Goal: Task Accomplishment & Management: Use online tool/utility

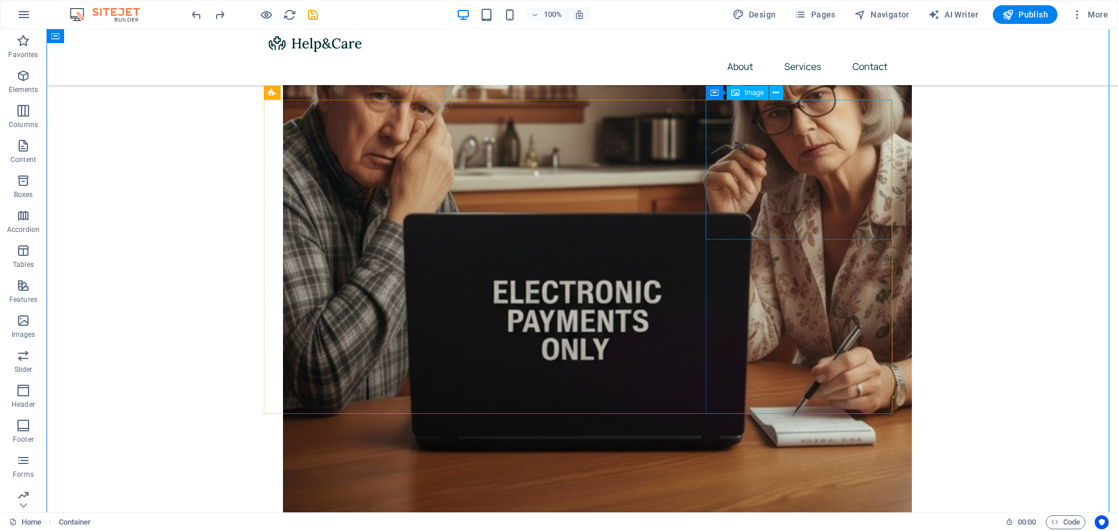
click at [774, 89] on icon at bounding box center [776, 93] width 6 height 12
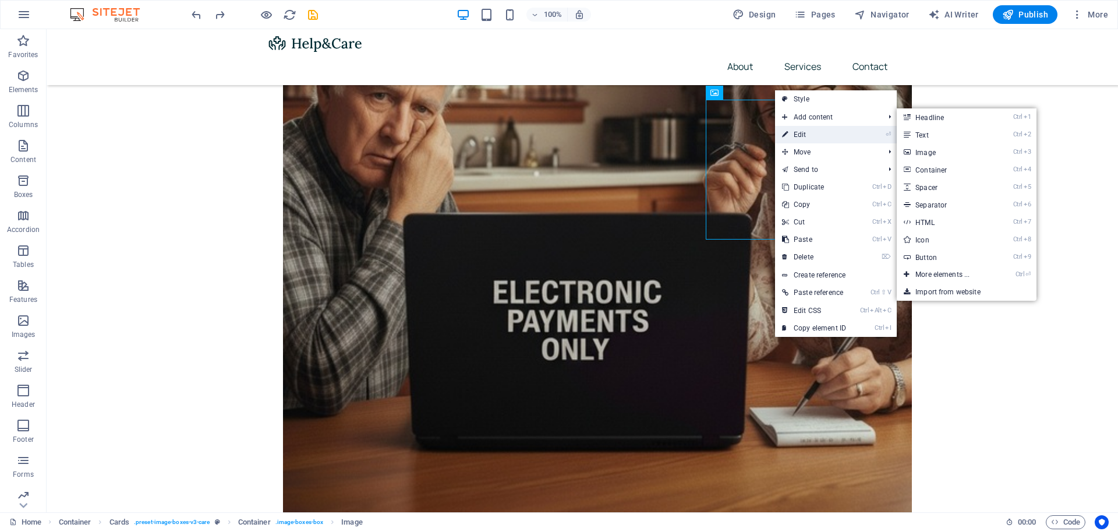
click at [805, 129] on link "⏎ Edit" at bounding box center [814, 134] width 78 height 17
select select "%"
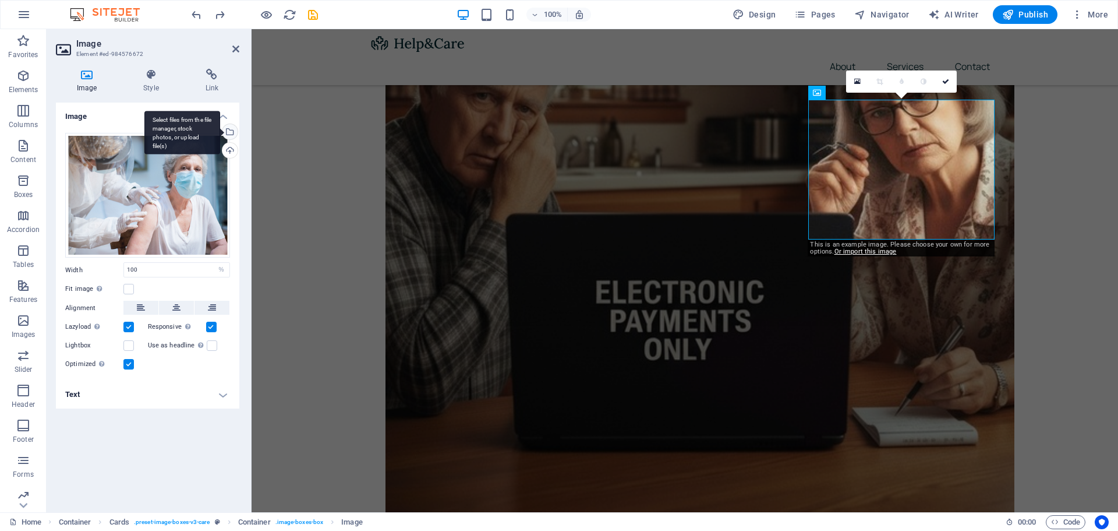
click at [220, 131] on div "Select files from the file manager, stock photos, or upload file(s)" at bounding box center [182, 133] width 76 height 44
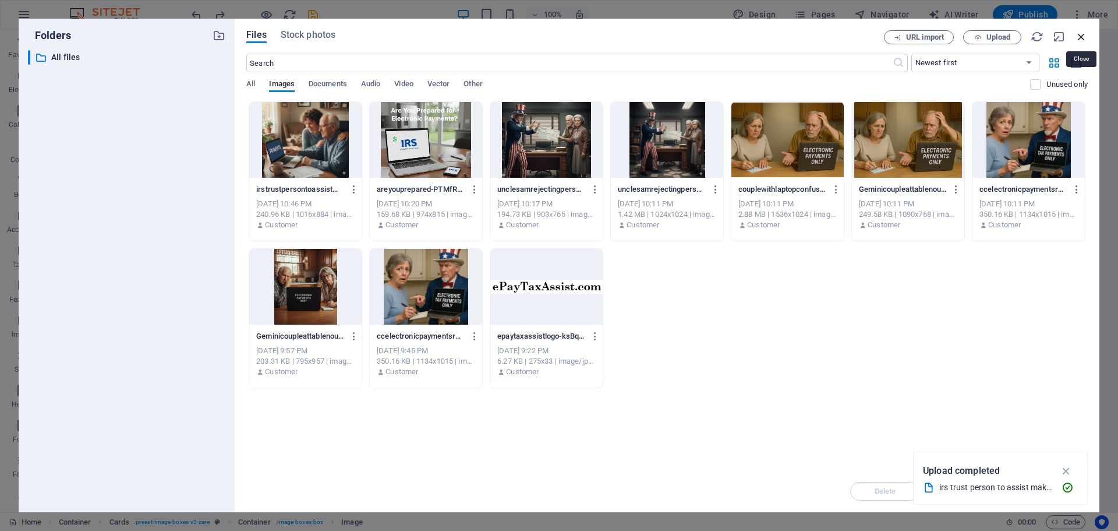
click at [1081, 30] on icon "button" at bounding box center [1081, 36] width 13 height 13
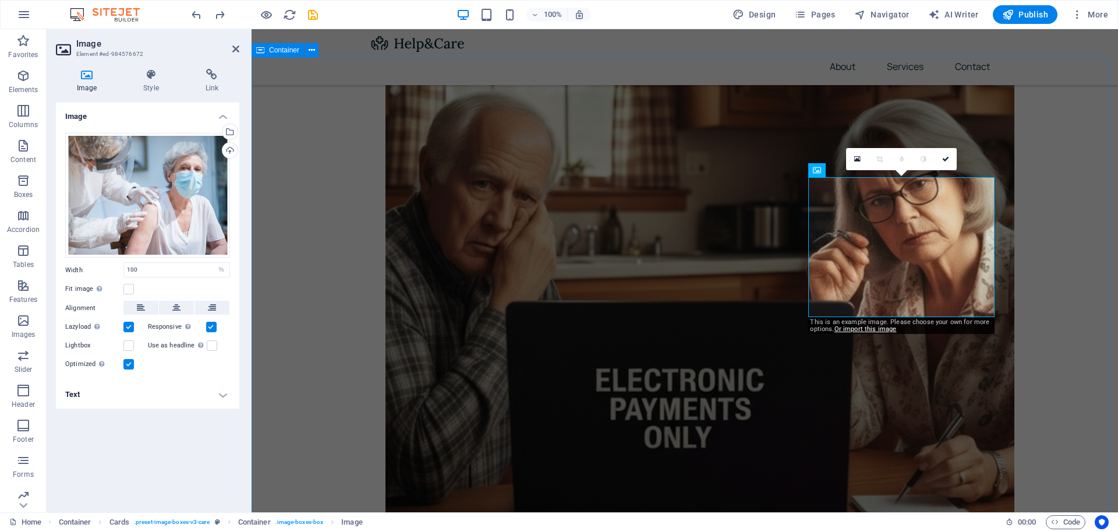
scroll to position [421, 0]
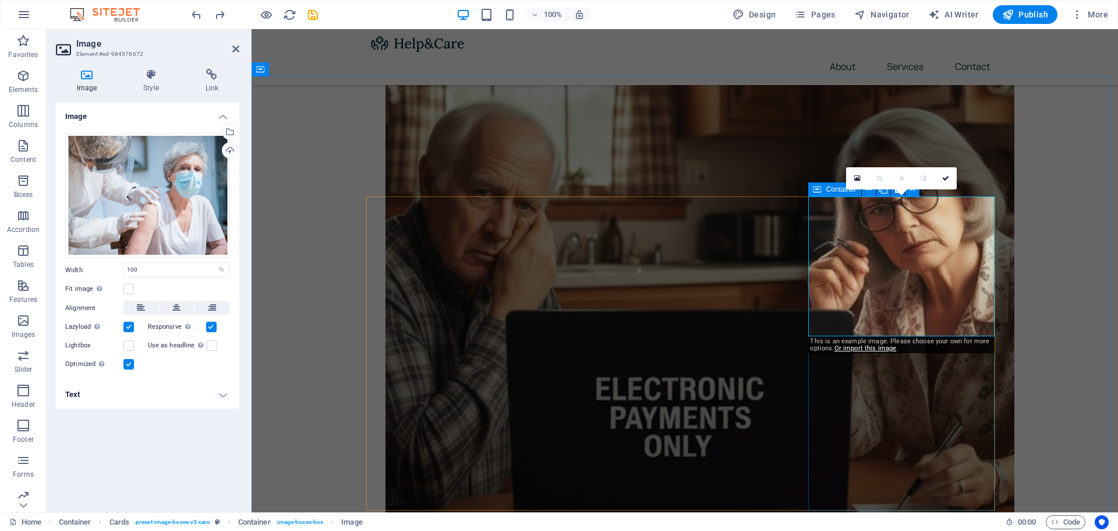
click at [815, 188] on icon at bounding box center [817, 189] width 8 height 14
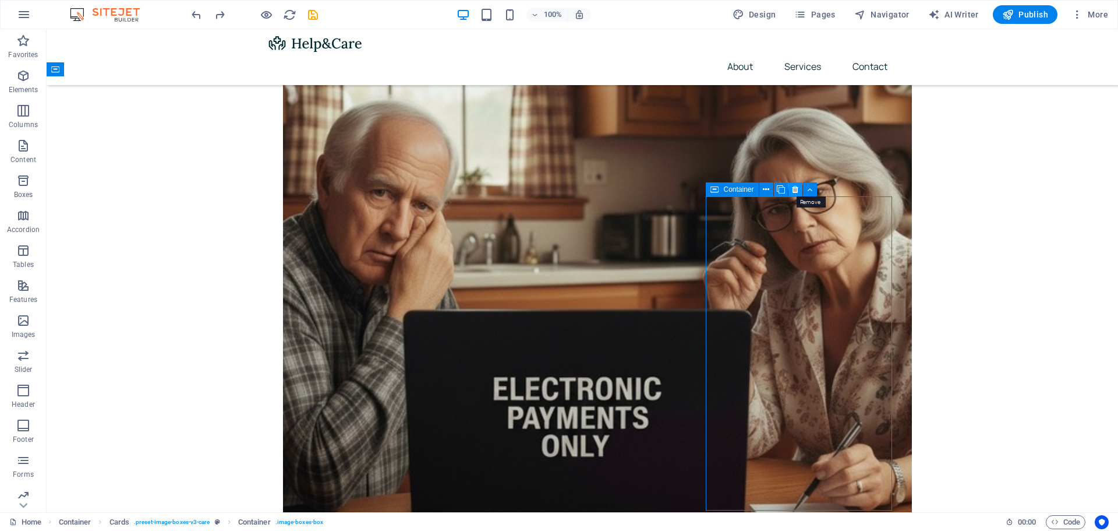
click at [797, 186] on icon at bounding box center [795, 189] width 6 height 12
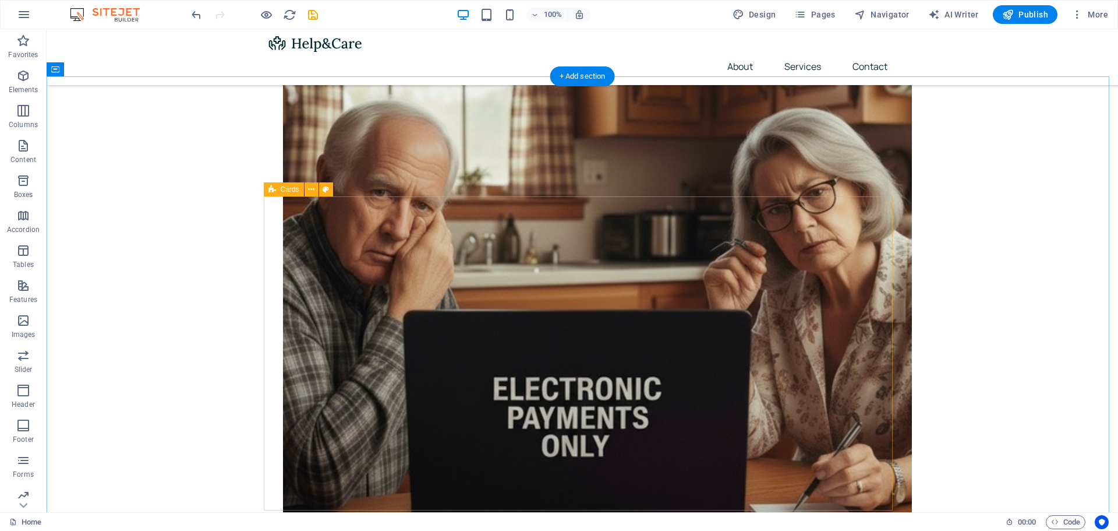
click at [282, 190] on span "Cards" at bounding box center [290, 189] width 19 height 7
click at [311, 190] on icon at bounding box center [311, 189] width 6 height 12
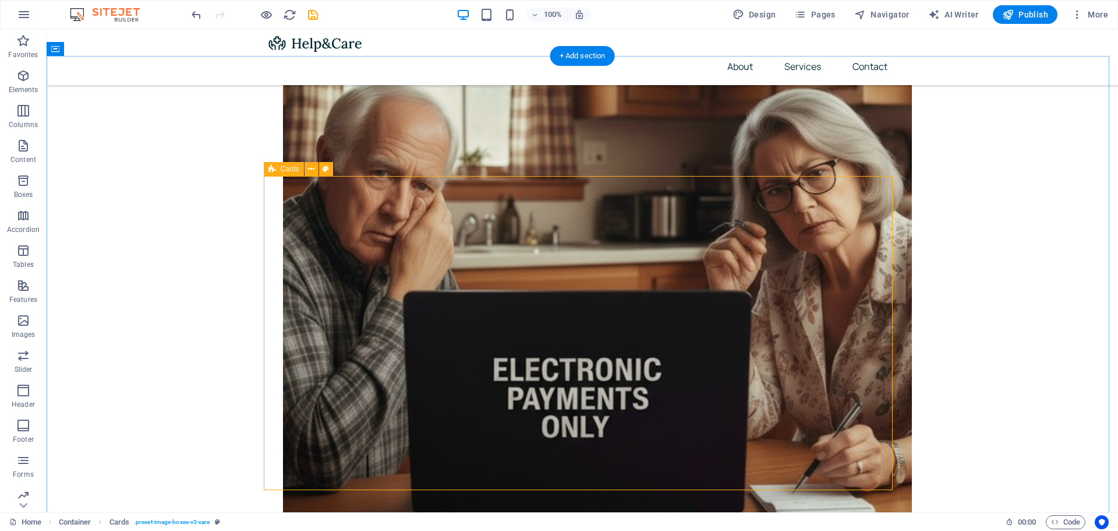
scroll to position [459, 0]
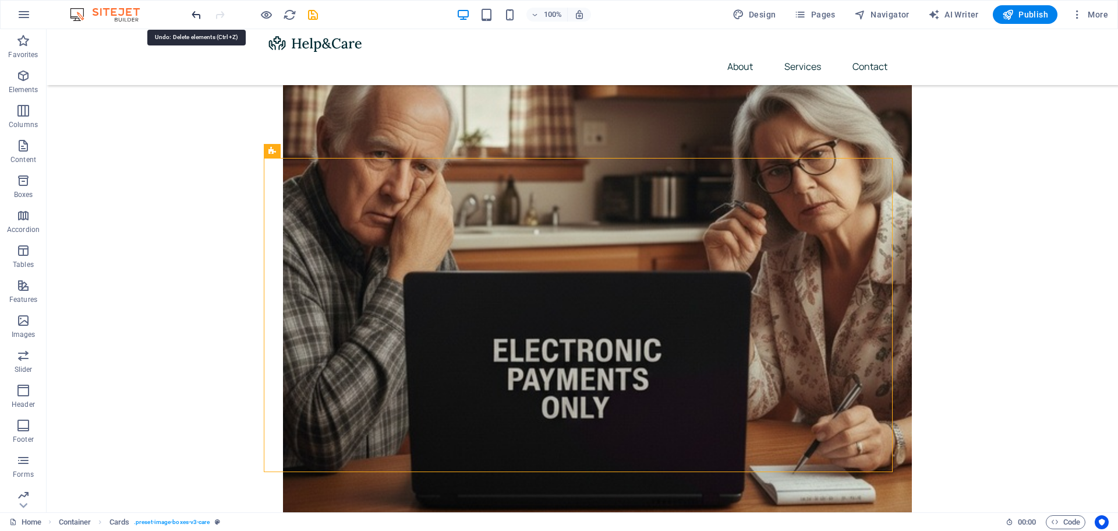
click at [193, 17] on icon "undo" at bounding box center [196, 14] width 13 height 13
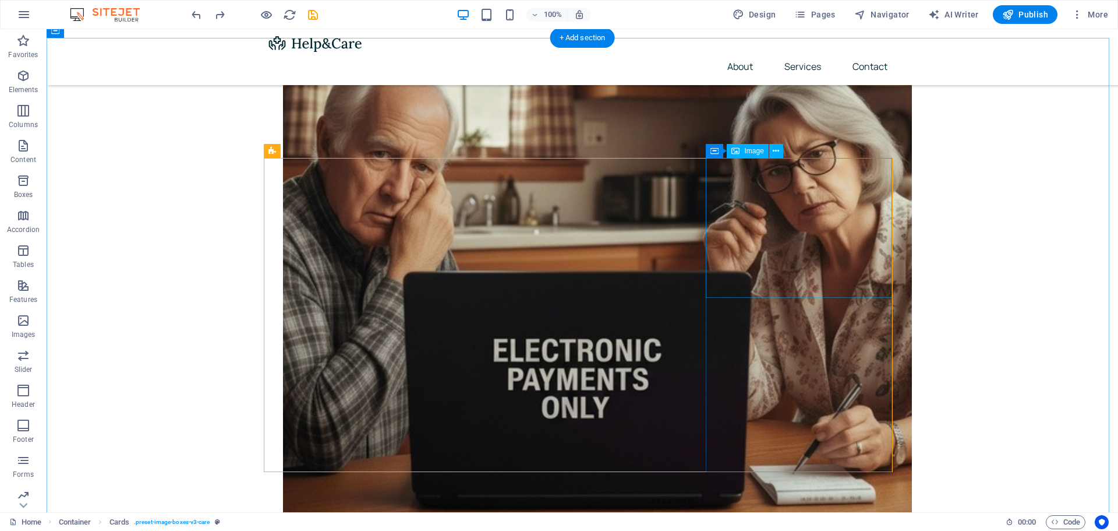
click at [776, 152] on icon at bounding box center [776, 151] width 6 height 12
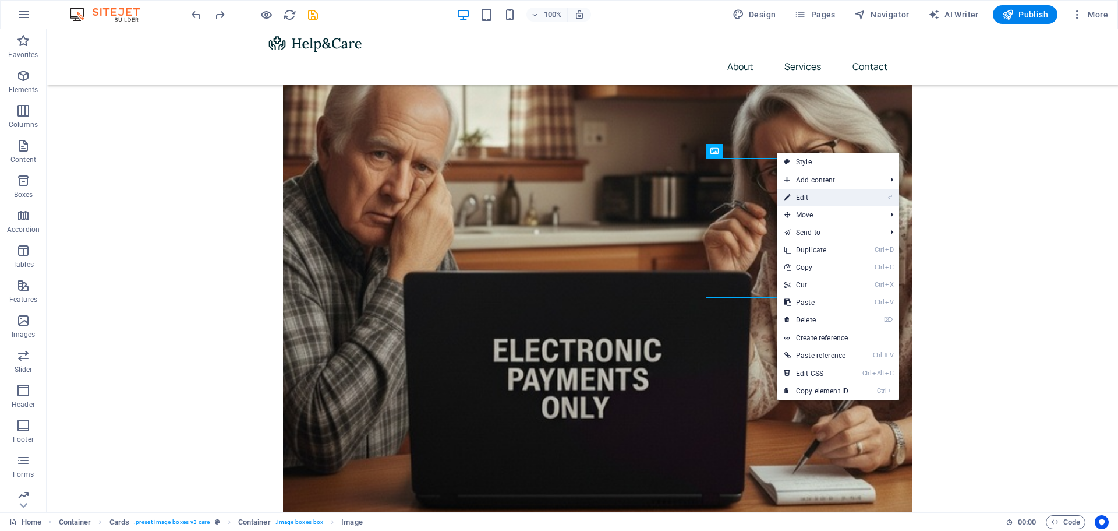
click at [812, 194] on link "⏎ Edit" at bounding box center [816, 197] width 78 height 17
select select "%"
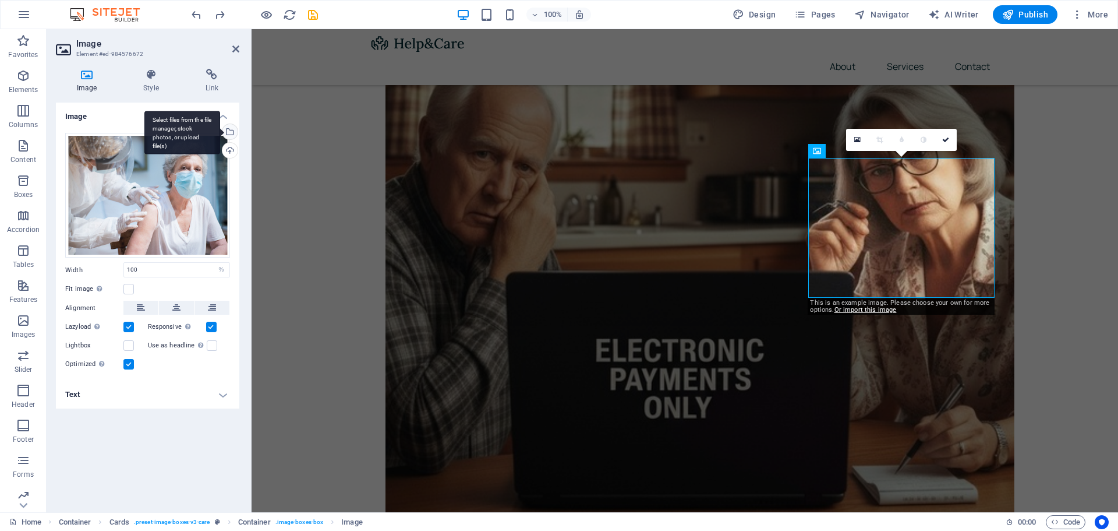
click at [233, 127] on div "Select files from the file manager, stock photos, or upload file(s)" at bounding box center [228, 132] width 17 height 17
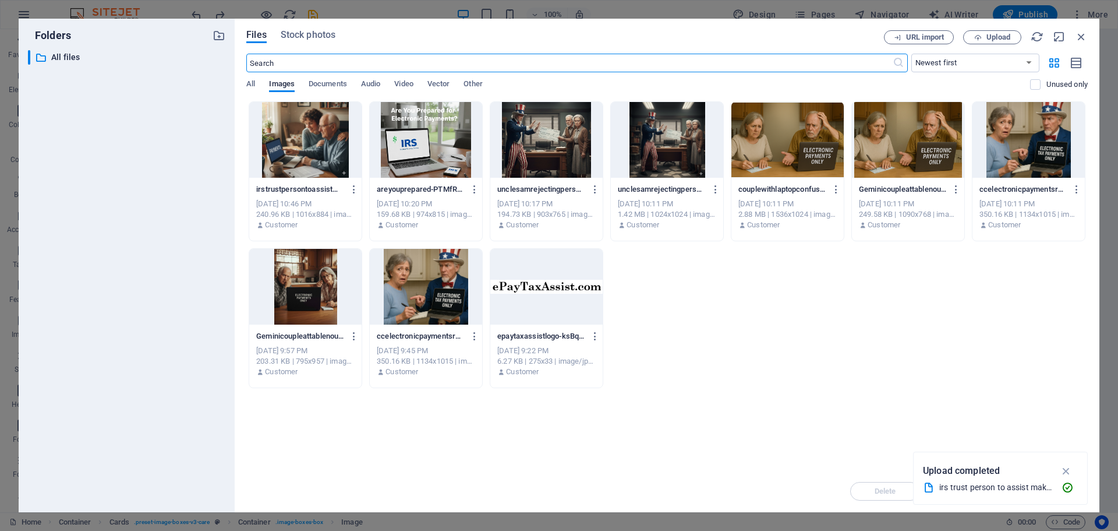
click at [899, 135] on div at bounding box center [908, 140] width 112 height 76
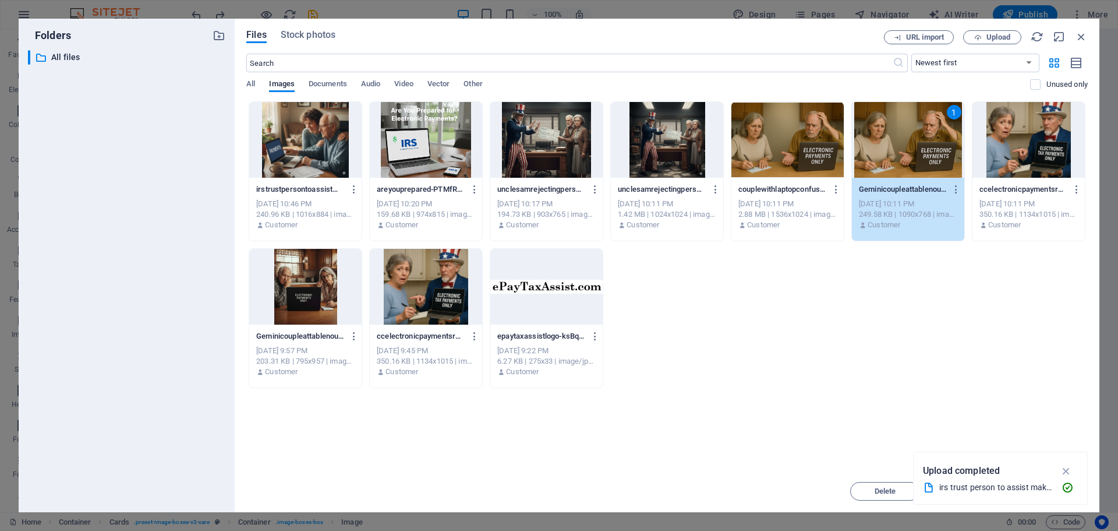
click at [899, 135] on div "1" at bounding box center [908, 140] width 112 height 76
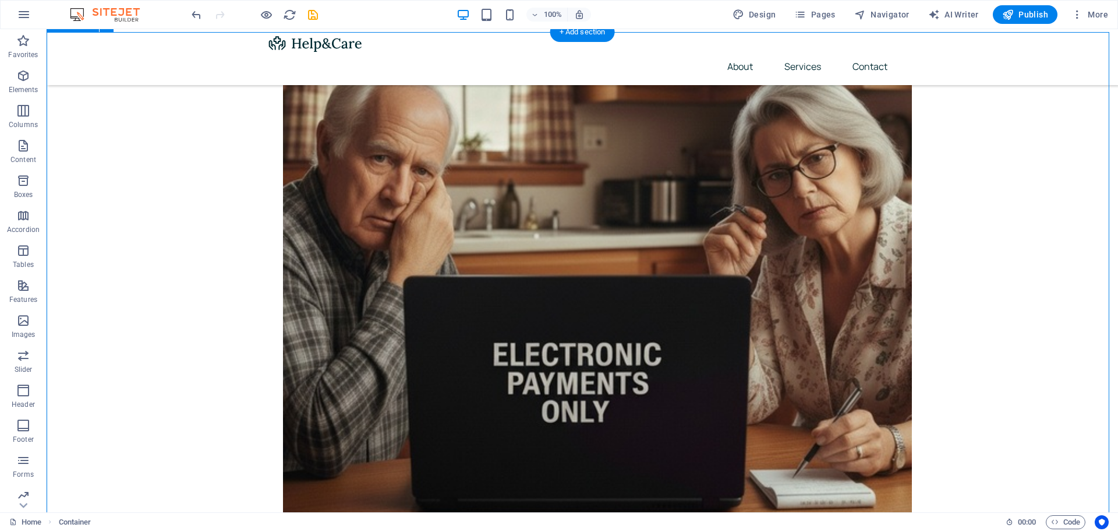
scroll to position [466, 0]
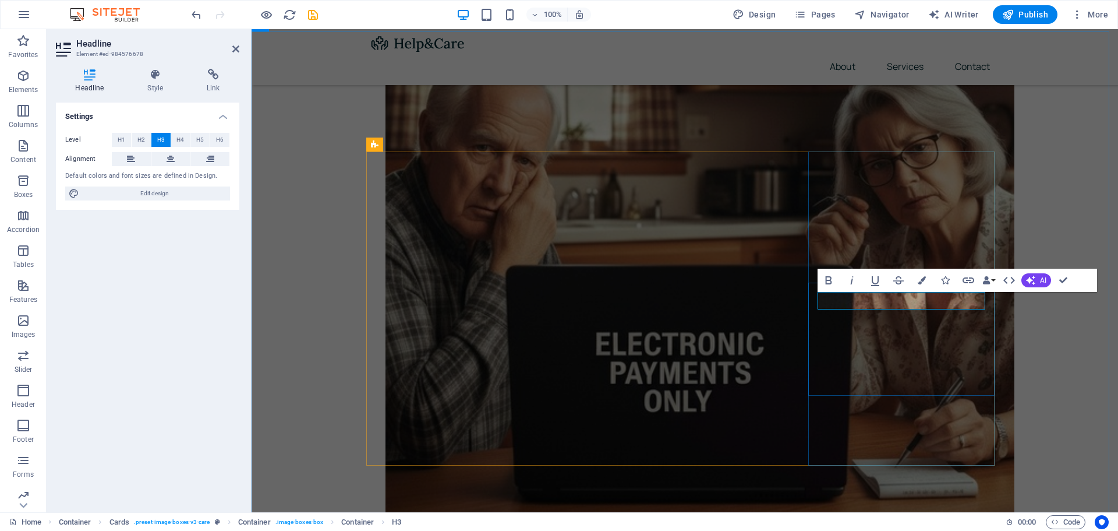
drag, startPoint x: 910, startPoint y: 296, endPoint x: 821, endPoint y: 297, distance: 88.5
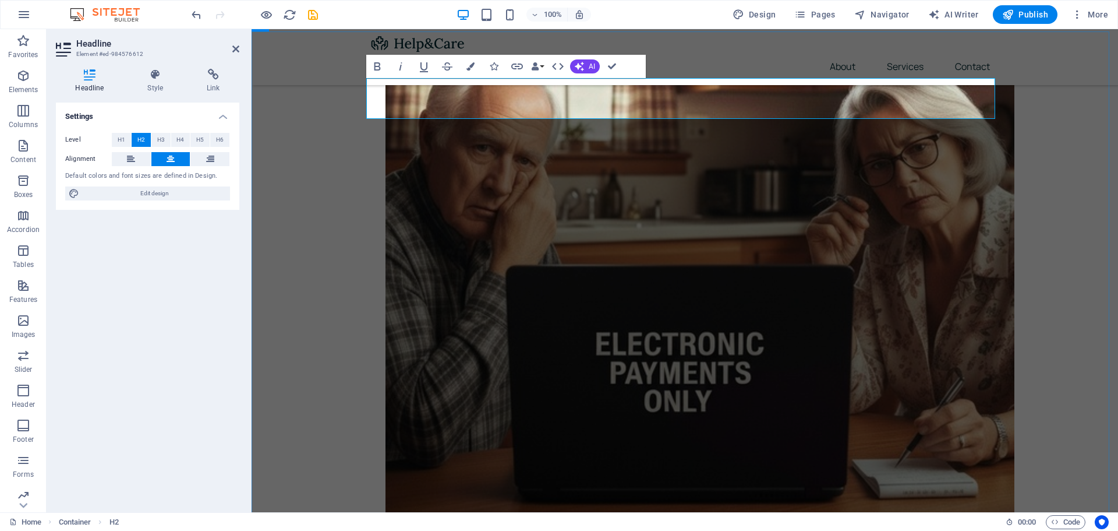
drag, startPoint x: 342, startPoint y: 301, endPoint x: 547, endPoint y: 302, distance: 205.0
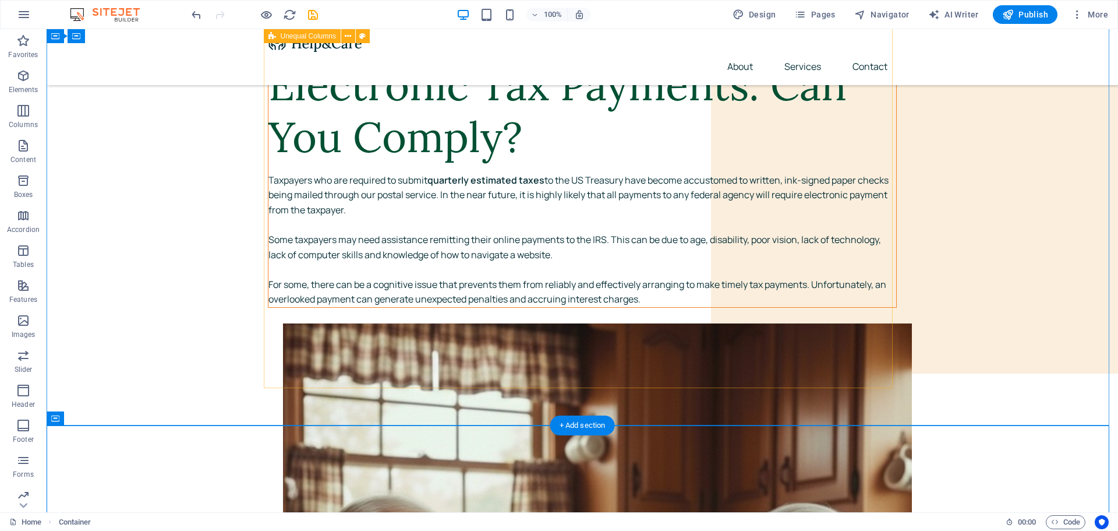
scroll to position [0, 0]
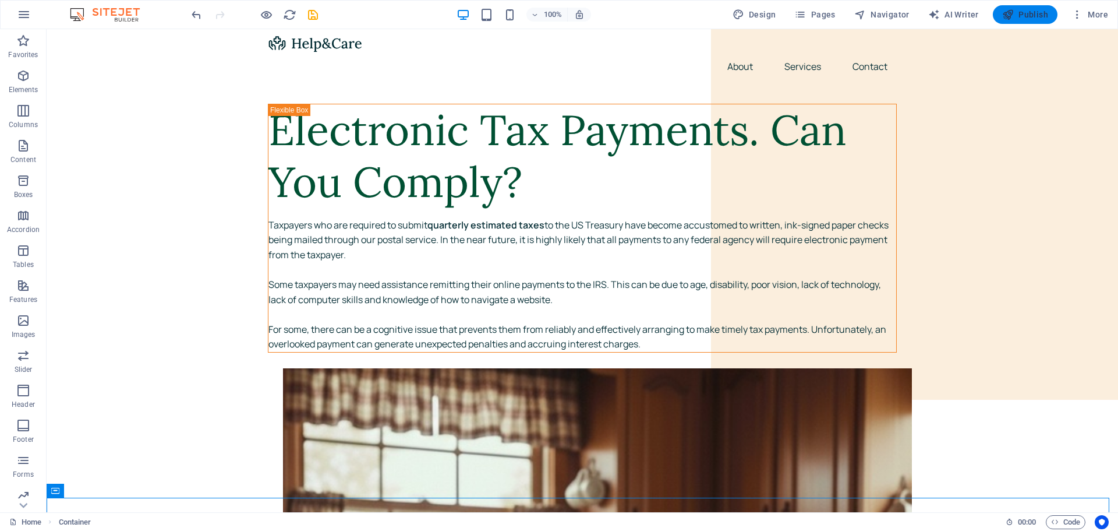
click at [1027, 10] on span "Publish" at bounding box center [1025, 15] width 46 height 12
checkbox input "false"
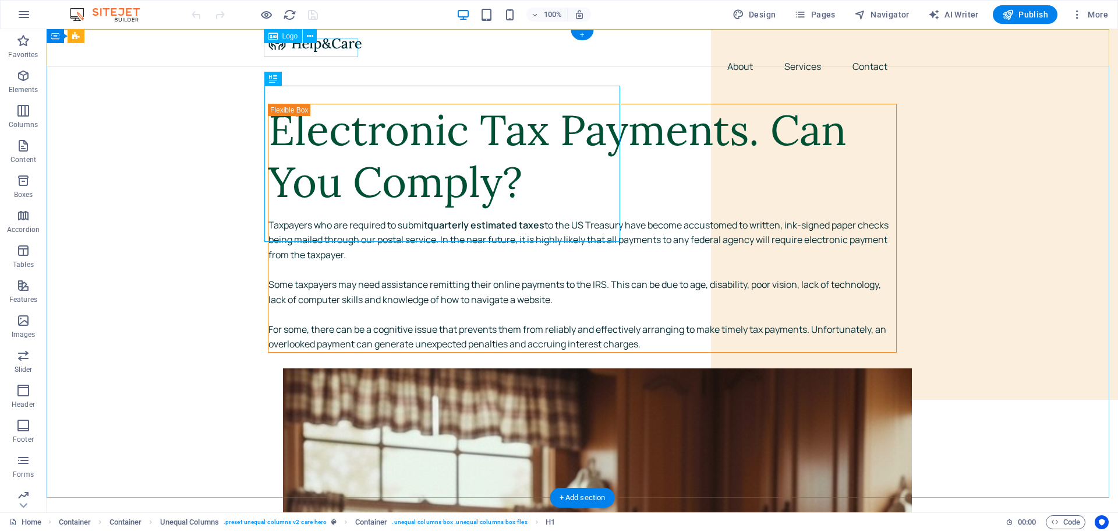
click at [314, 45] on div at bounding box center [582, 43] width 629 height 19
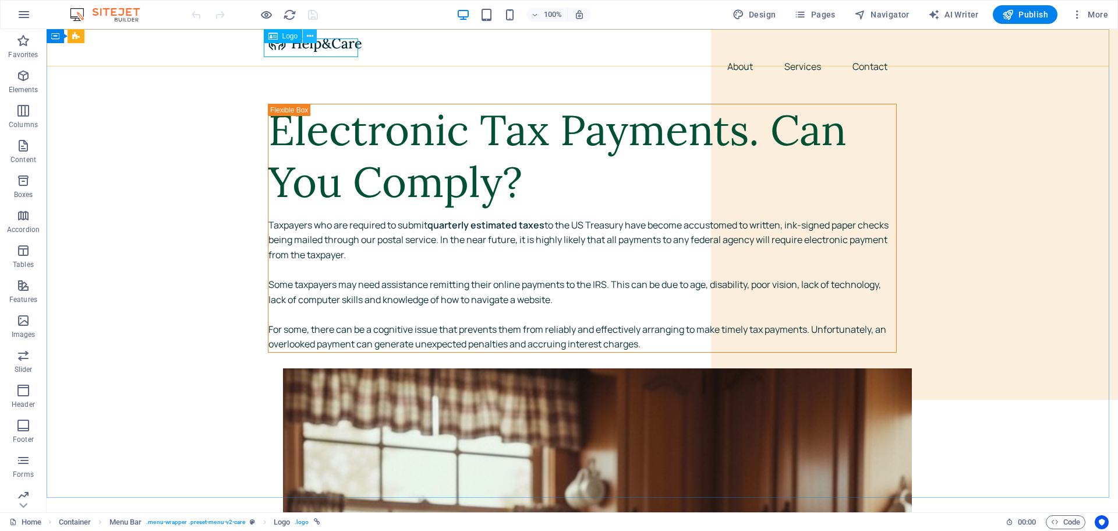
click at [305, 37] on button at bounding box center [310, 36] width 14 height 14
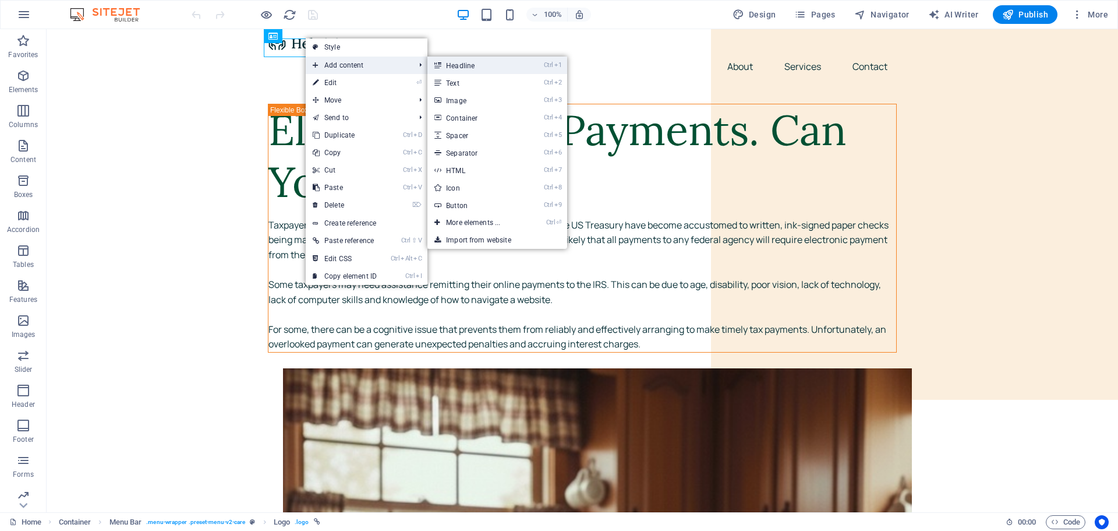
click at [471, 63] on link "Ctrl 1 Headline" at bounding box center [475, 64] width 96 height 17
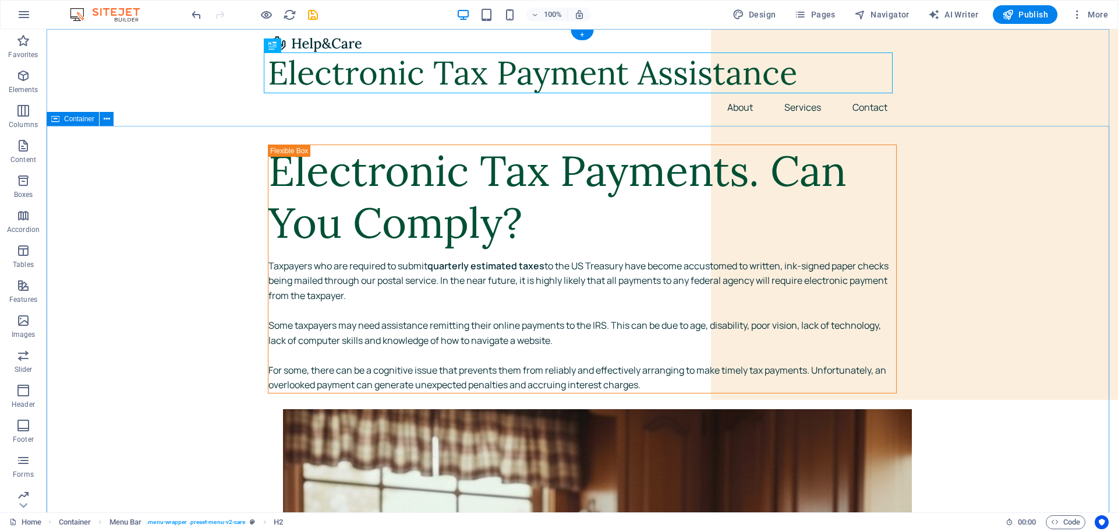
click at [253, 125] on div "Electronic Tax Payment Assistance Menu About Services Contact" at bounding box center [582, 77] width 1071 height 97
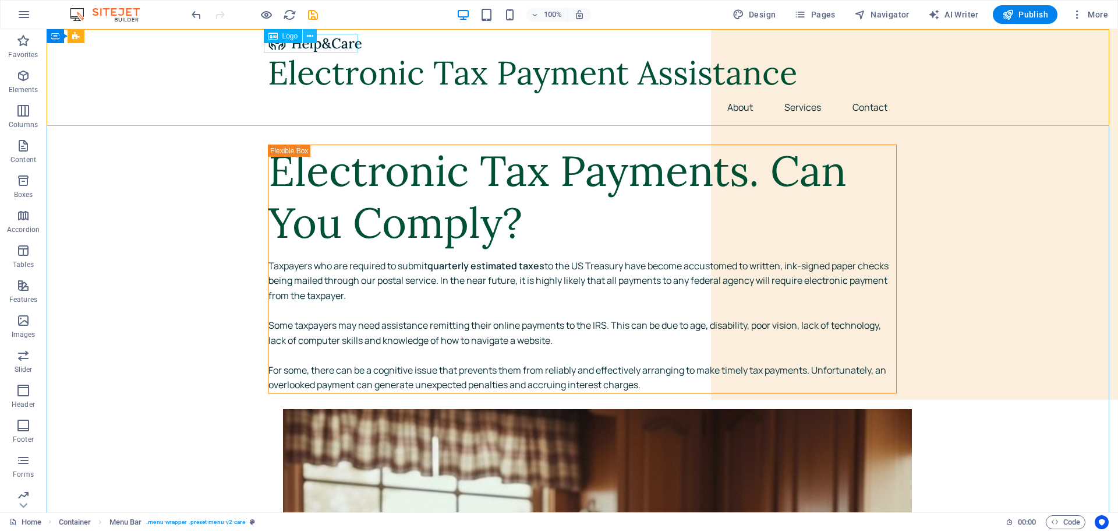
click at [310, 30] on icon at bounding box center [310, 36] width 6 height 12
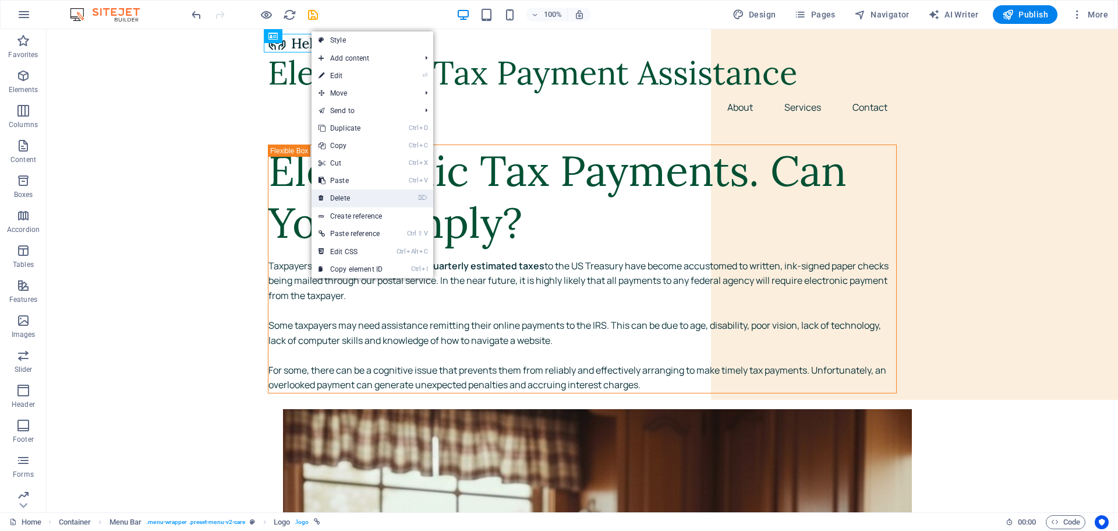
click at [361, 199] on link "⌦ Delete" at bounding box center [351, 197] width 78 height 17
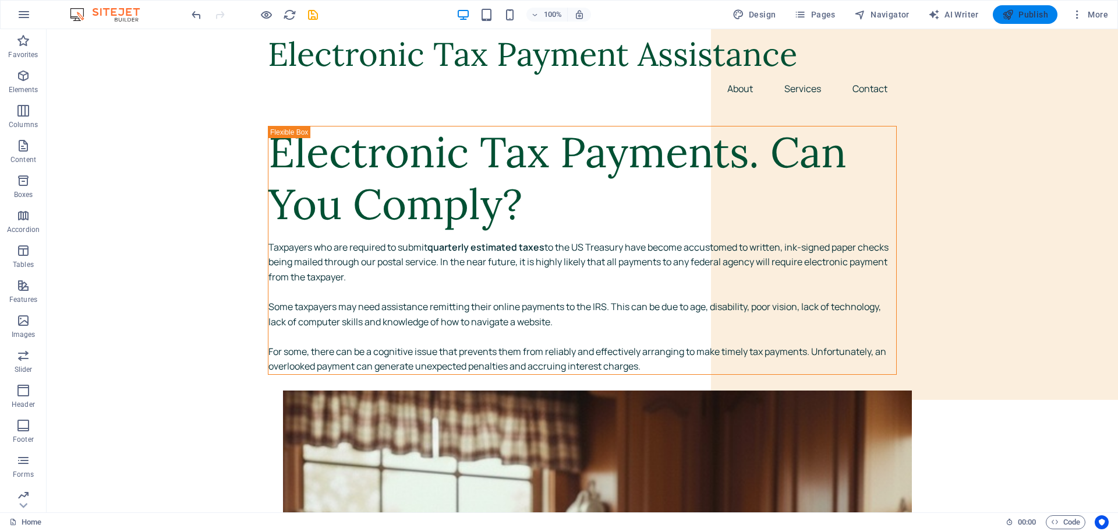
click at [1021, 12] on span "Publish" at bounding box center [1025, 15] width 46 height 12
checkbox input "false"
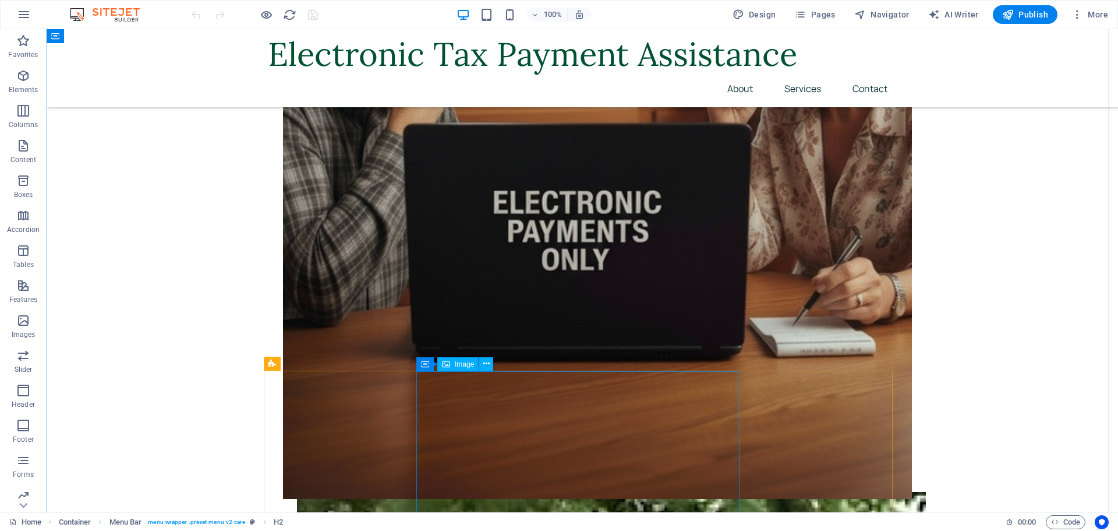
scroll to position [680, 0]
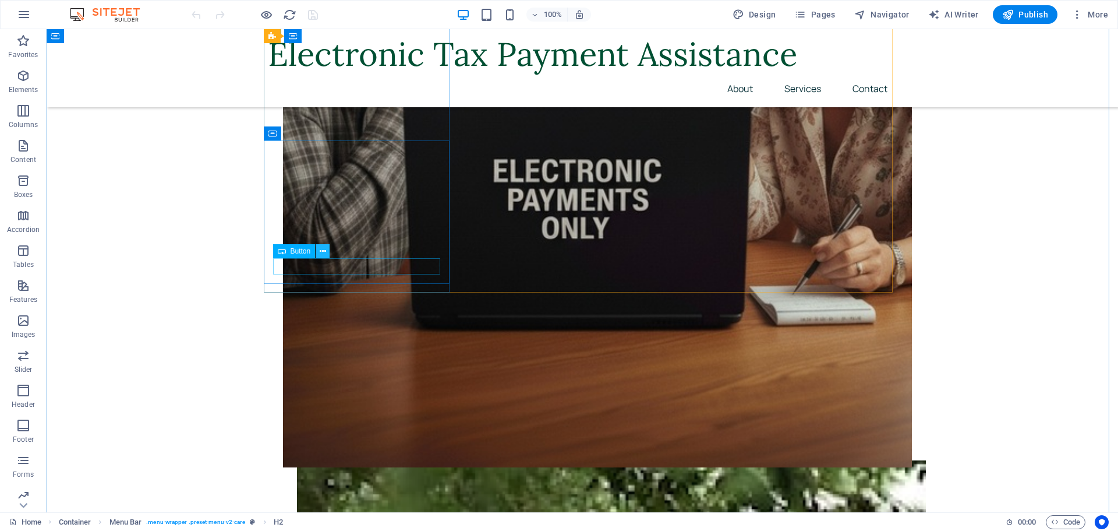
click at [324, 249] on icon at bounding box center [323, 251] width 6 height 12
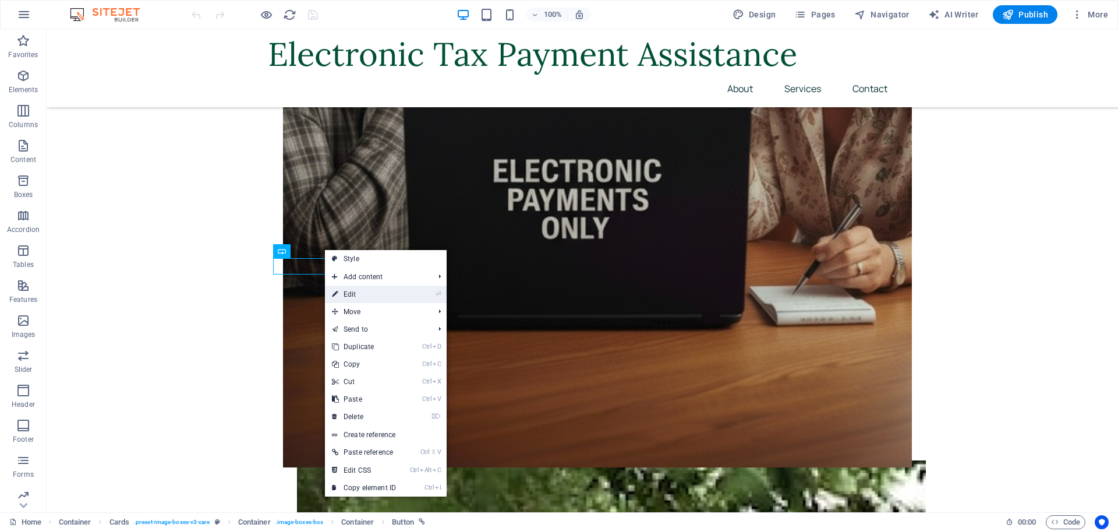
click at [335, 293] on icon at bounding box center [335, 293] width 6 height 17
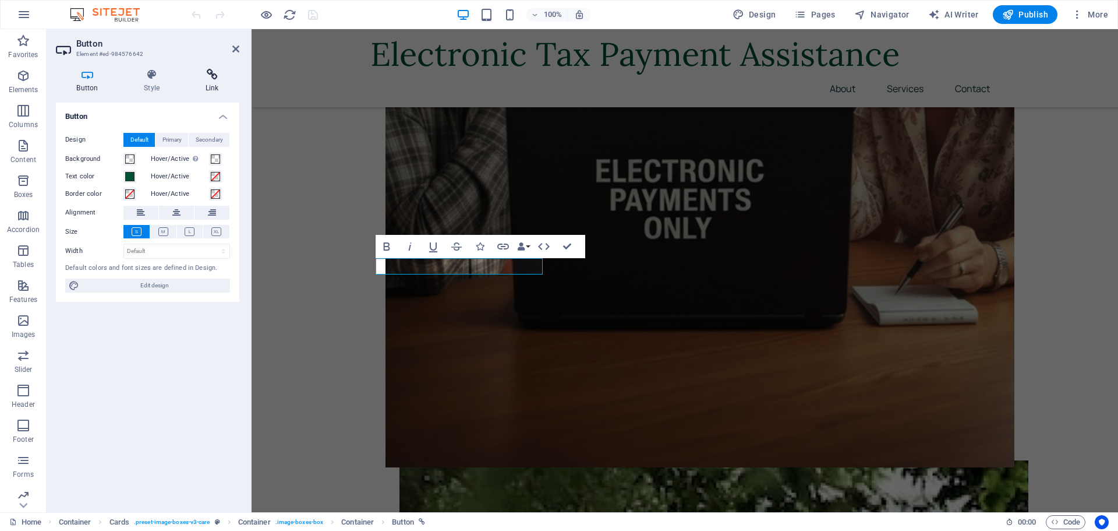
click at [210, 80] on h4 "Link" at bounding box center [212, 81] width 55 height 24
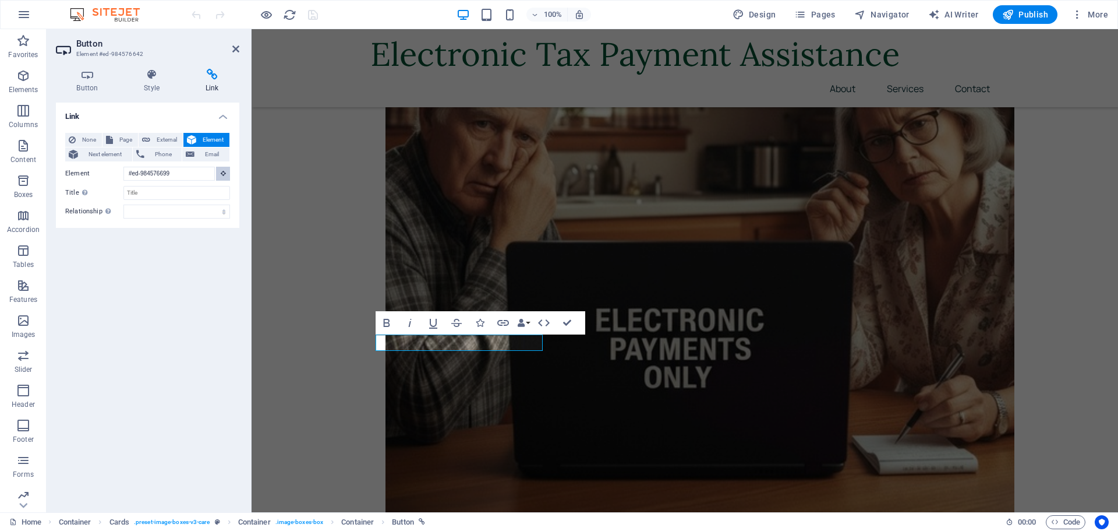
scroll to position [524, 0]
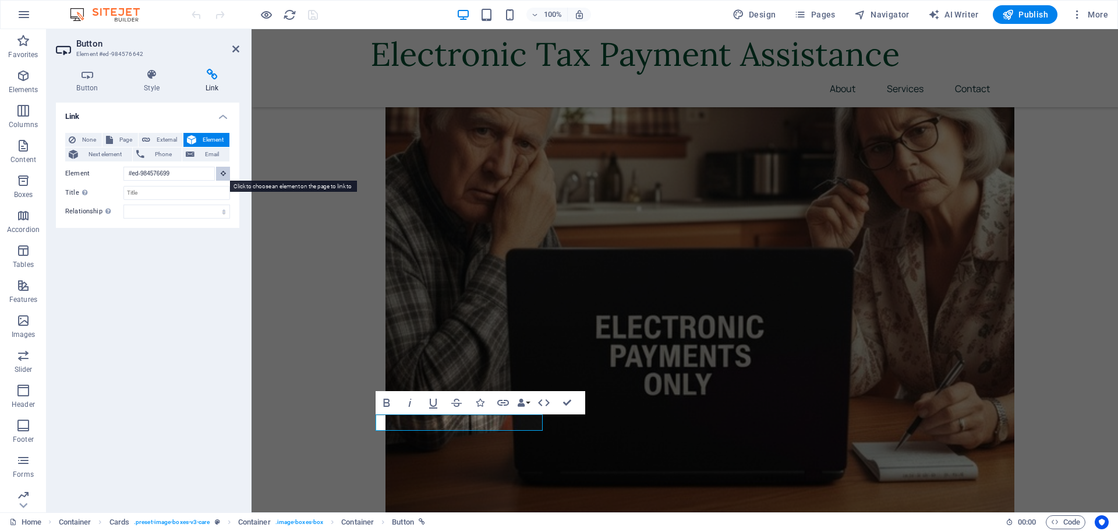
click at [221, 171] on icon at bounding box center [223, 173] width 5 height 6
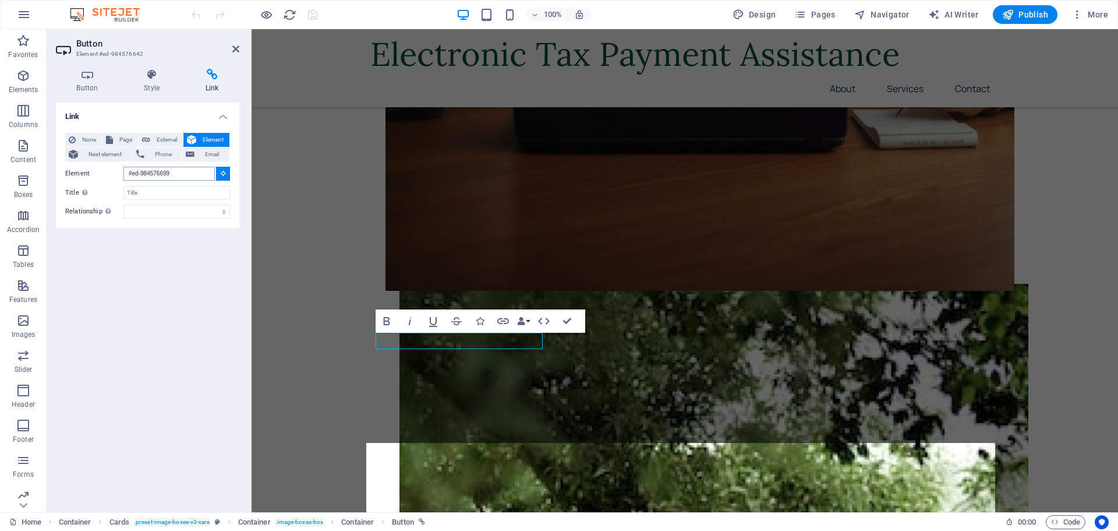
scroll to position [964, 0]
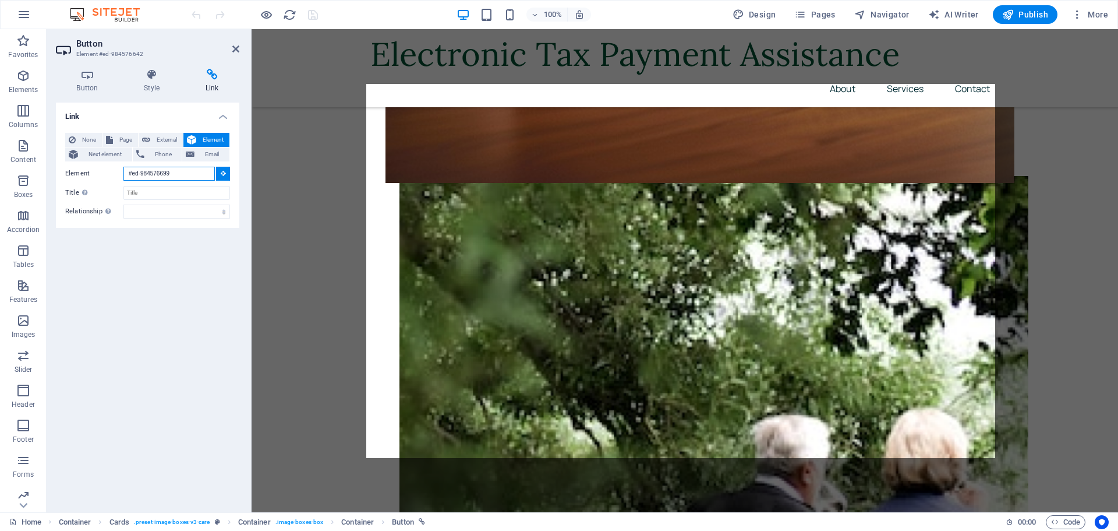
click at [170, 172] on input "#ed-984576699" at bounding box center [168, 174] width 91 height 14
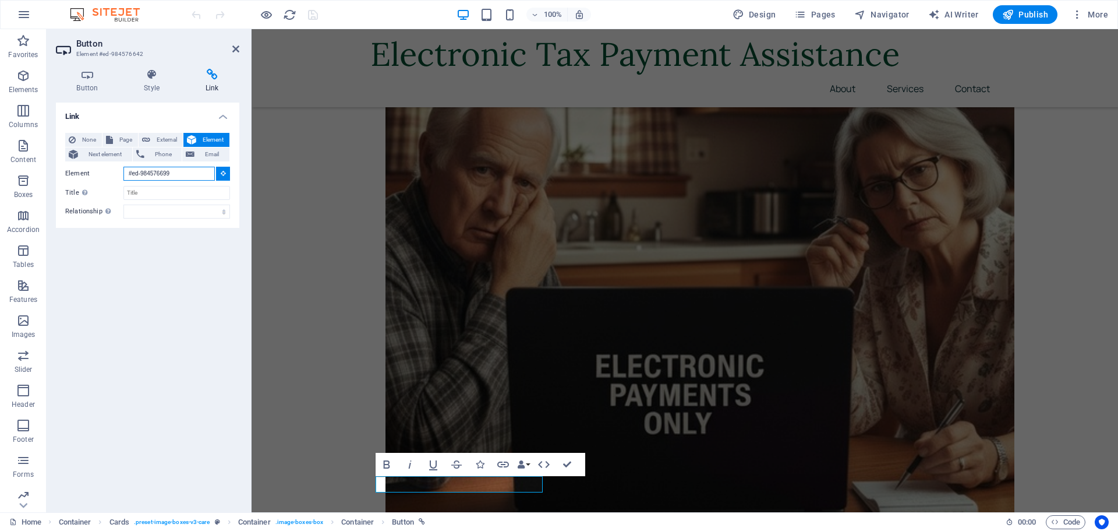
scroll to position [462, 0]
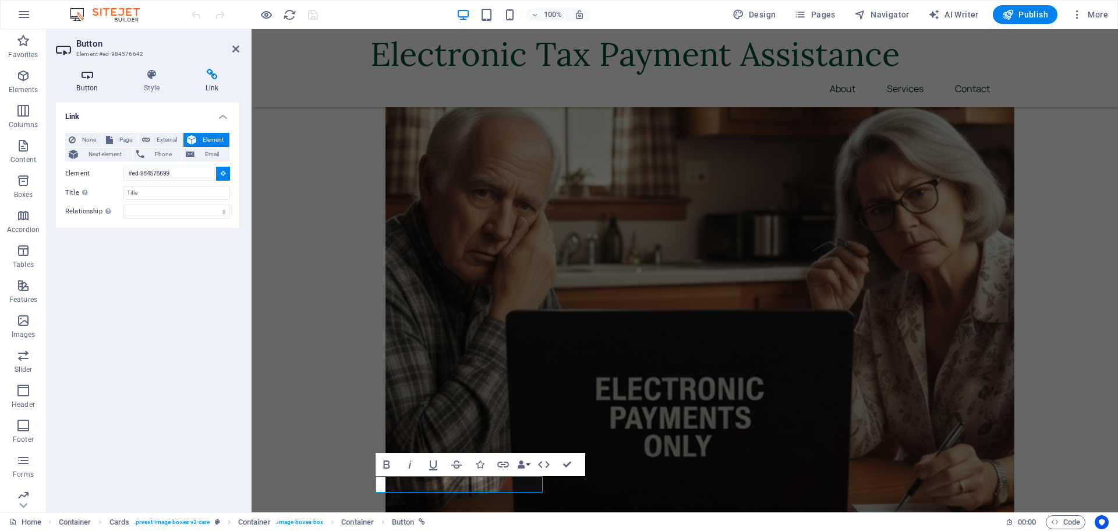
click at [93, 74] on icon at bounding box center [87, 75] width 63 height 12
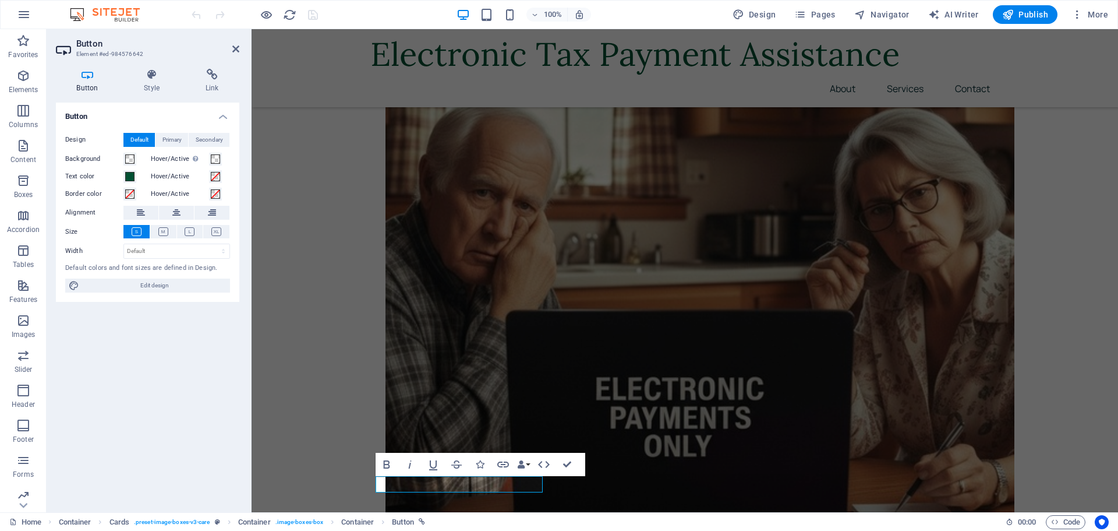
click at [104, 278] on div "Design Default Primary Secondary Background Hover/Active Switch to preview mode…" at bounding box center [147, 212] width 183 height 179
click at [105, 284] on span "Edit design" at bounding box center [155, 285] width 144 height 14
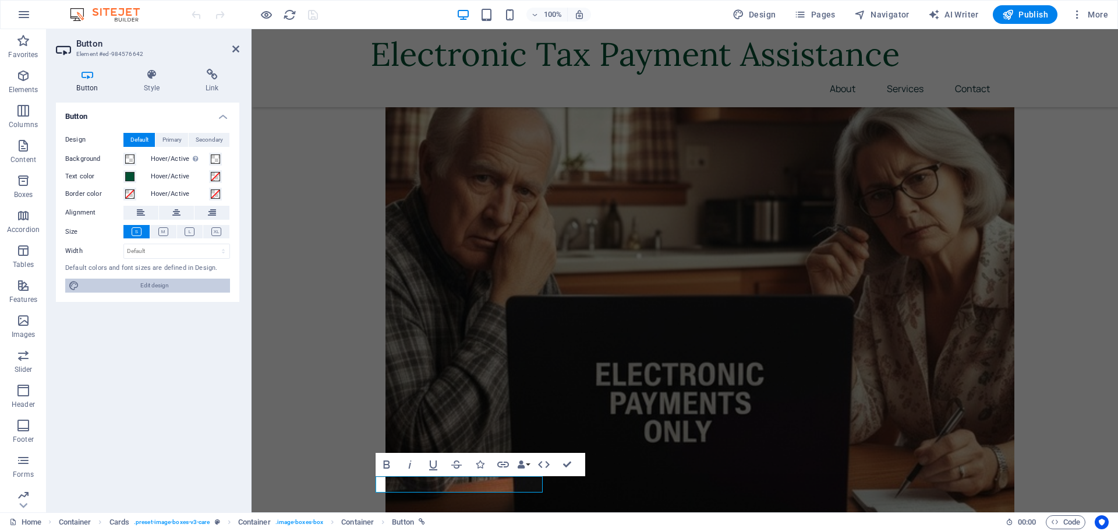
select select "px"
select select "400"
select select "px"
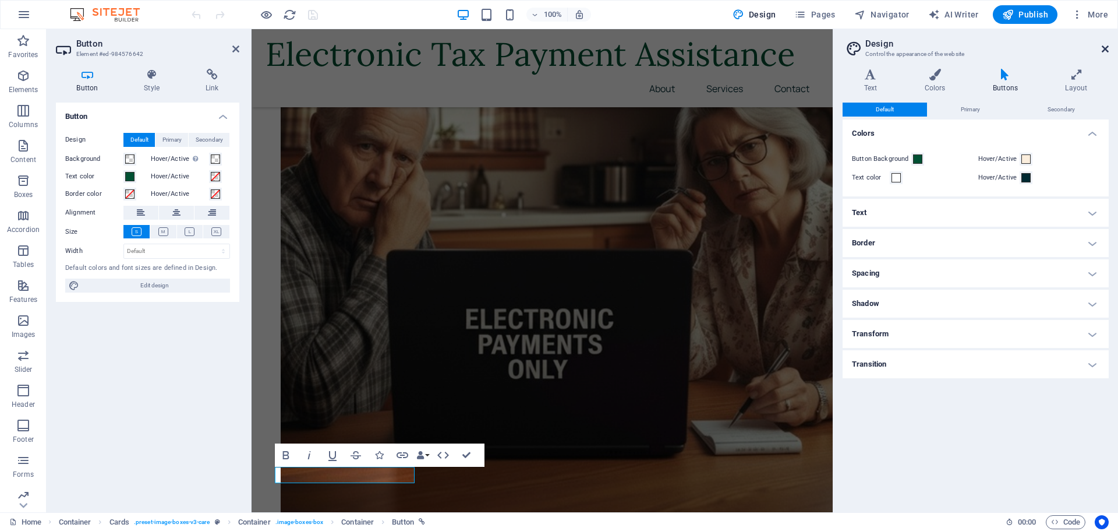
click at [1108, 45] on icon at bounding box center [1105, 48] width 7 height 9
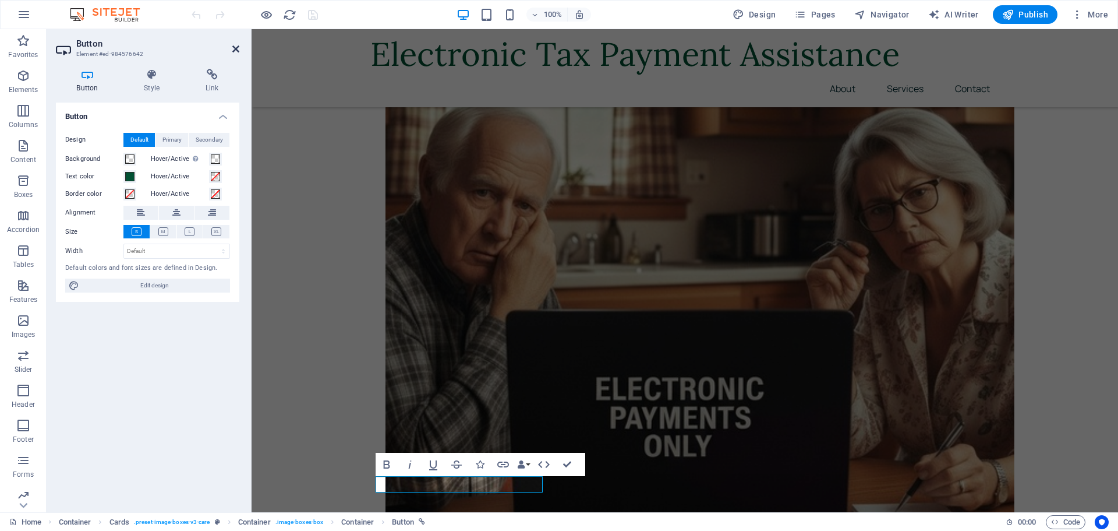
drag, startPoint x: 236, startPoint y: 44, endPoint x: 190, endPoint y: 16, distance: 54.6
click at [236, 44] on icon at bounding box center [235, 48] width 7 height 9
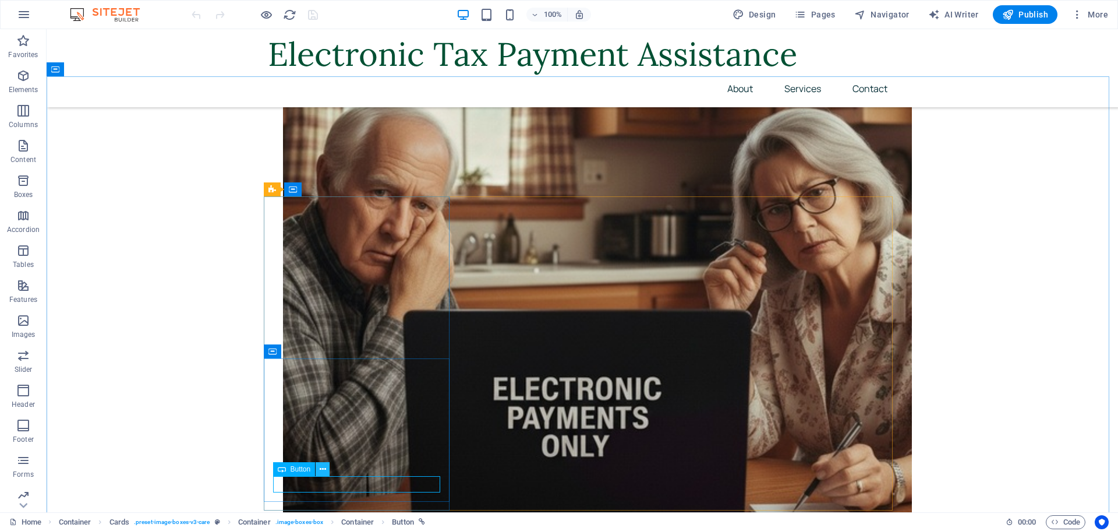
click at [320, 470] on icon at bounding box center [323, 469] width 6 height 12
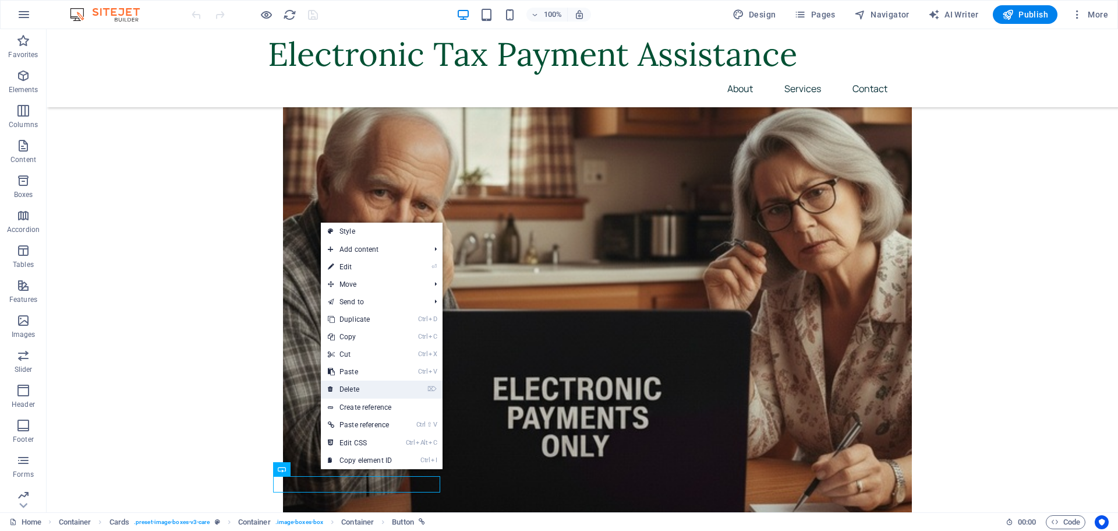
drag, startPoint x: 359, startPoint y: 385, endPoint x: 317, endPoint y: 355, distance: 51.9
click at [359, 385] on link "⌦ Delete" at bounding box center [360, 388] width 78 height 17
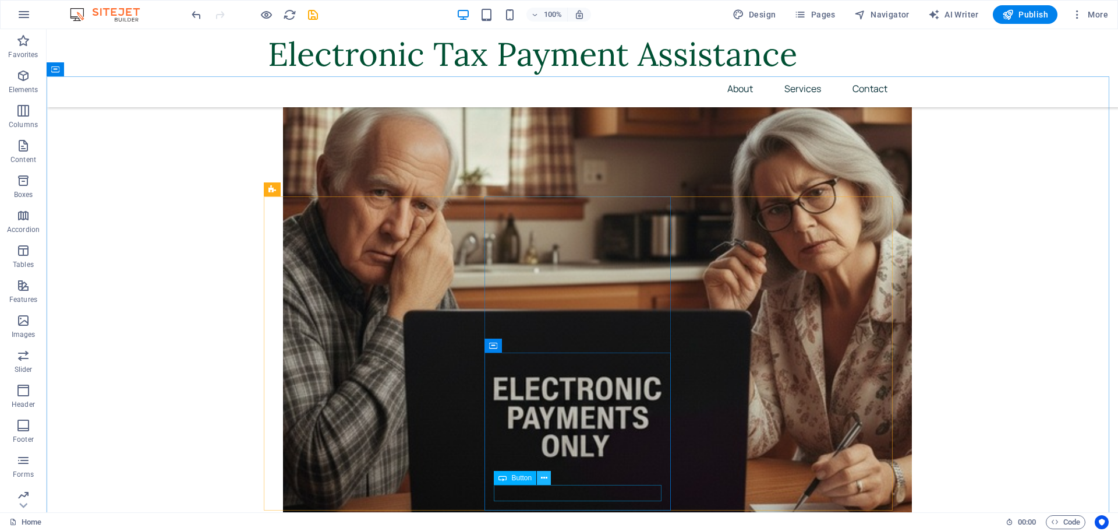
click at [544, 475] on icon at bounding box center [544, 478] width 6 height 12
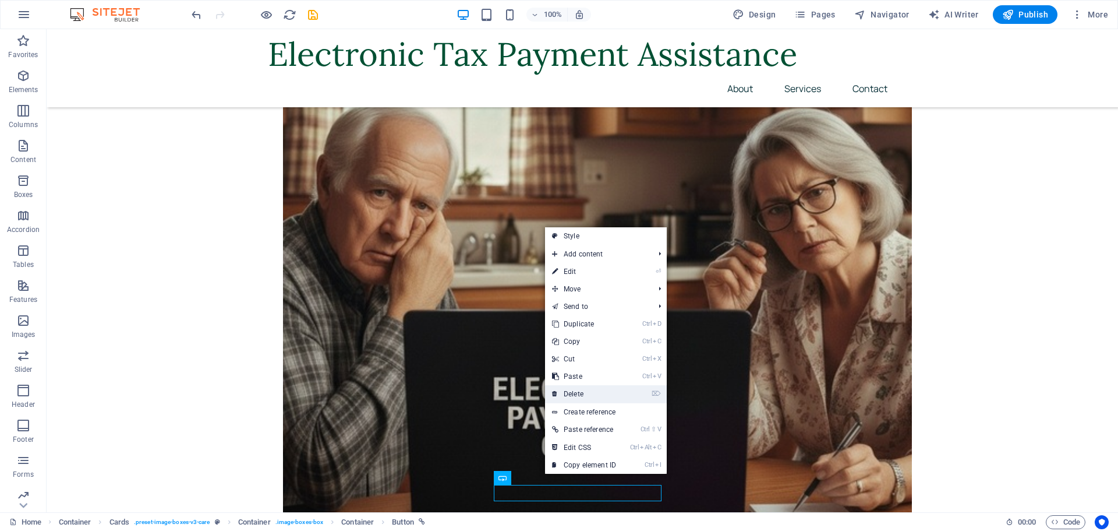
drag, startPoint x: 569, startPoint y: 389, endPoint x: 592, endPoint y: 370, distance: 29.8
click at [569, 389] on link "⌦ Delete" at bounding box center [584, 393] width 78 height 17
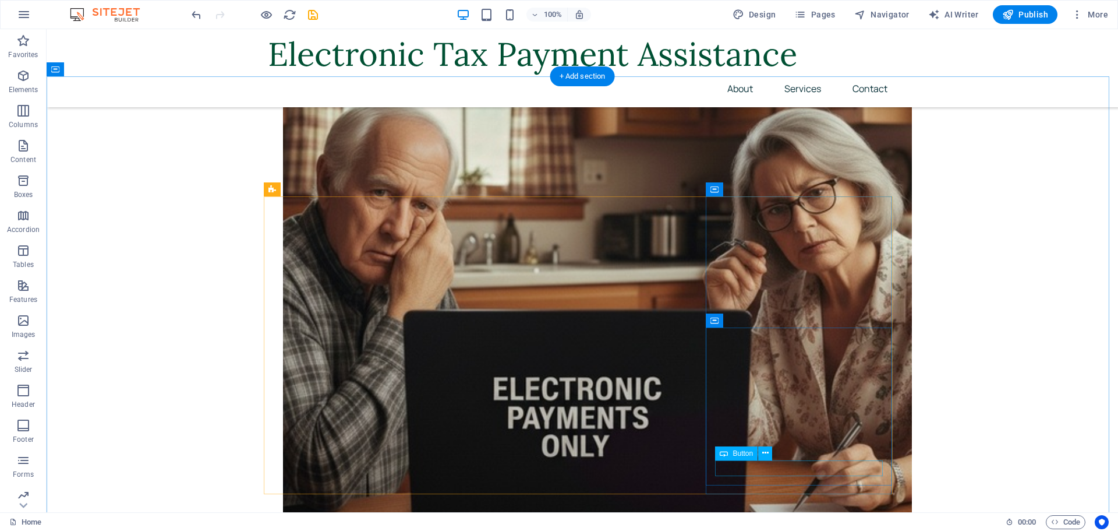
click at [762, 454] on icon at bounding box center [765, 453] width 6 height 12
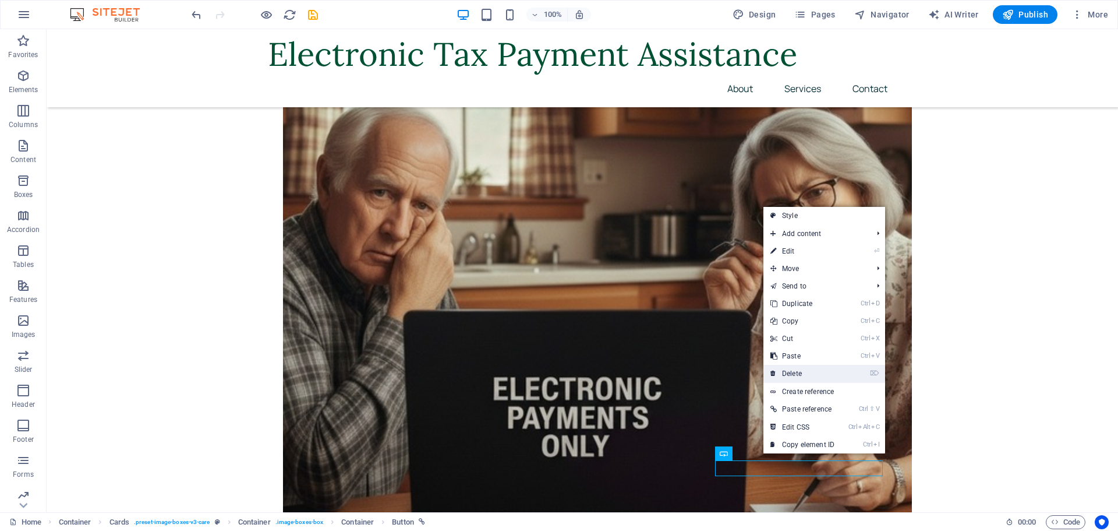
click at [783, 369] on link "⌦ Delete" at bounding box center [802, 373] width 78 height 17
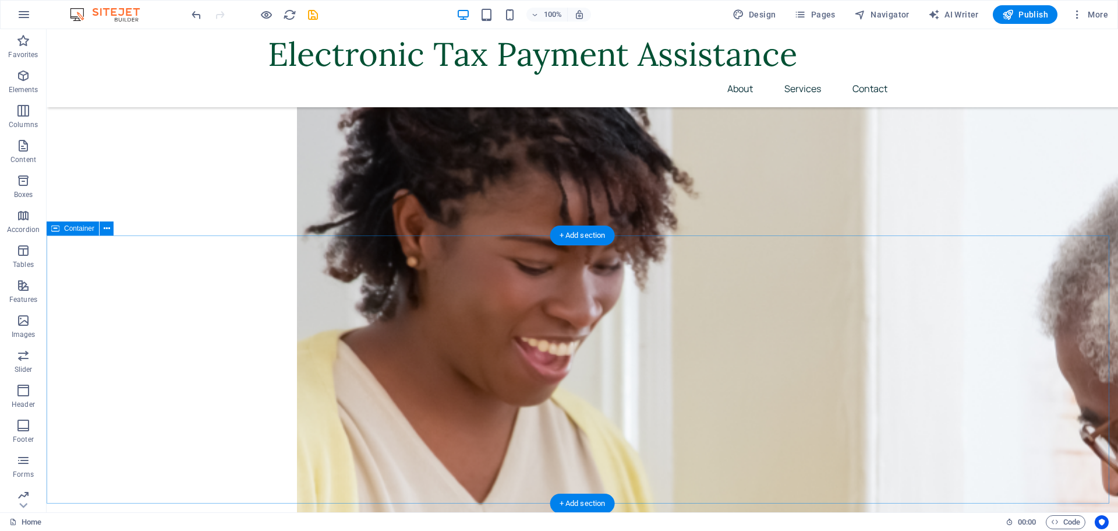
scroll to position [2014, 0]
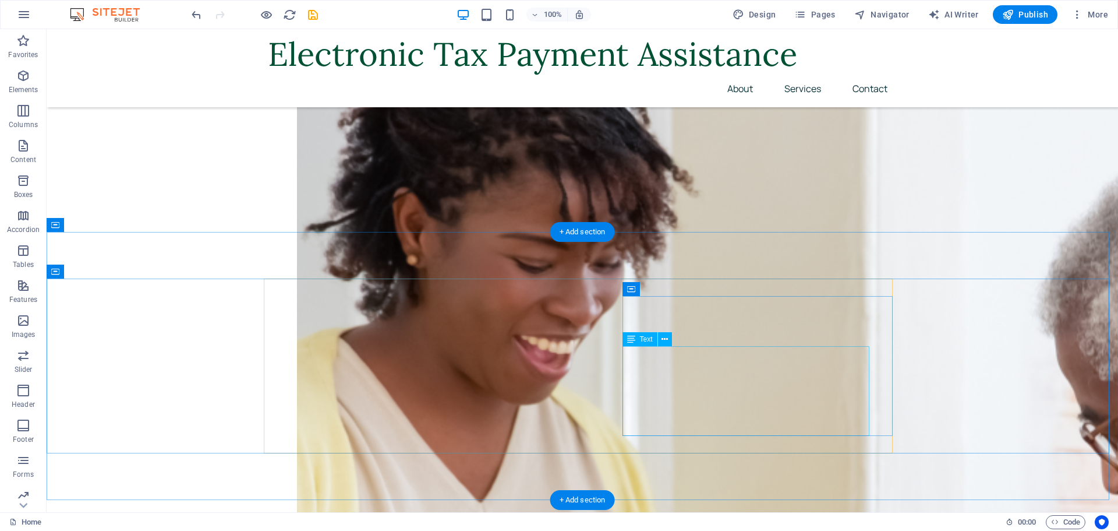
drag, startPoint x: 668, startPoint y: 361, endPoint x: 463, endPoint y: 360, distance: 205.0
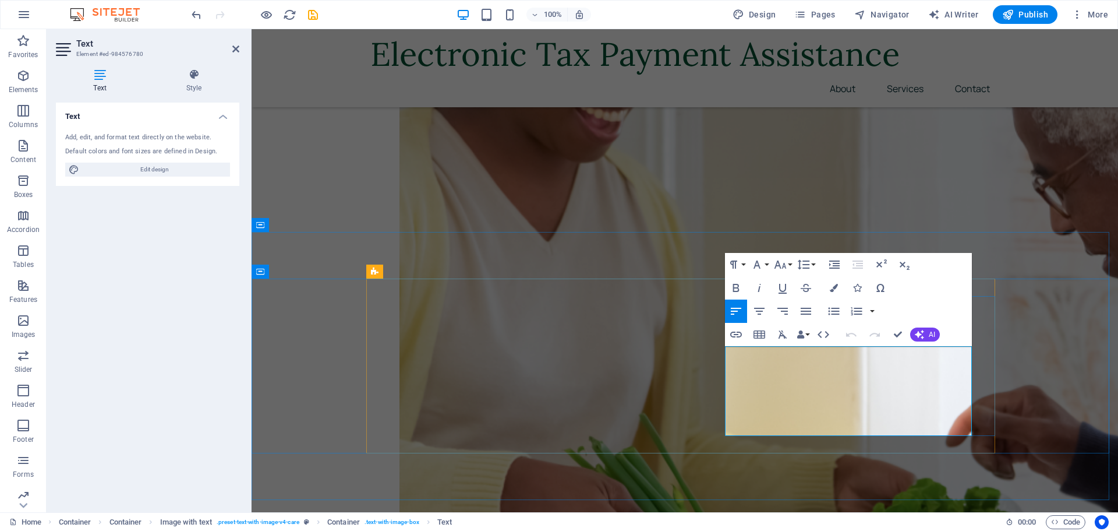
drag, startPoint x: 730, startPoint y: 352, endPoint x: 793, endPoint y: 426, distance: 97.5
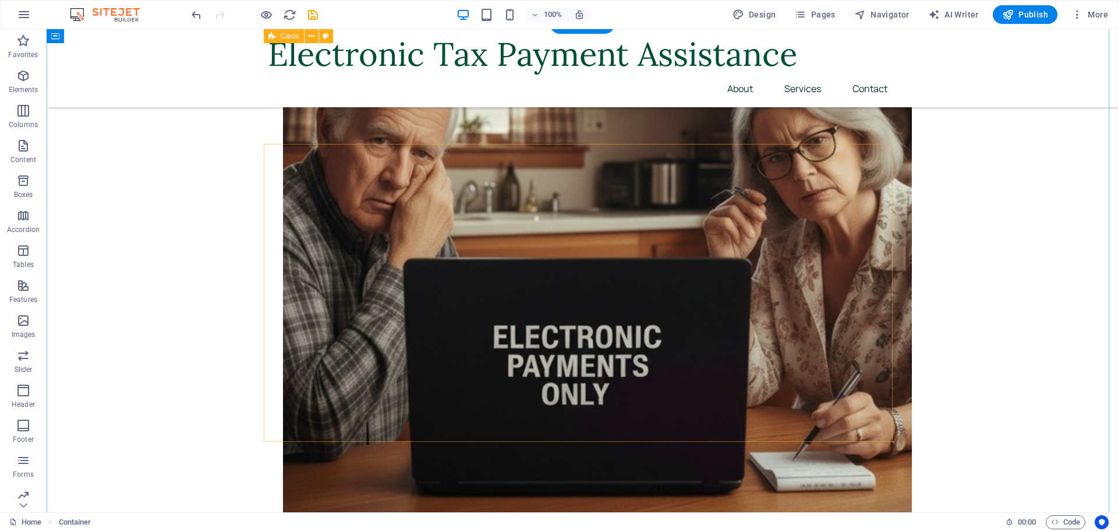
scroll to position [513, 0]
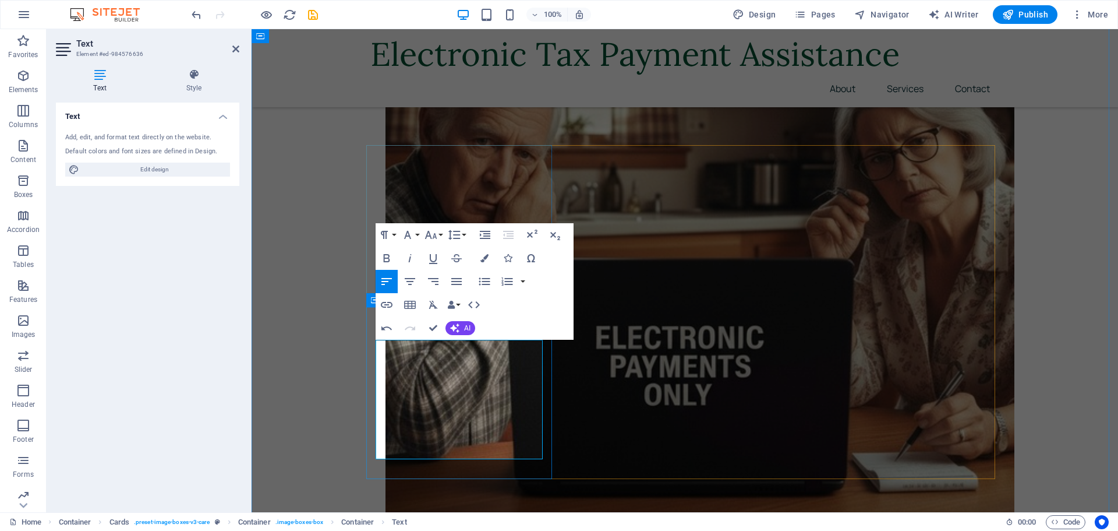
drag, startPoint x: 479, startPoint y: 392, endPoint x: 412, endPoint y: 404, distance: 68.6
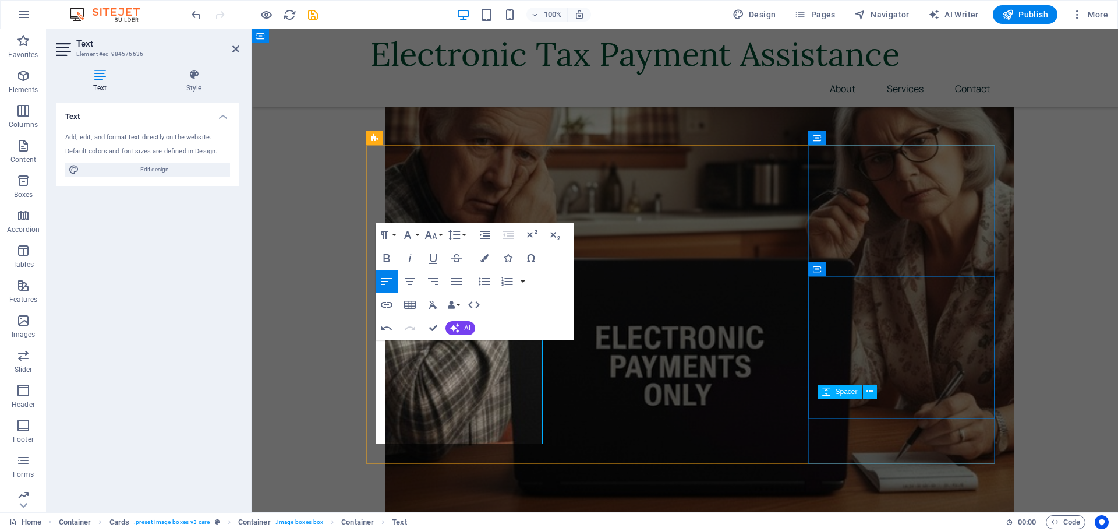
drag, startPoint x: 840, startPoint y: 384, endPoint x: 589, endPoint y: 353, distance: 253.5
click at [840, 384] on div "Spacer" at bounding box center [840, 391] width 44 height 14
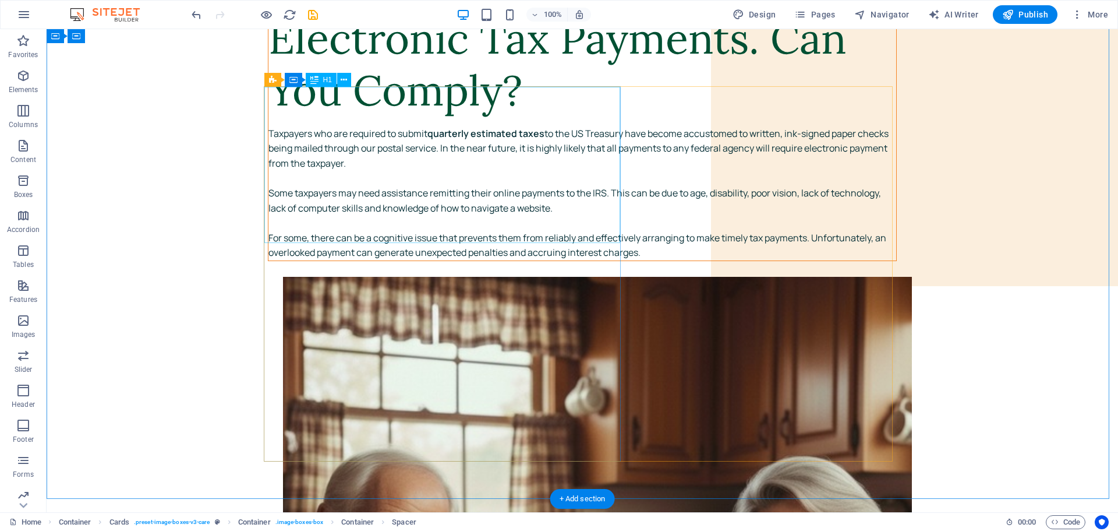
scroll to position [0, 0]
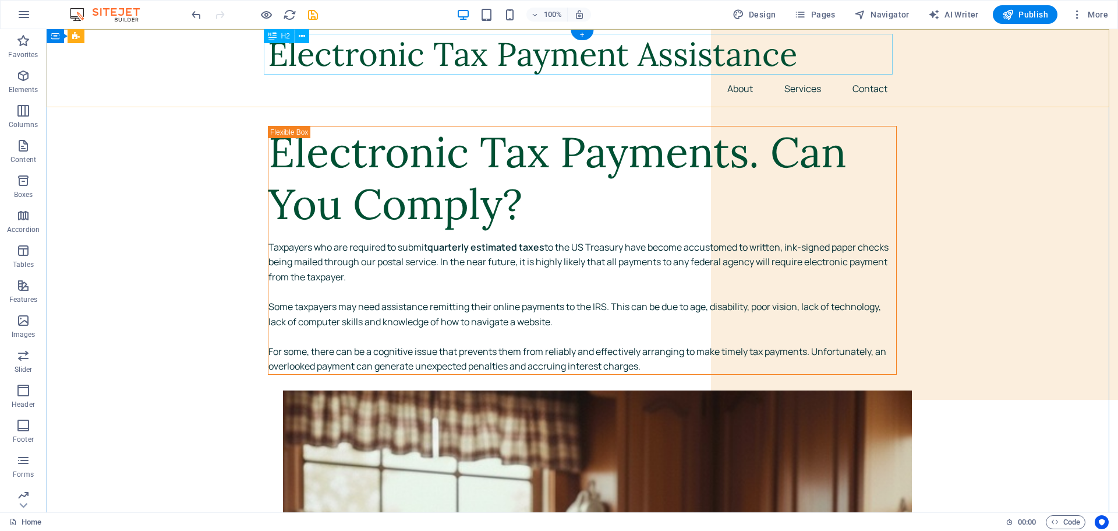
click at [422, 55] on div "Electronic Tax Payment Assistance" at bounding box center [582, 54] width 629 height 41
click at [303, 33] on icon at bounding box center [302, 36] width 6 height 12
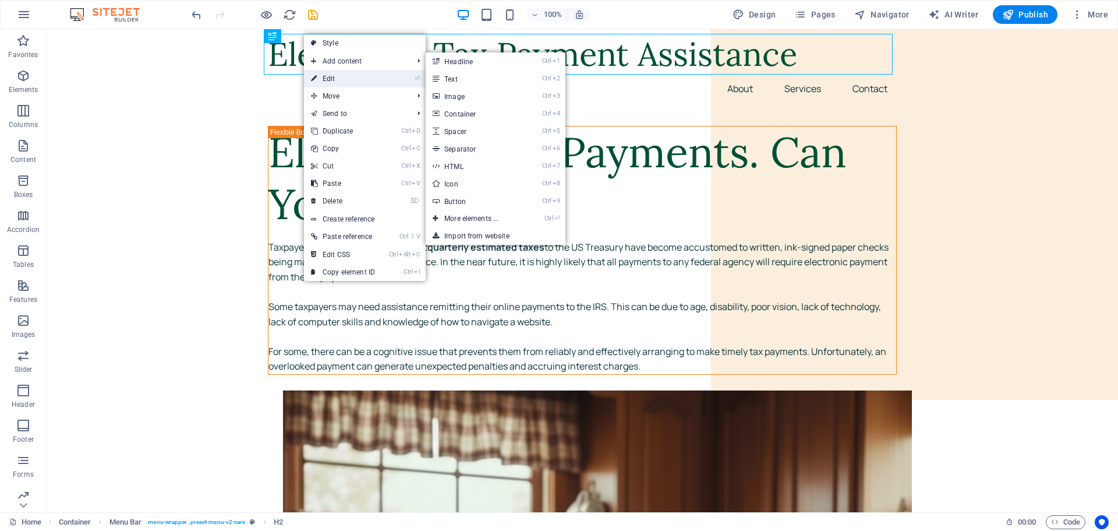
click at [329, 75] on link "⏎ Edit" at bounding box center [343, 78] width 78 height 17
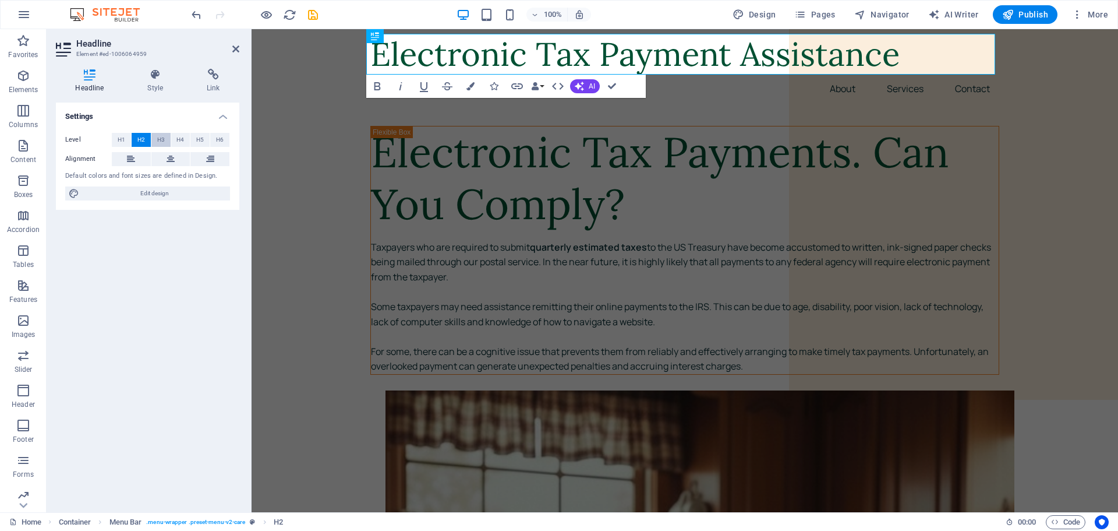
click at [164, 135] on span "H3" at bounding box center [161, 140] width 8 height 14
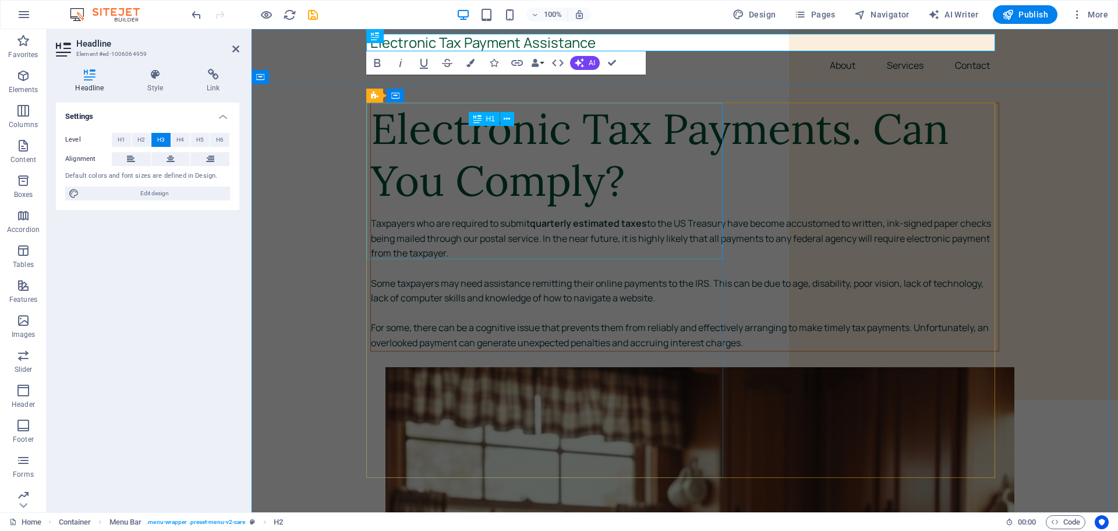
click at [466, 206] on div "Electronic Tax Payments. Can You Comply?" at bounding box center [685, 155] width 628 height 104
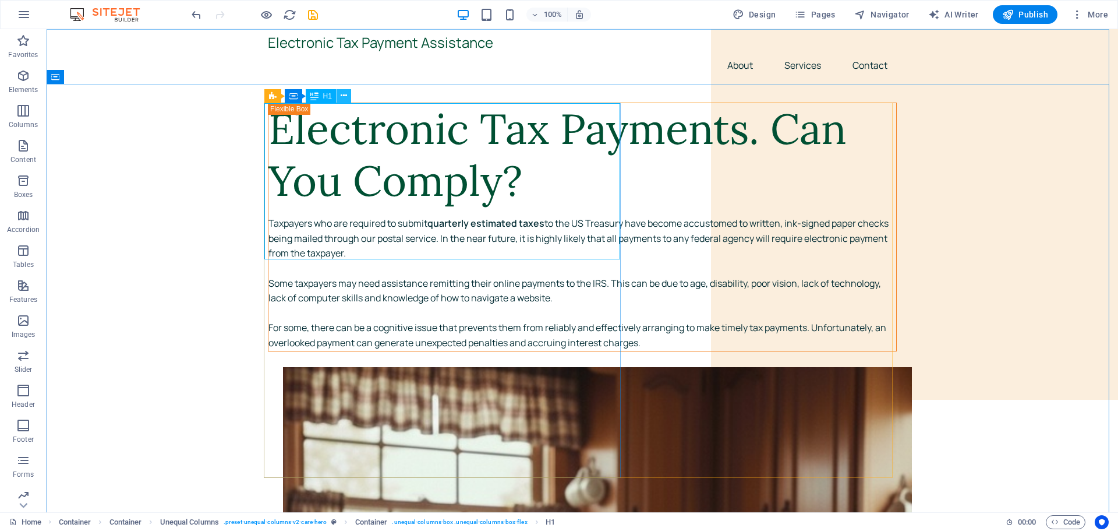
click at [341, 96] on icon at bounding box center [344, 96] width 6 height 12
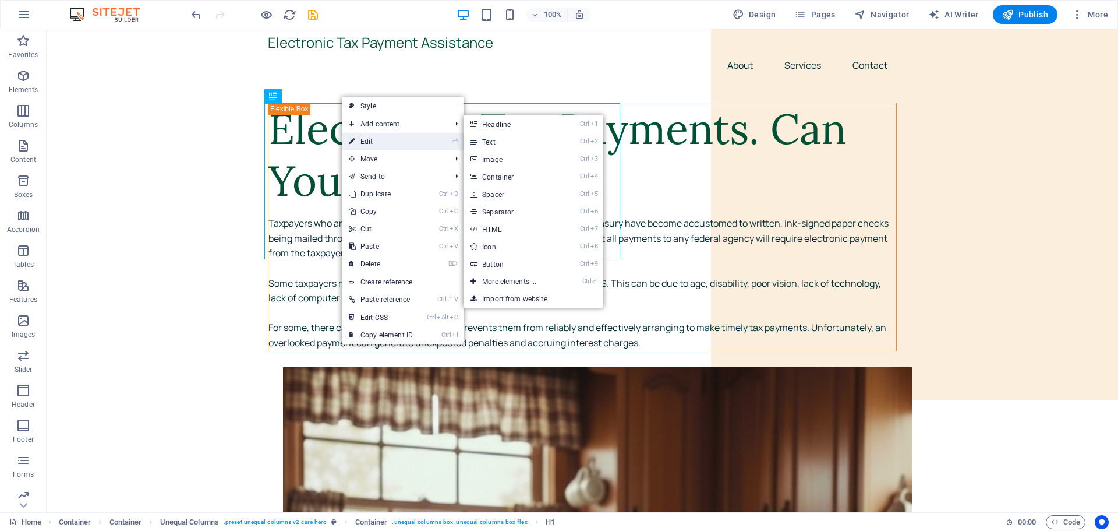
drag, startPoint x: 364, startPoint y: 139, endPoint x: 106, endPoint y: 109, distance: 259.6
click at [364, 139] on link "⏎ Edit" at bounding box center [381, 141] width 78 height 17
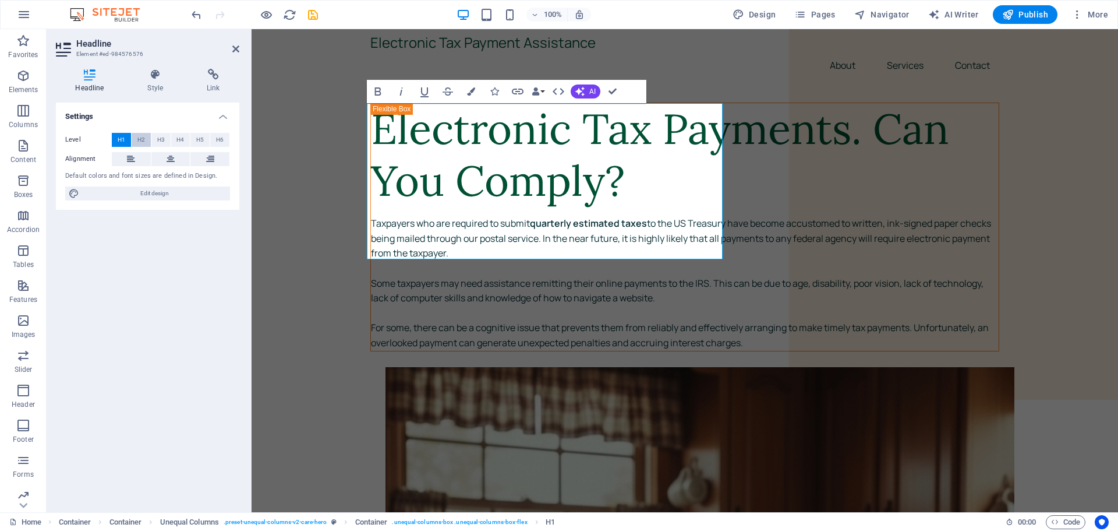
click at [139, 139] on span "H2" at bounding box center [141, 140] width 8 height 14
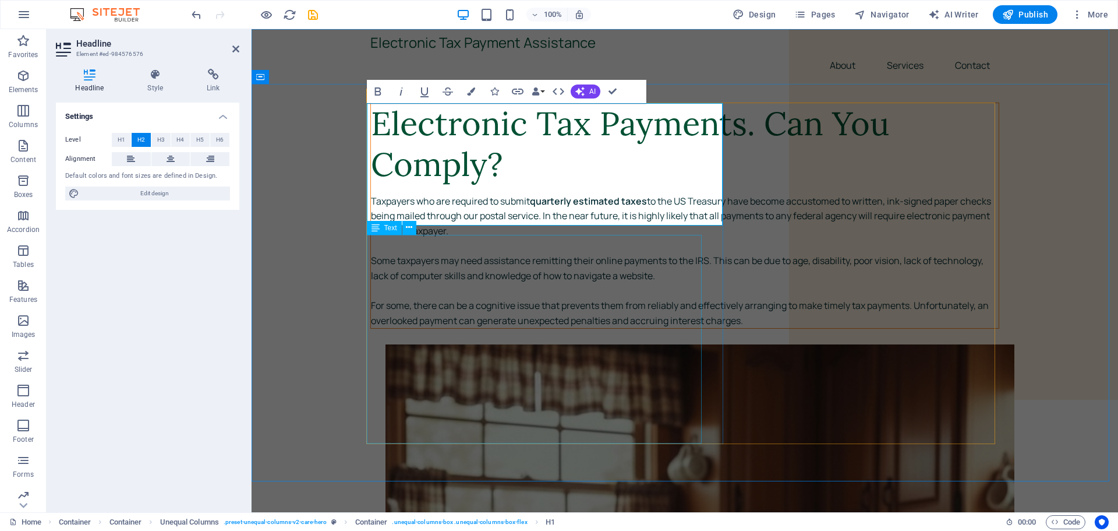
click at [428, 273] on div "Taxpayers who are required to submit quarterly estimated taxes to the US Treasu…" at bounding box center [685, 261] width 628 height 134
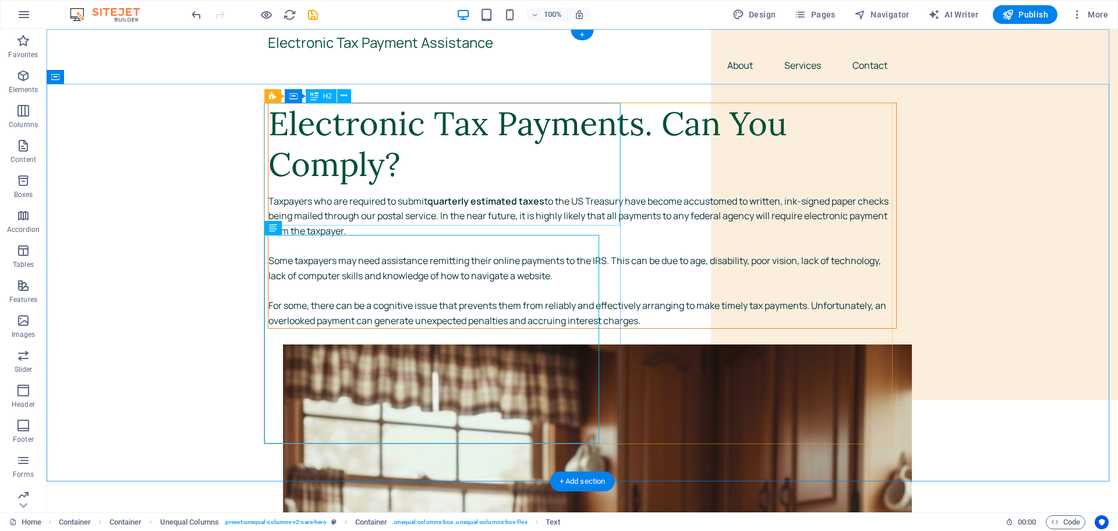
click at [430, 166] on div "Electronic Tax Payments. Can You Comply?" at bounding box center [582, 144] width 628 height 82
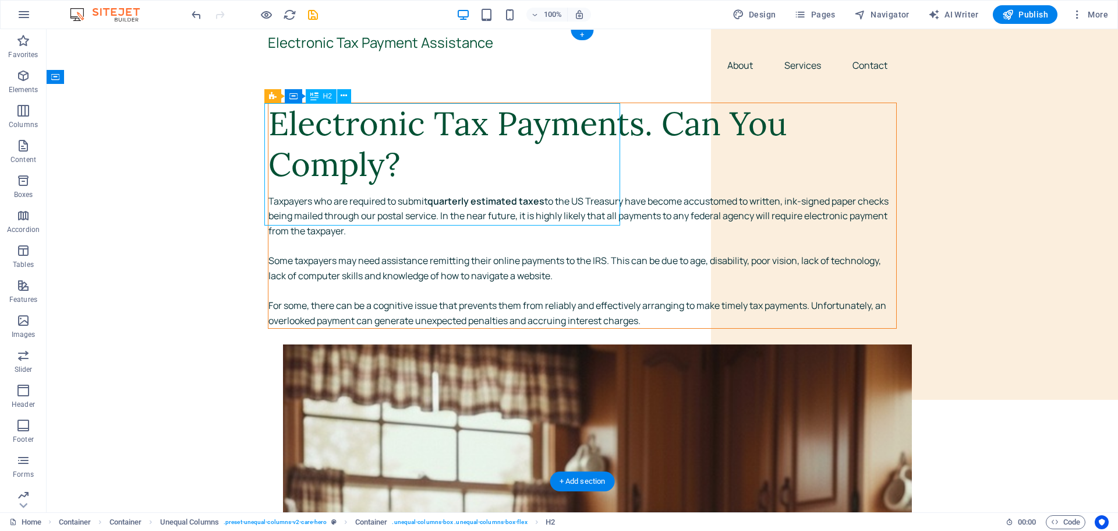
click at [430, 169] on div "Electronic Tax Payments. Can You Comply?" at bounding box center [582, 144] width 628 height 82
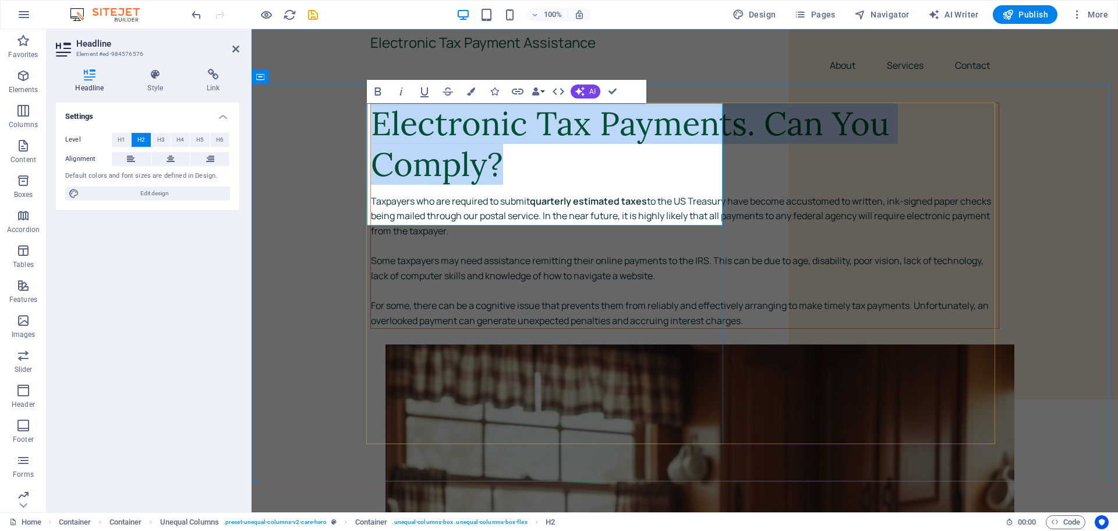
click at [533, 162] on h2 "Electronic Tax Payments. Can You Comply?" at bounding box center [685, 144] width 628 height 82
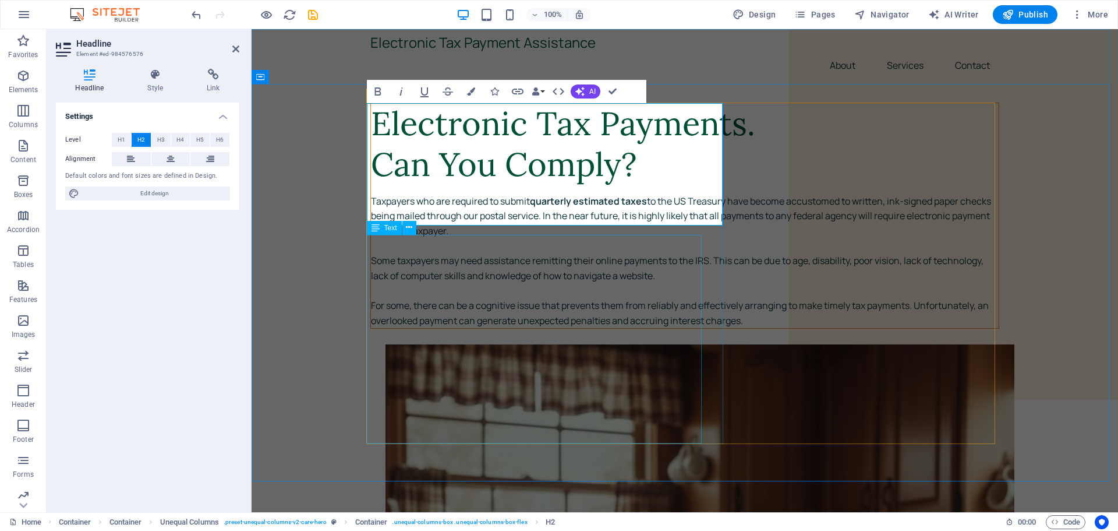
click at [558, 275] on div "Taxpayers who are required to submit quarterly estimated taxes to the US Treasu…" at bounding box center [685, 261] width 628 height 134
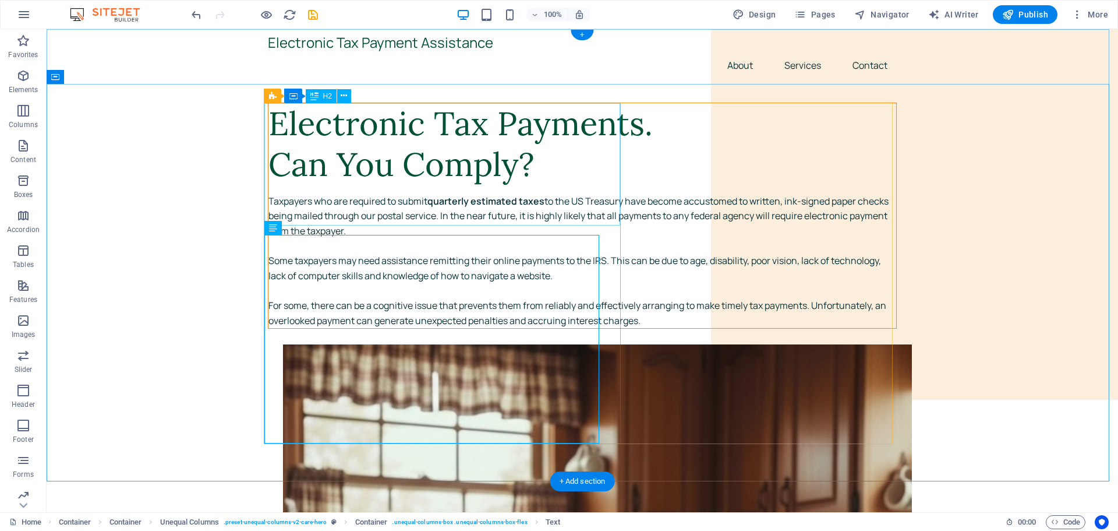
click at [429, 165] on div "Electronic Tax Payments. Can You Comply?" at bounding box center [582, 144] width 628 height 82
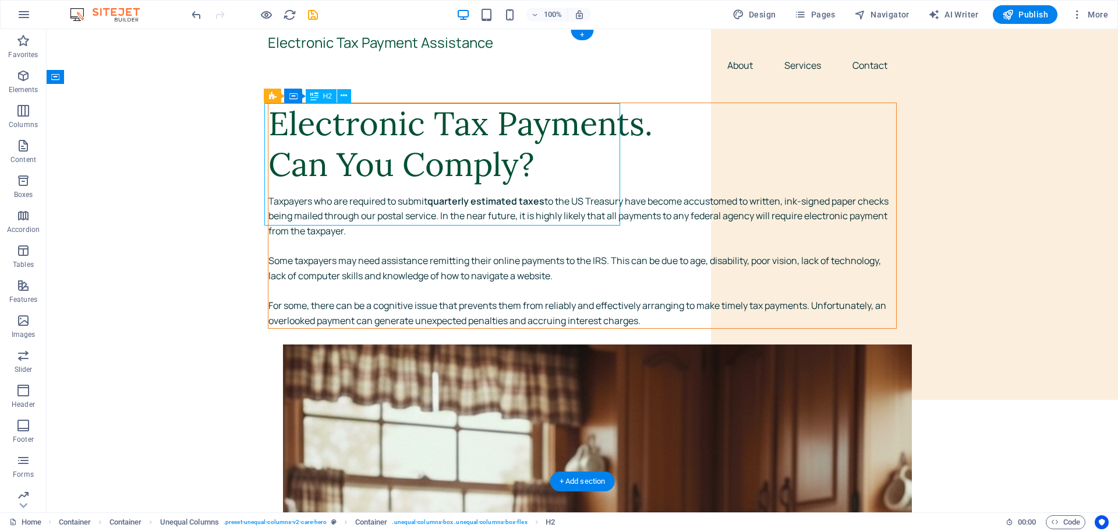
click at [429, 165] on div "Electronic Tax Payments. Can You Comply?" at bounding box center [582, 144] width 628 height 82
click at [415, 166] on div "Electronic Tax Payments. Can You Comply?" at bounding box center [582, 144] width 628 height 82
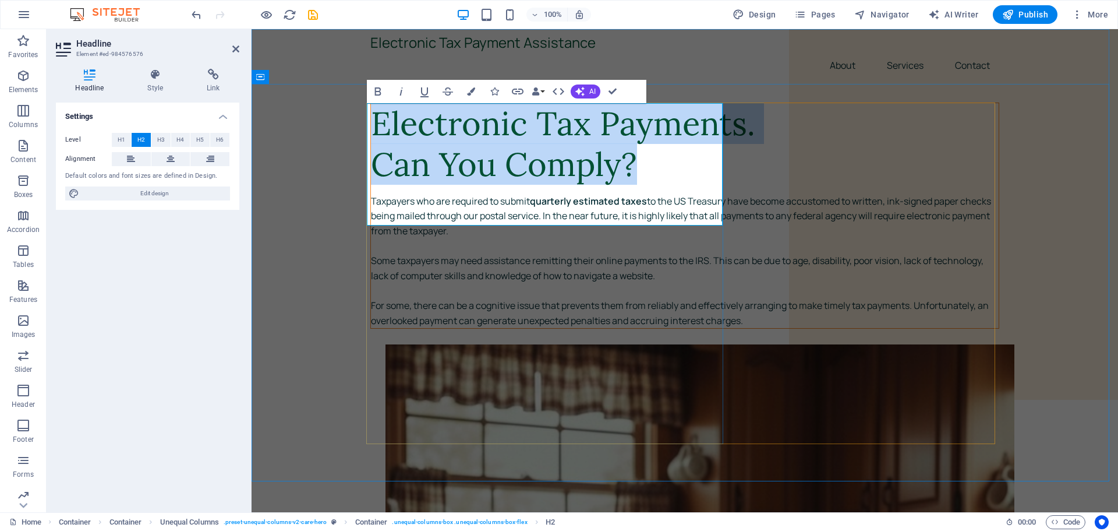
click at [500, 169] on h2 "Electronic Tax Payments. Can You Comply?" at bounding box center [685, 144] width 628 height 82
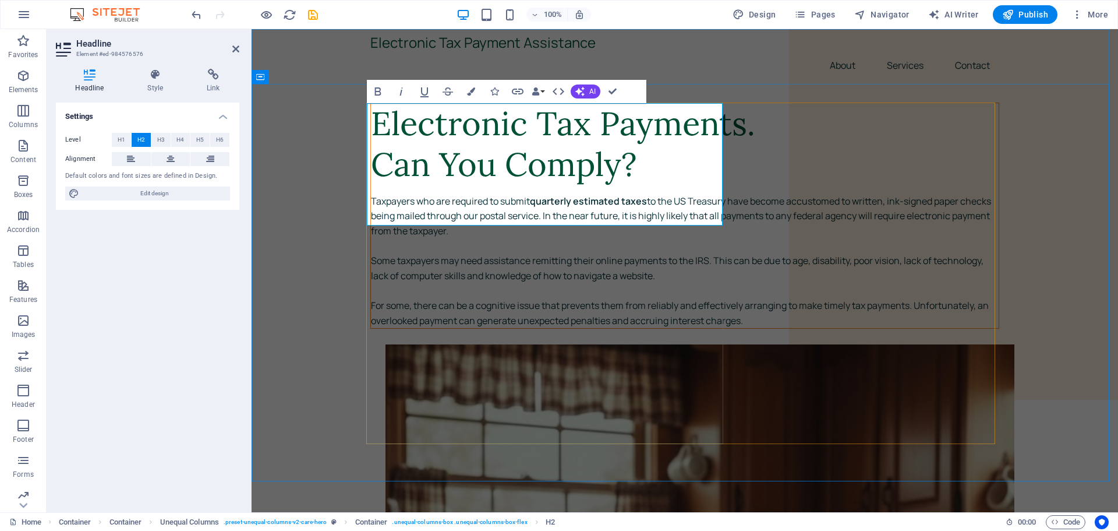
click at [524, 168] on h2 "Electronic Tax Payments. Can You Comply?" at bounding box center [685, 144] width 628 height 82
click at [433, 185] on h2 "Electronic Tax Payments... Can You Comply?" at bounding box center [685, 144] width 628 height 82
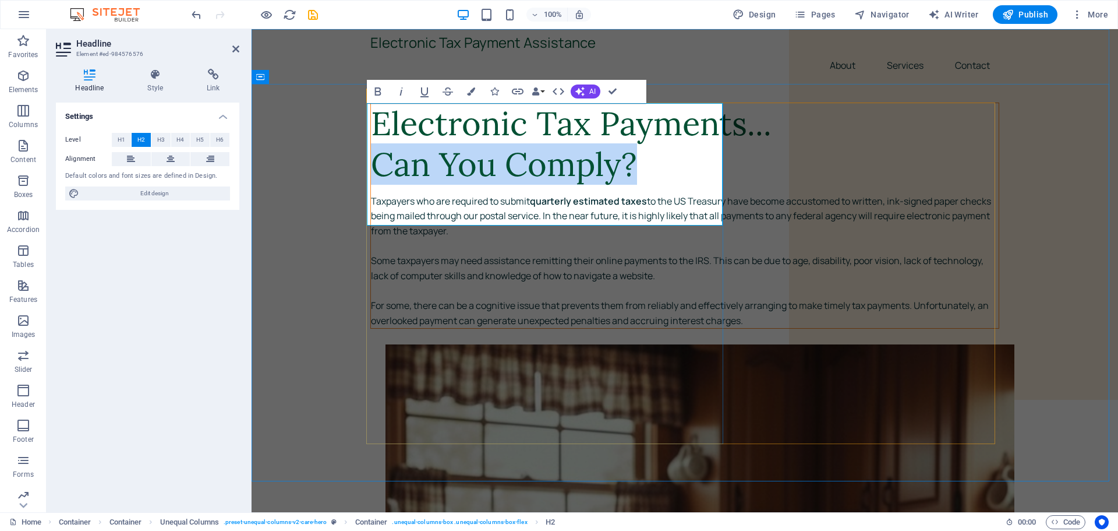
drag, startPoint x: 372, startPoint y: 203, endPoint x: 632, endPoint y: 194, distance: 260.4
click at [632, 185] on h2 "Electronic Tax Payments... Can You Comply?" at bounding box center [685, 144] width 628 height 82
click at [402, 90] on icon "button" at bounding box center [401, 91] width 14 height 14
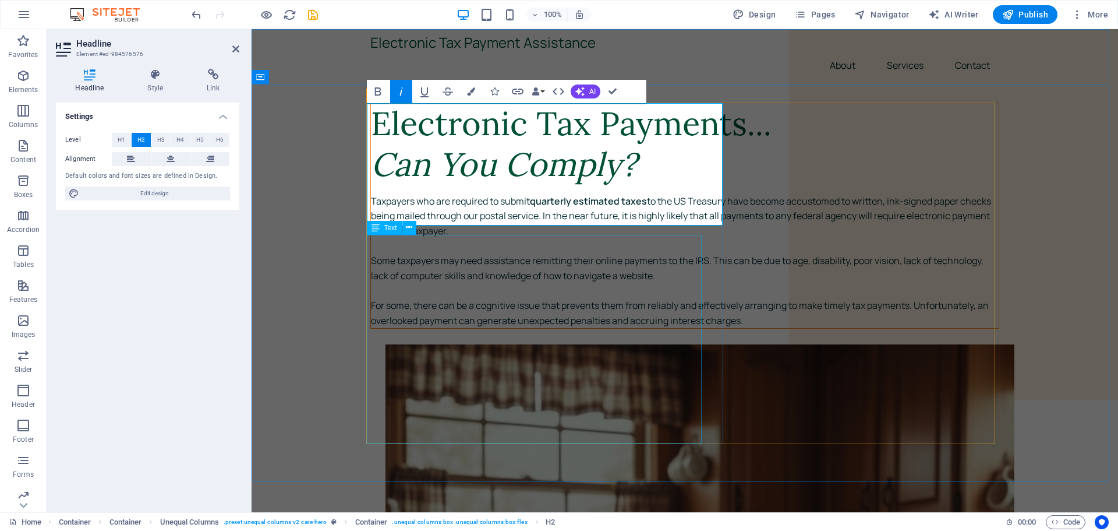
click at [498, 322] on div "Taxpayers who are required to submit quarterly estimated taxes to the US Treasu…" at bounding box center [685, 261] width 628 height 134
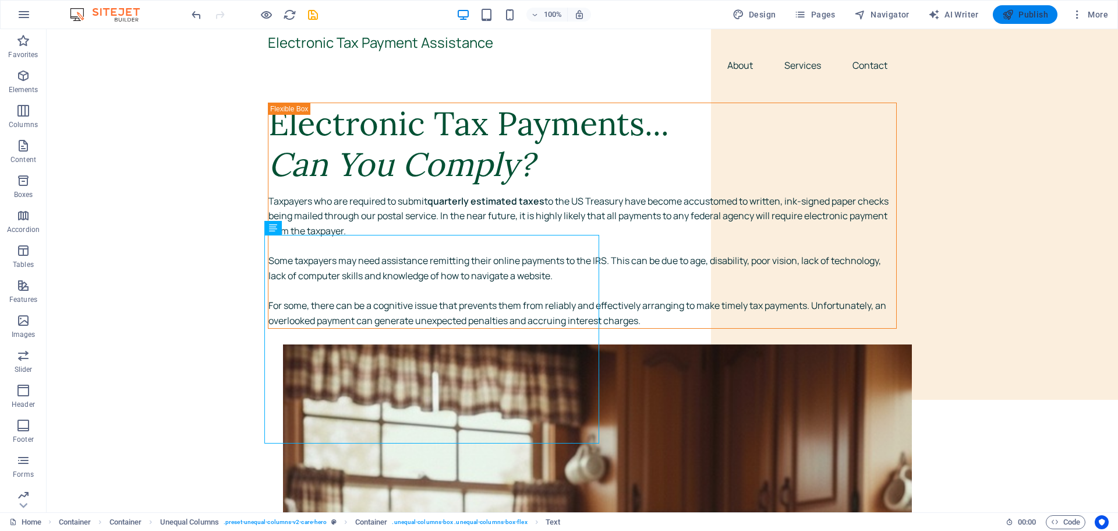
click at [1019, 13] on span "Publish" at bounding box center [1025, 15] width 46 height 12
checkbox input "false"
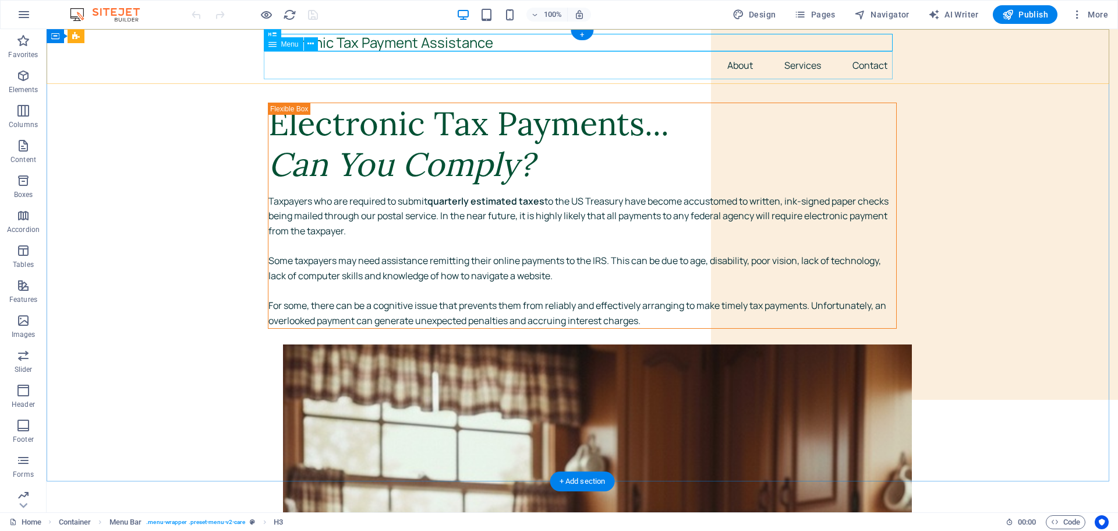
click at [729, 62] on nav "About Services Contact" at bounding box center [582, 65] width 629 height 28
click at [309, 44] on icon at bounding box center [310, 44] width 6 height 12
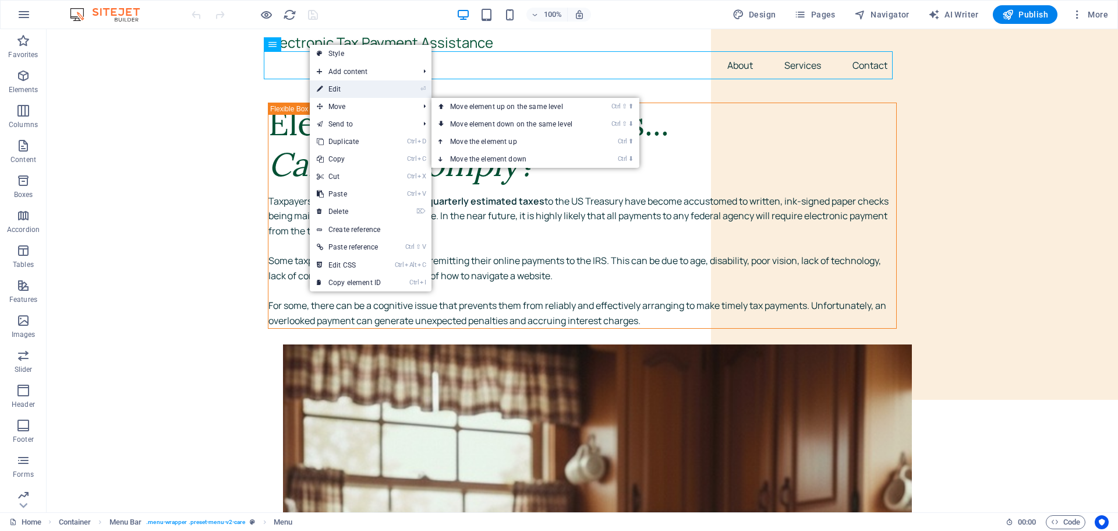
click at [340, 86] on link "⏎ Edit" at bounding box center [349, 88] width 78 height 17
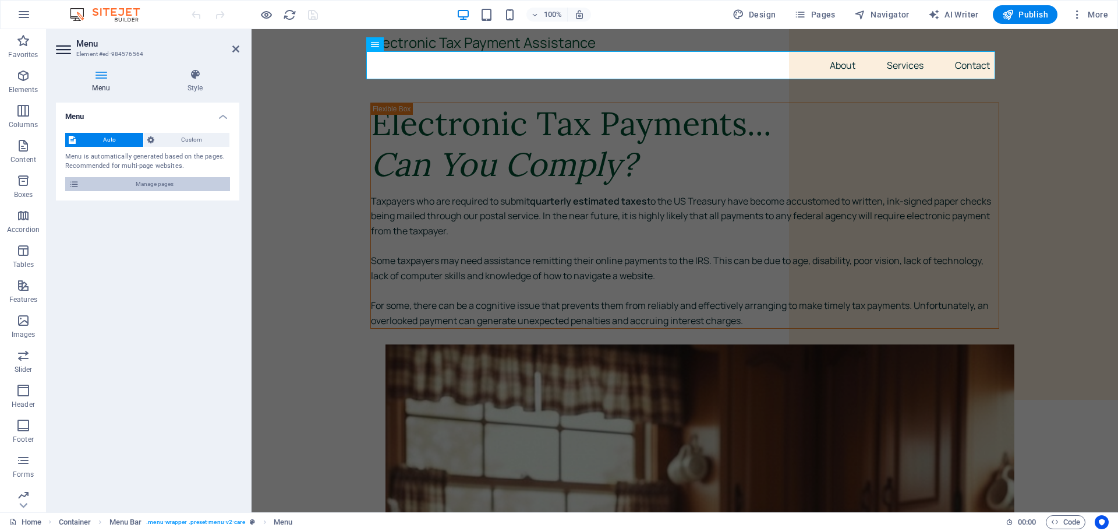
click at [110, 182] on span "Manage pages" at bounding box center [155, 184] width 144 height 14
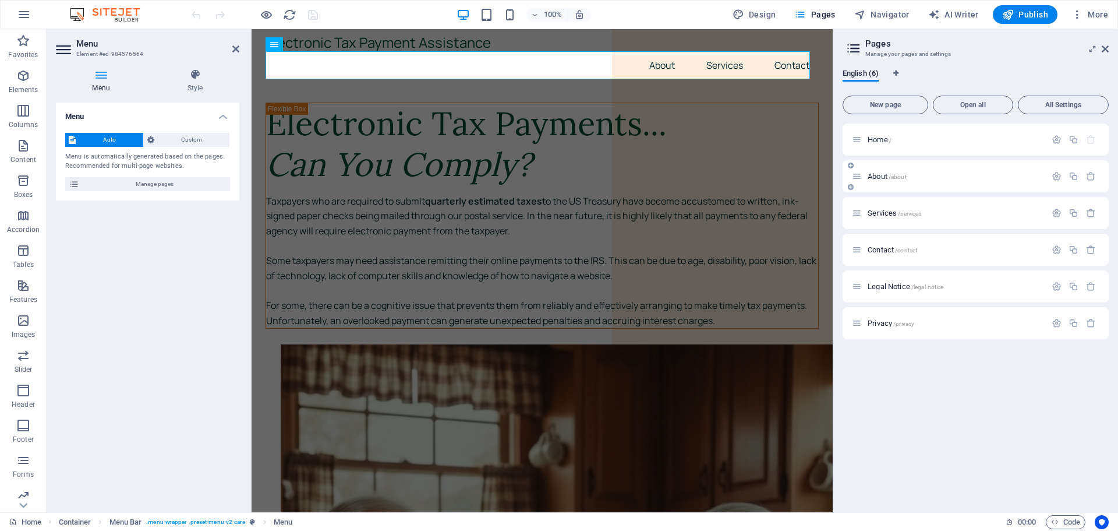
click at [876, 177] on span "About /about" at bounding box center [887, 176] width 39 height 9
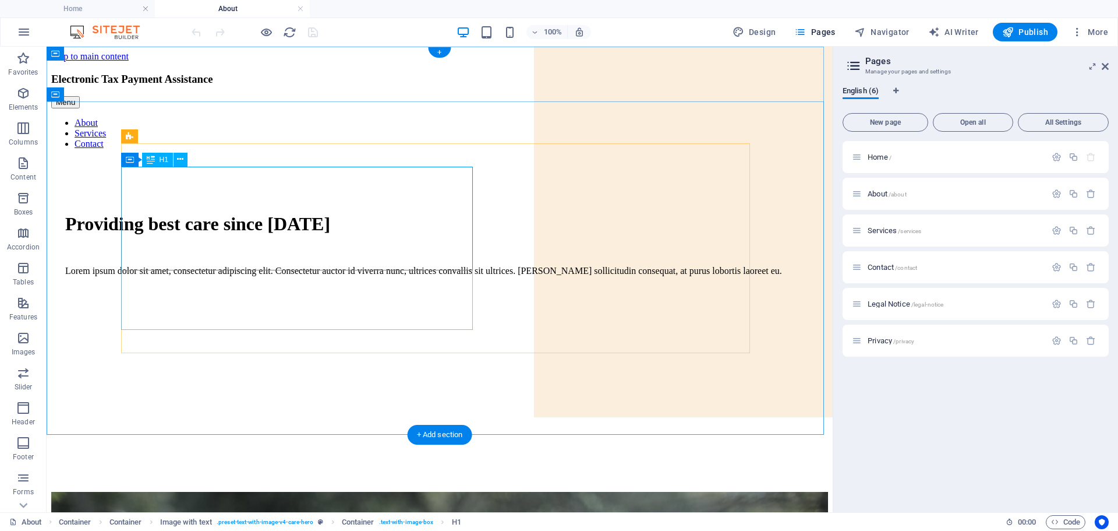
click at [245, 216] on div "Providing best care since 1997" at bounding box center [439, 224] width 749 height 22
click at [203, 213] on div "Providing best care since 1997" at bounding box center [439, 224] width 749 height 22
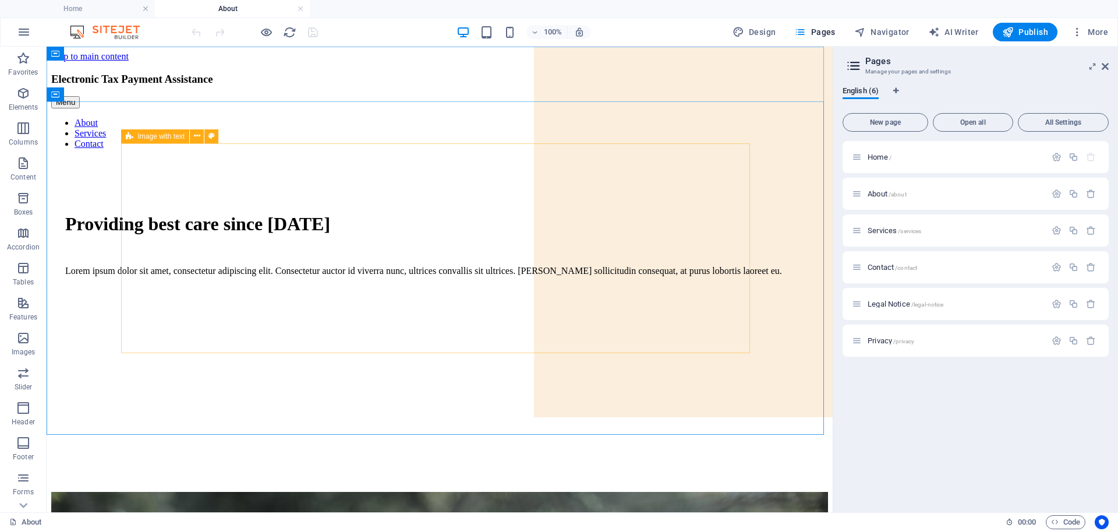
click at [132, 135] on icon at bounding box center [130, 136] width 8 height 14
click at [328, 200] on div "Providing best care since 1997 Lorem ipsum dolor sit amet, consectetur adipisci…" at bounding box center [439, 305] width 749 height 210
click at [194, 129] on button at bounding box center [197, 136] width 14 height 14
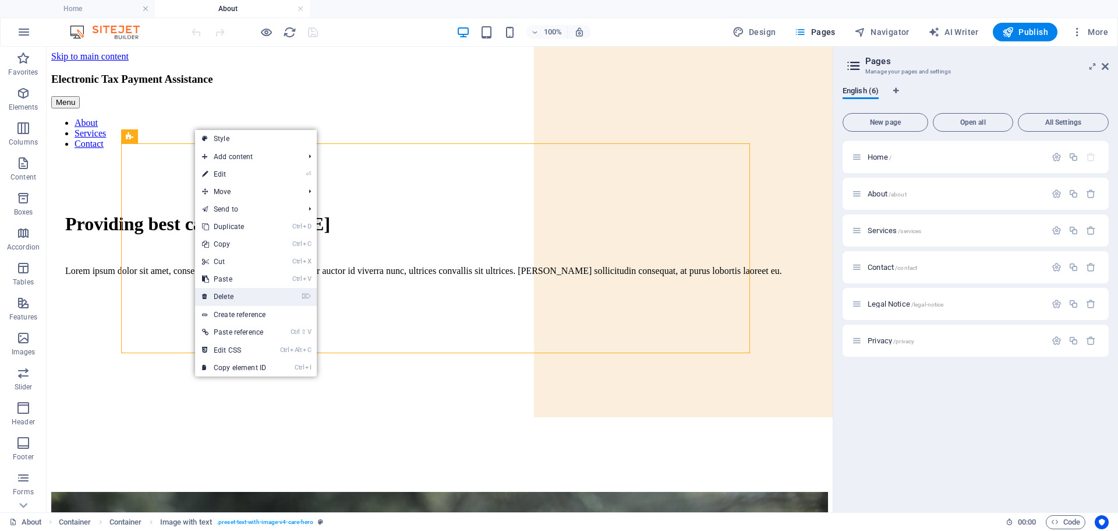
click at [217, 295] on link "⌦ Delete" at bounding box center [234, 296] width 78 height 17
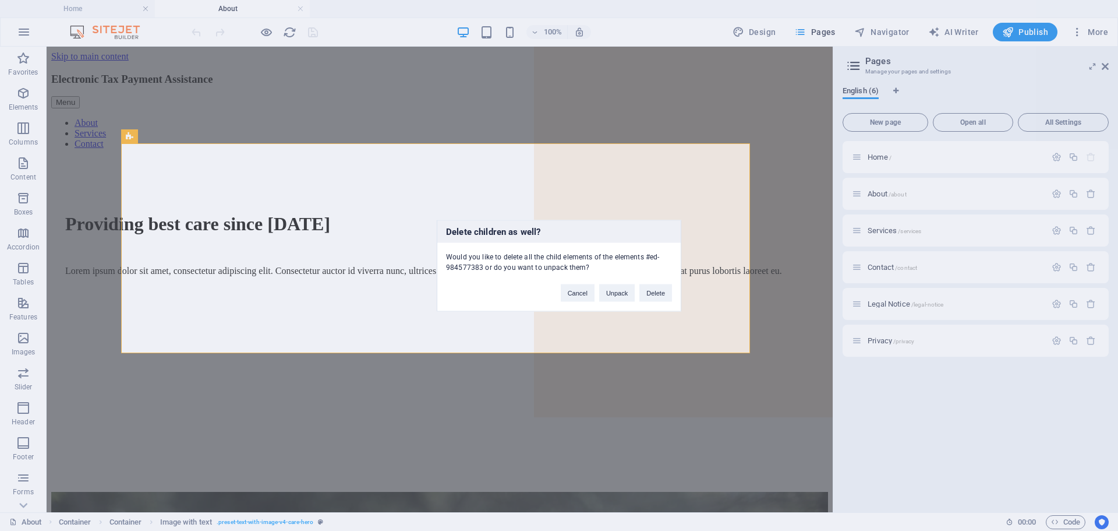
click at [291, 363] on div "Delete children as well? Would you like to delete all the child elements of the…" at bounding box center [559, 265] width 1118 height 531
click at [647, 291] on button "Delete" at bounding box center [655, 292] width 33 height 17
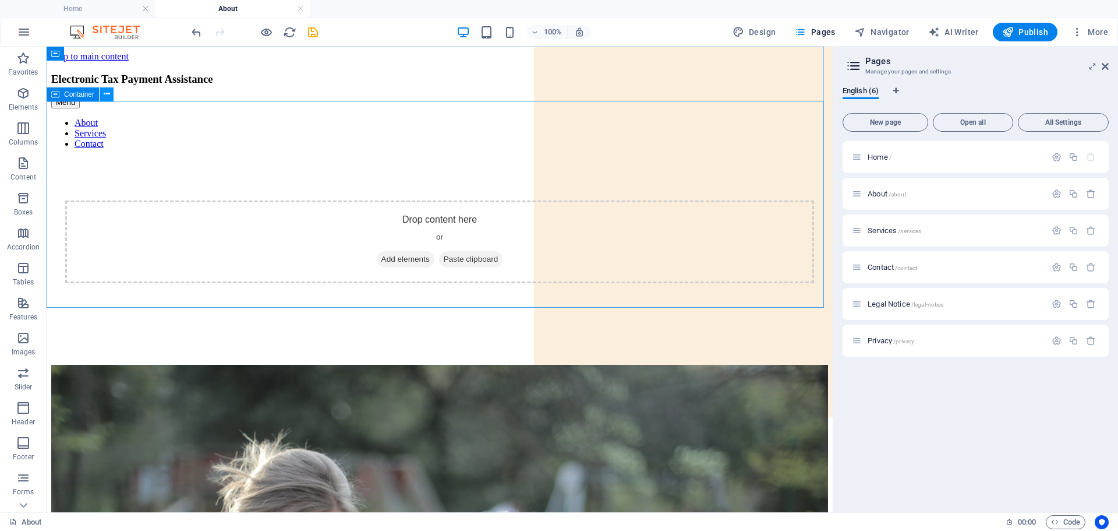
click at [104, 93] on icon at bounding box center [107, 94] width 6 height 12
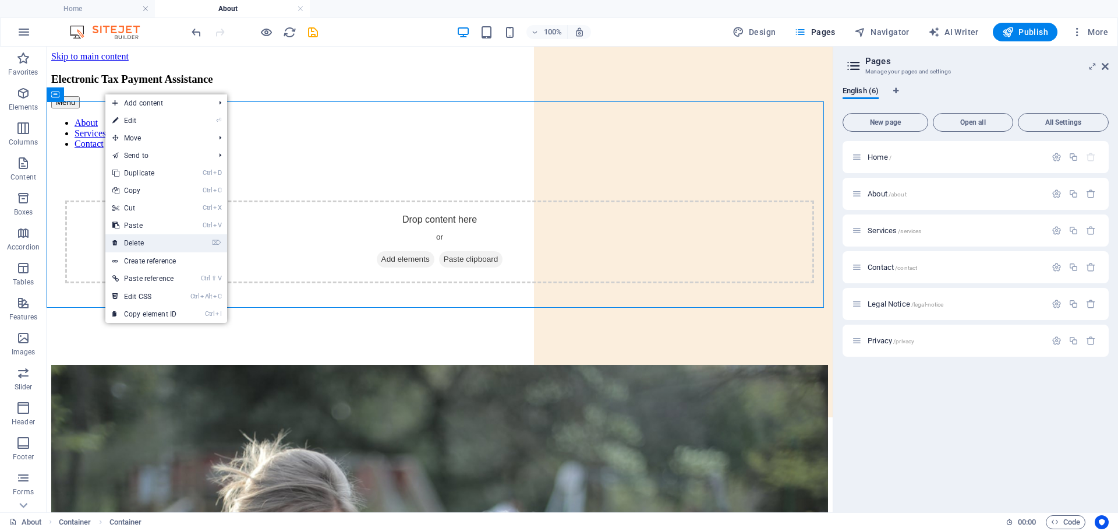
click at [151, 236] on link "⌦ Delete" at bounding box center [144, 242] width 78 height 17
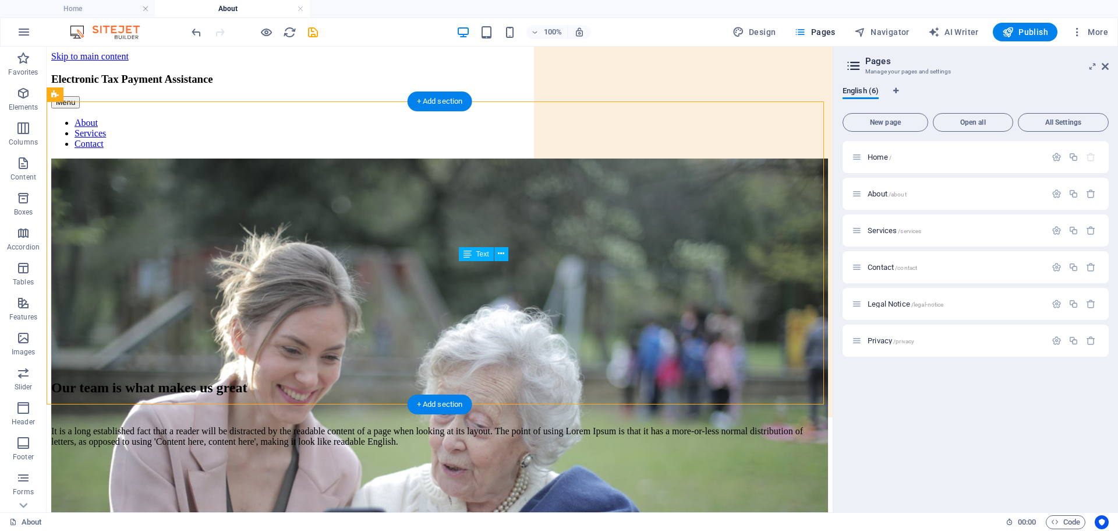
click at [490, 426] on div "It is a long established fact that a reader will be distracted by the readable …" at bounding box center [439, 436] width 777 height 21
click at [518, 426] on div "It is a long established fact that a reader will be distracted by the readable …" at bounding box center [439, 436] width 777 height 21
click at [313, 285] on div "Our team is what makes us great It is a long established fact that a reader wil…" at bounding box center [439, 302] width 777 height 288
click at [619, 426] on div "It is a long established fact that a reader will be distracted by the readable …" at bounding box center [439, 436] width 777 height 21
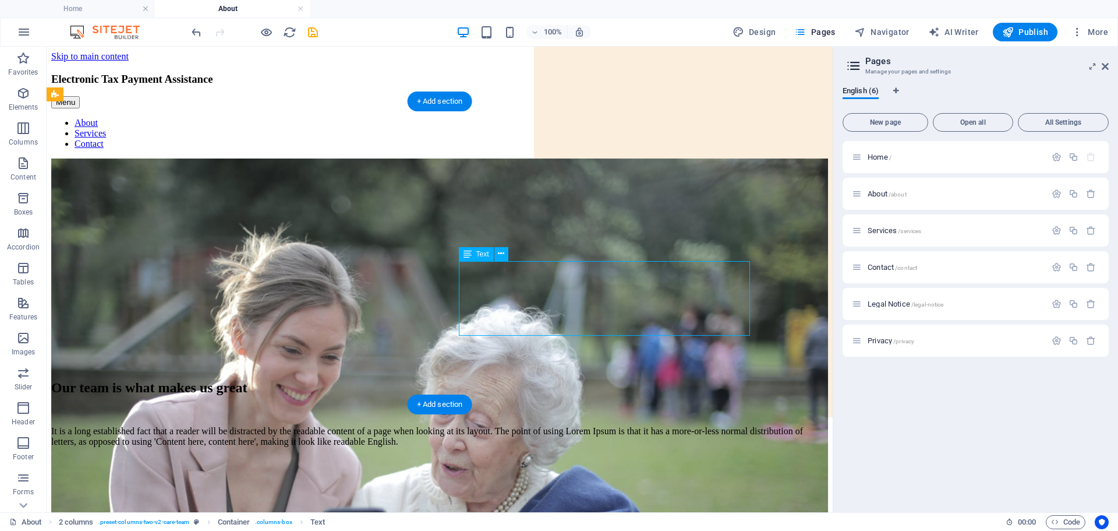
click at [544, 426] on div "It is a long established fact that a reader will be distracted by the readable …" at bounding box center [439, 436] width 777 height 21
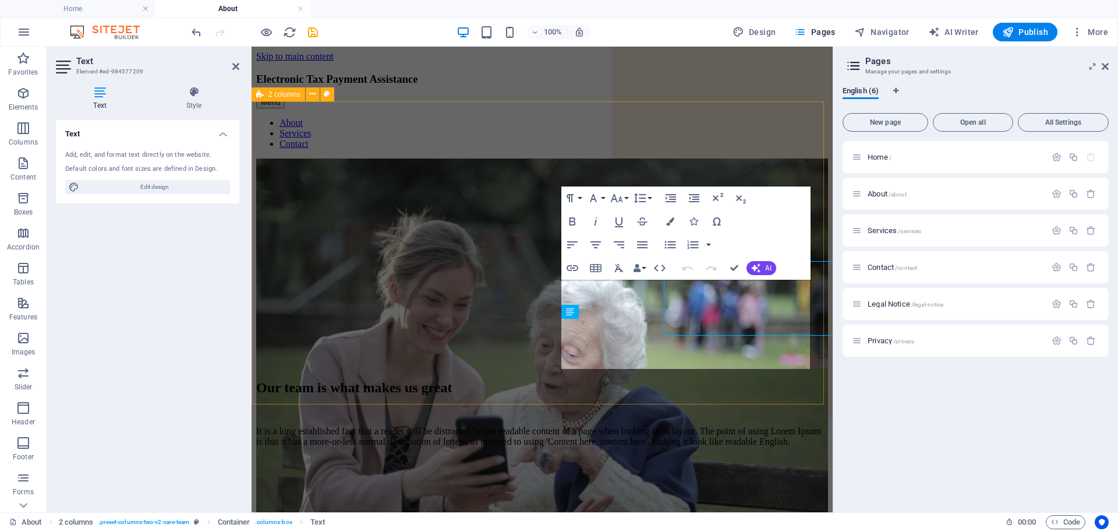
click at [544, 303] on div "Our team is what makes us great It is a long established fact that a reader wil…" at bounding box center [542, 302] width 572 height 288
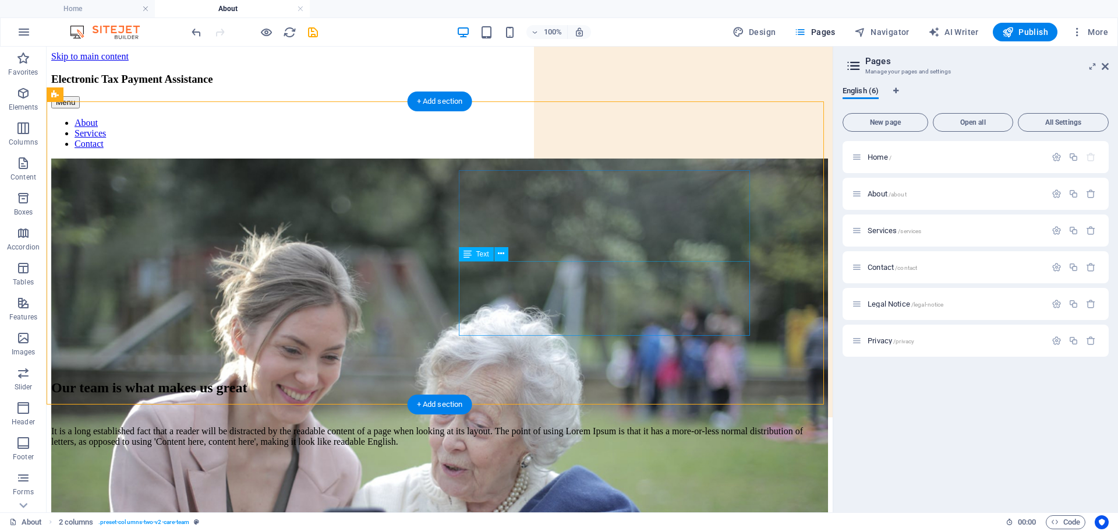
click at [524, 426] on div "It is a long established fact that a reader will be distracted by the readable …" at bounding box center [439, 436] width 777 height 21
click at [522, 426] on div "It is a long established fact that a reader will be distracted by the readable …" at bounding box center [439, 436] width 777 height 21
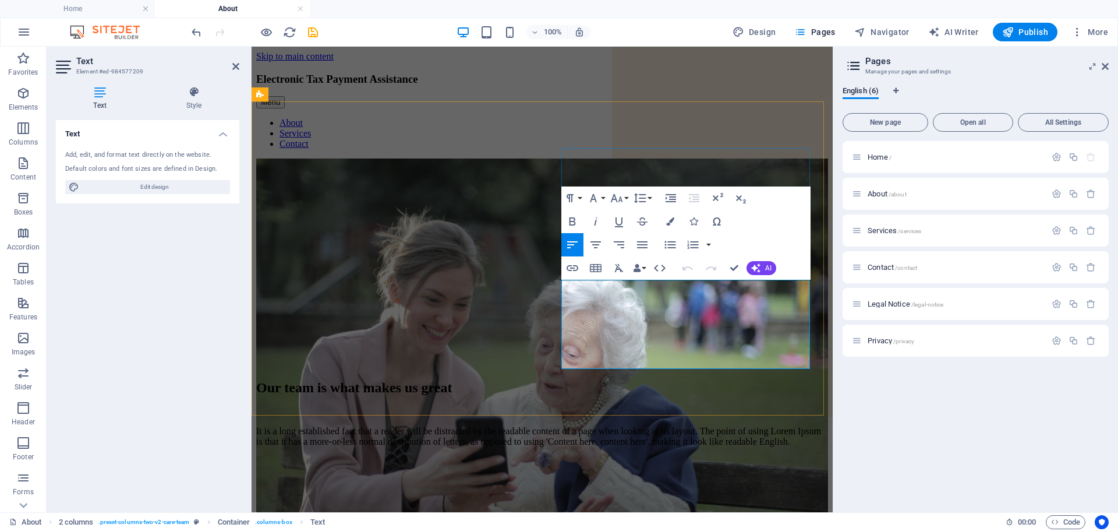
click at [572, 426] on p "It is a long established fact that a reader will be distracted by the readable …" at bounding box center [542, 436] width 572 height 21
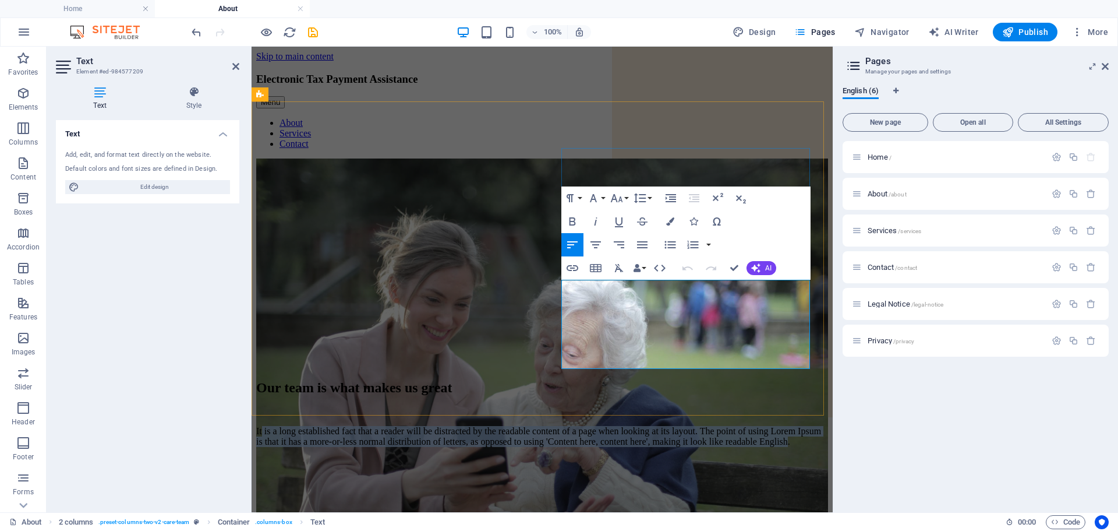
drag, startPoint x: 568, startPoint y: 287, endPoint x: 632, endPoint y: 360, distance: 97.4
click at [632, 426] on p "It is a long established fact that a reader will be distracted by the readable …" at bounding box center [542, 436] width 572 height 21
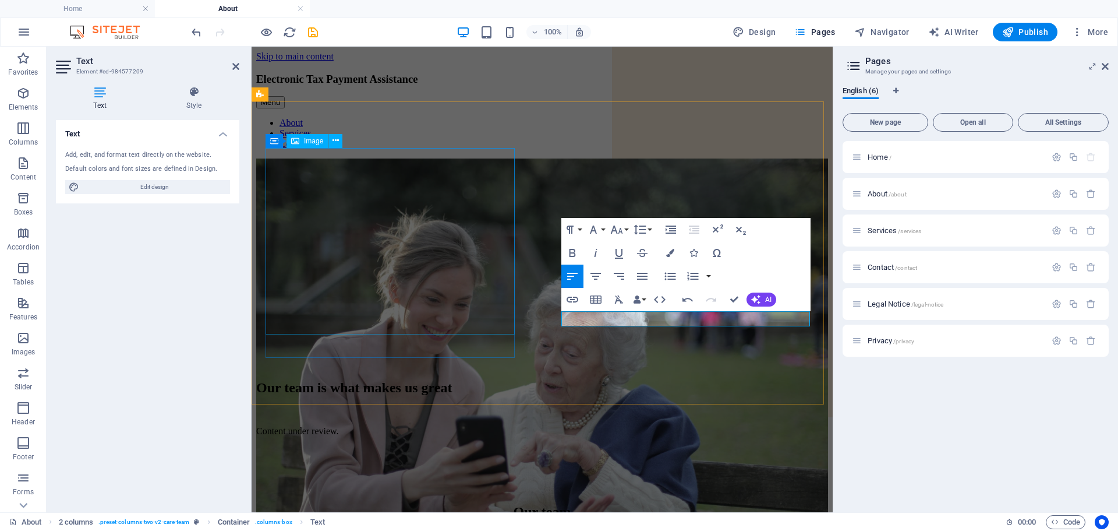
click at [419, 278] on figure at bounding box center [542, 374] width 572 height 432
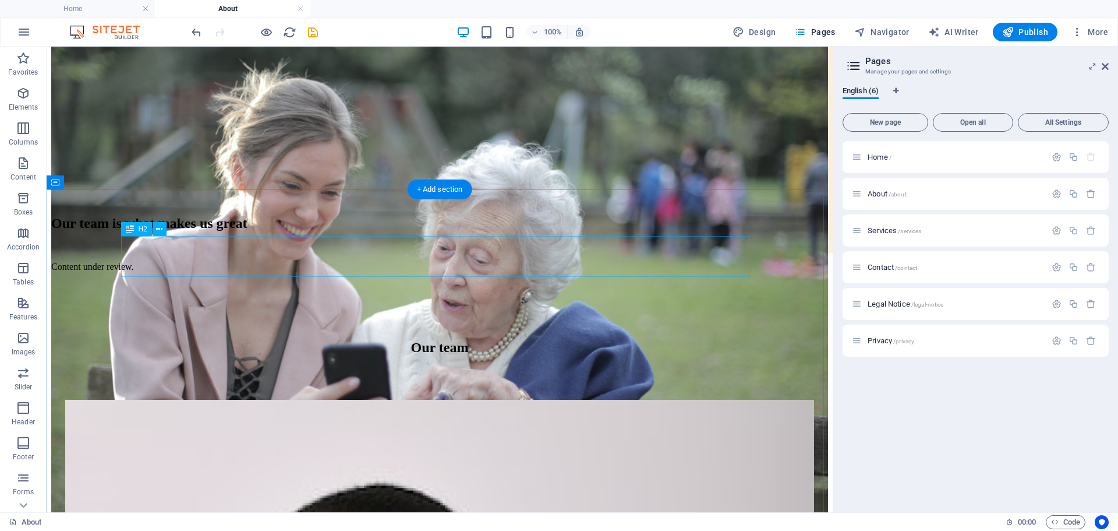
scroll to position [159, 0]
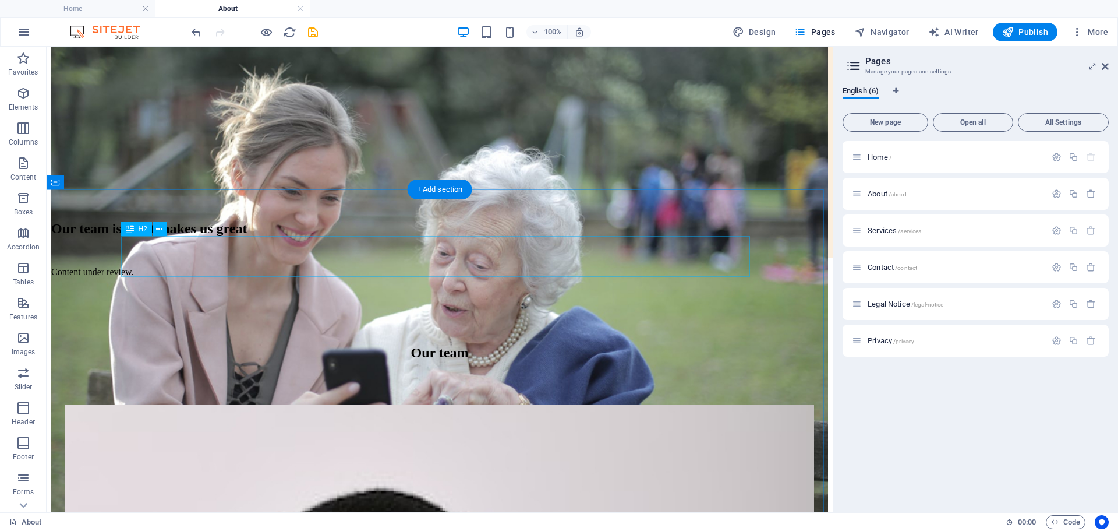
click at [419, 345] on div "Our team" at bounding box center [439, 353] width 749 height 16
click at [406, 345] on div "Our team" at bounding box center [439, 353] width 749 height 16
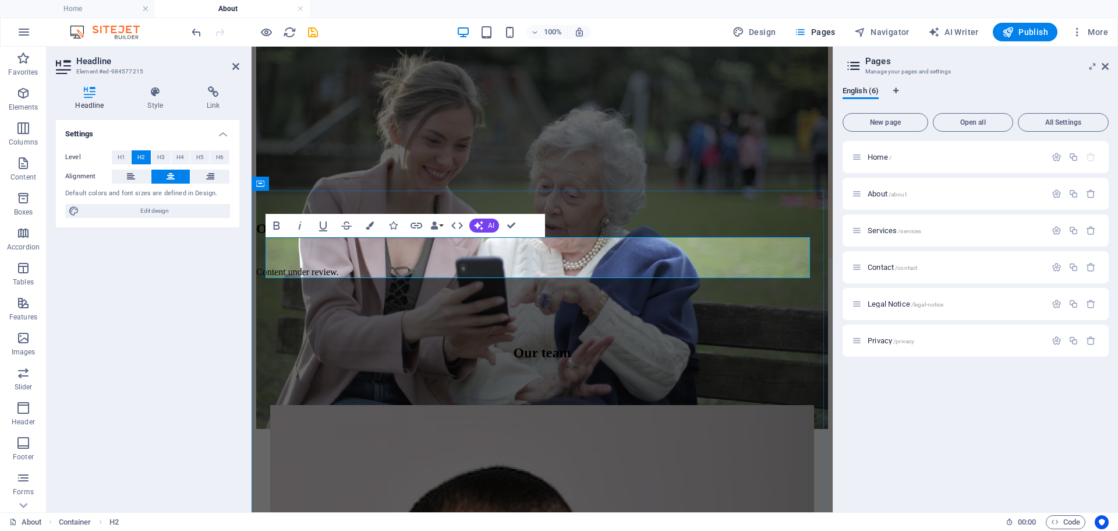
click at [483, 345] on h2 "Our team" at bounding box center [542, 353] width 544 height 16
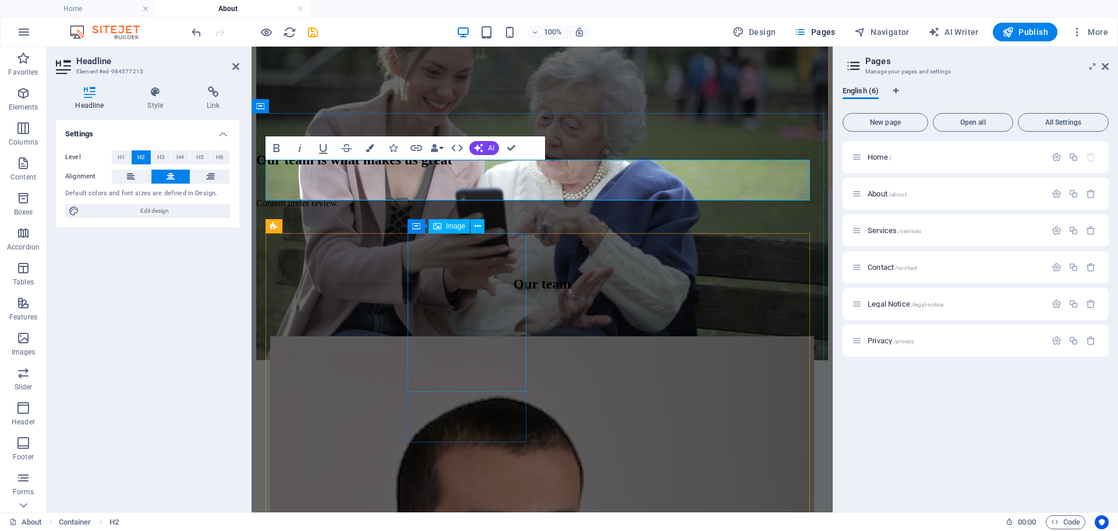
scroll to position [236, 0]
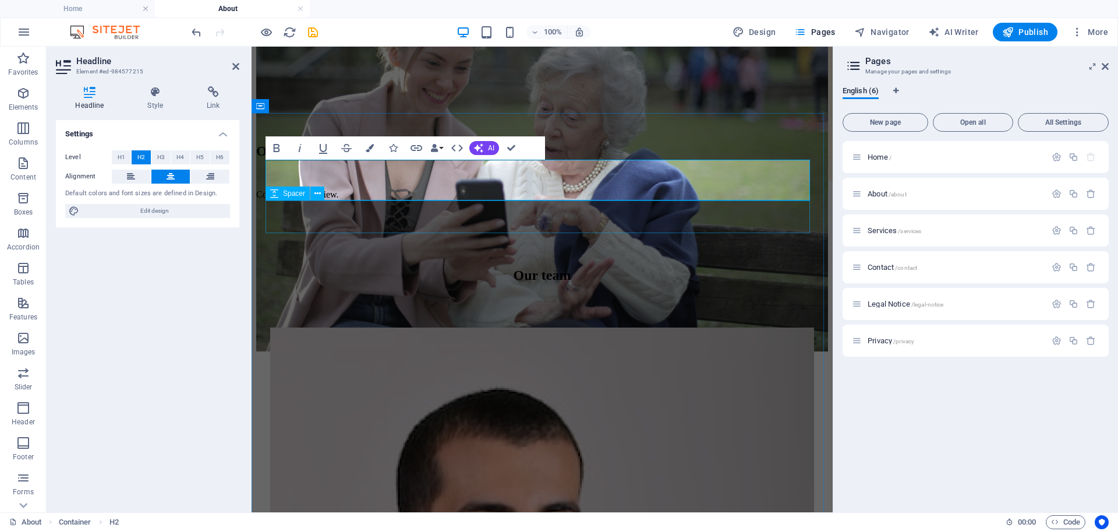
click at [602, 295] on div at bounding box center [542, 311] width 544 height 33
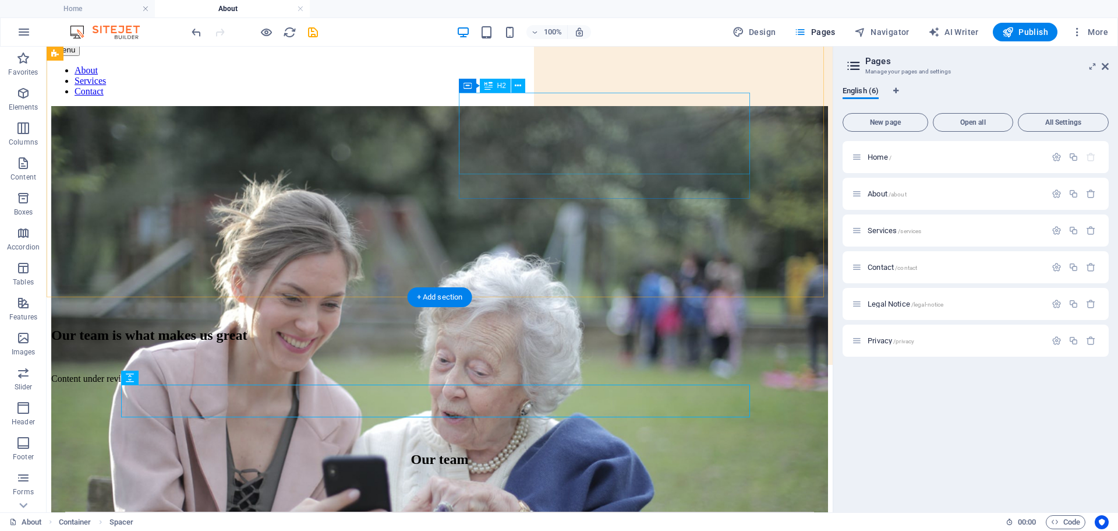
scroll to position [0, 0]
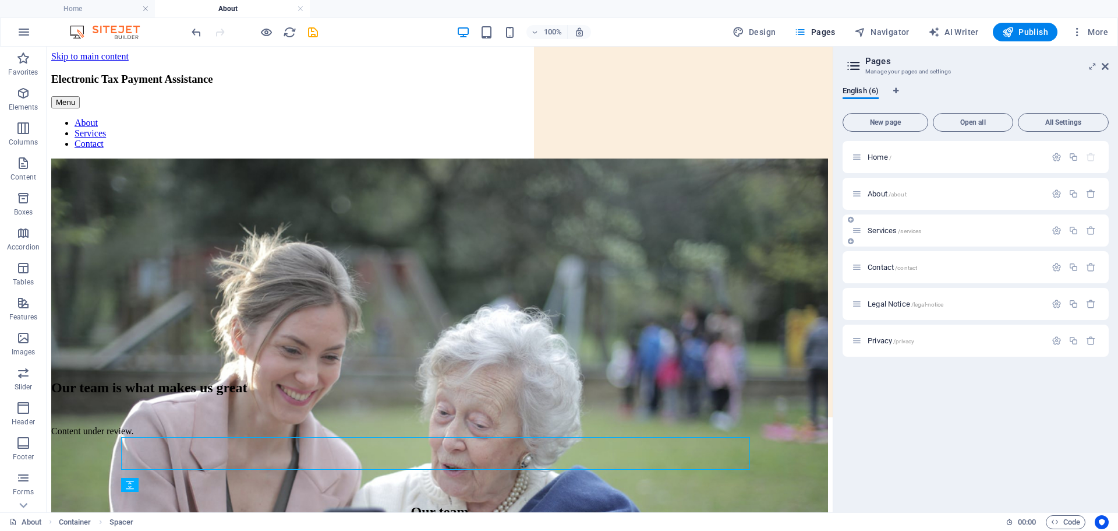
click at [877, 229] on span "Services /services" at bounding box center [895, 230] width 54 height 9
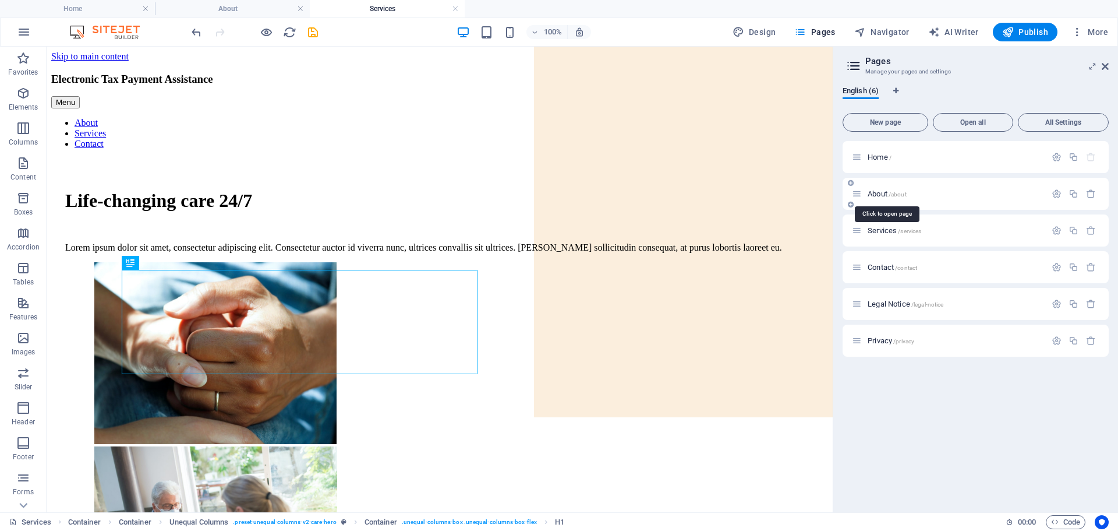
click at [877, 193] on span "About /about" at bounding box center [887, 193] width 39 height 9
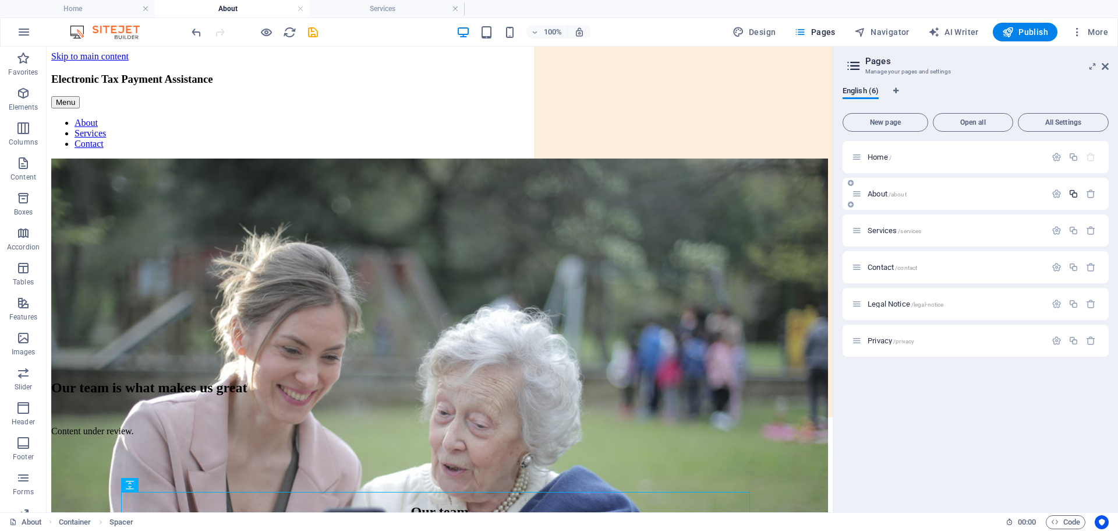
click at [1074, 192] on icon "button" at bounding box center [1074, 194] width 10 height 10
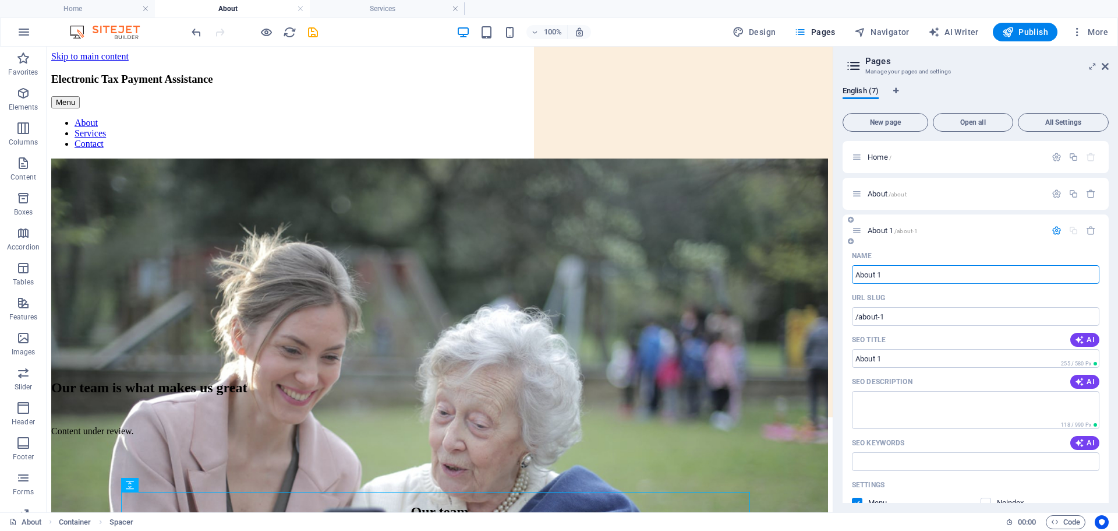
click at [890, 271] on input "About 1" at bounding box center [975, 274] width 247 height 19
click at [966, 94] on div "English (7)" at bounding box center [976, 97] width 266 height 22
click at [859, 233] on icon at bounding box center [857, 230] width 10 height 10
click at [880, 192] on span "About /about" at bounding box center [887, 193] width 39 height 9
click at [966, 177] on div "Home / About /about About 1 /about-1 Name About 1 ​ URL SLUG /about-1 ​ SEO Tit…" at bounding box center [976, 484] width 266 height 686
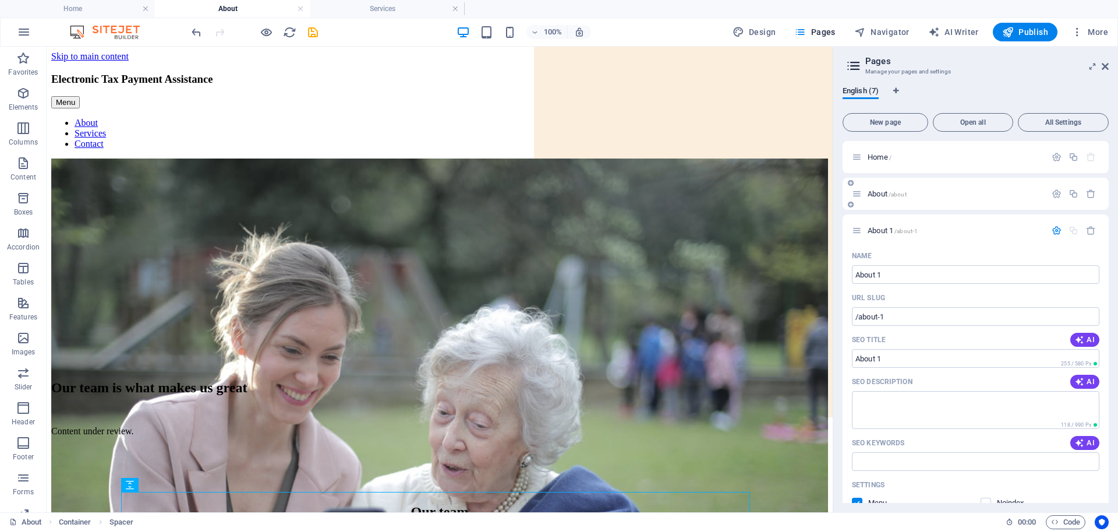
click at [969, 191] on p "About /about" at bounding box center [955, 194] width 175 height 8
click at [900, 408] on textarea "SEO Description" at bounding box center [975, 410] width 247 height 38
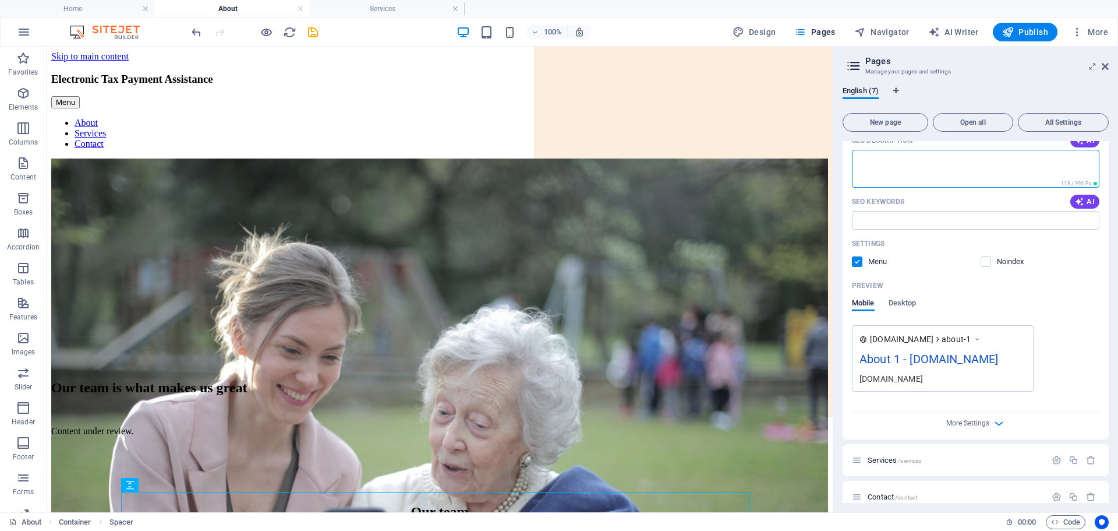
scroll to position [252, 0]
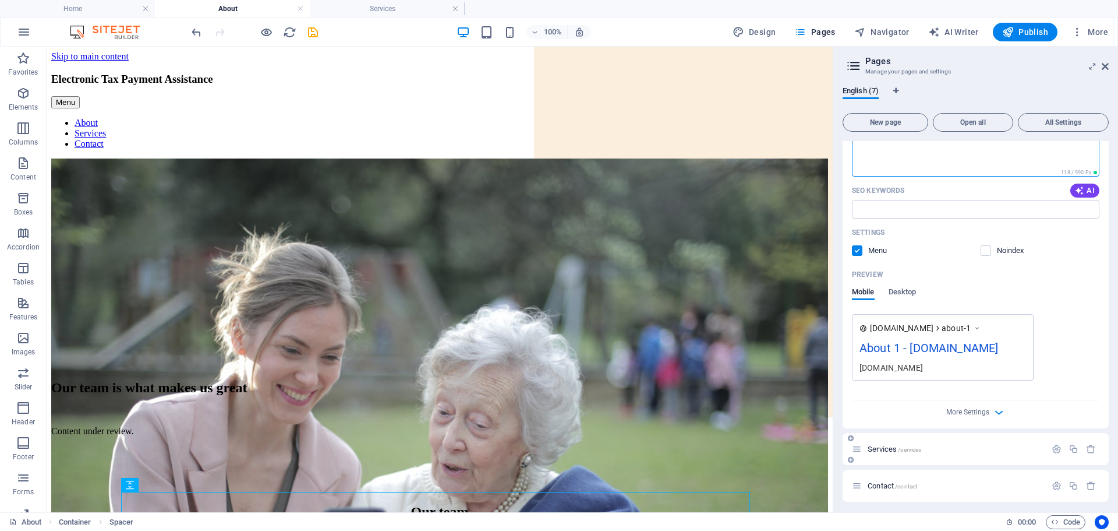
click at [898, 448] on span "/services" at bounding box center [909, 449] width 23 height 6
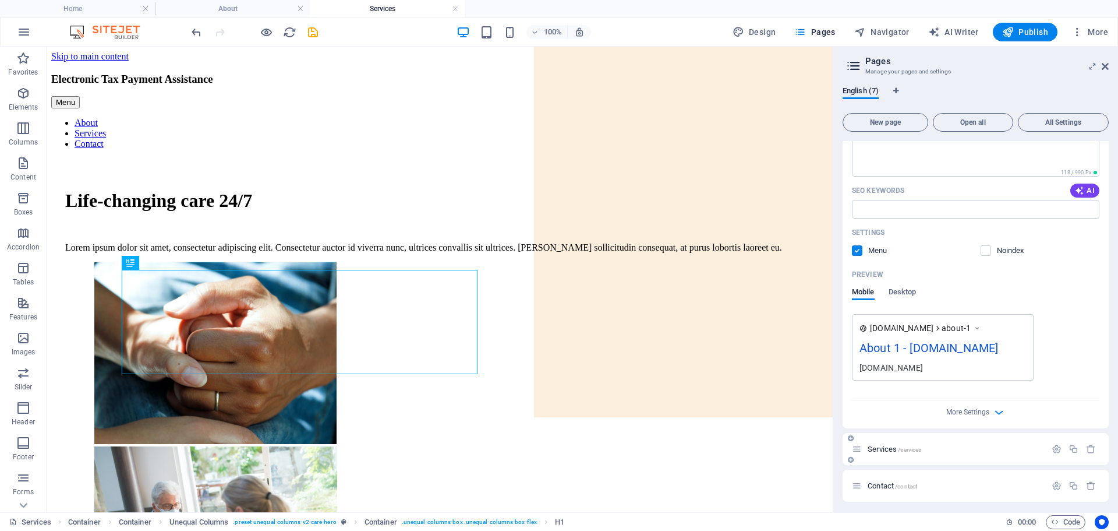
click at [887, 449] on span "Services /services" at bounding box center [895, 448] width 54 height 9
click at [1053, 446] on icon "button" at bounding box center [1057, 449] width 10 height 10
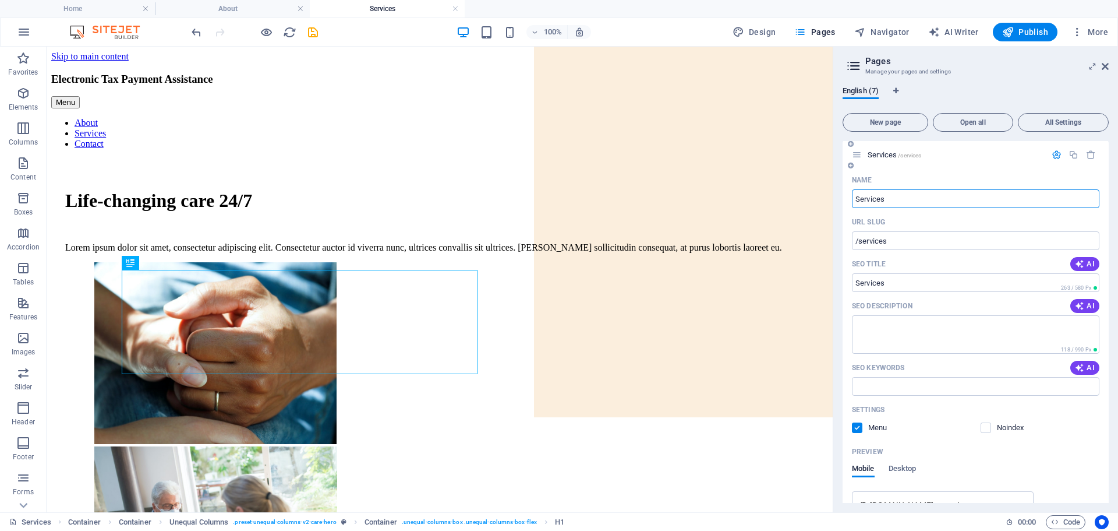
scroll to position [543, 0]
click at [1105, 65] on icon at bounding box center [1105, 66] width 7 height 9
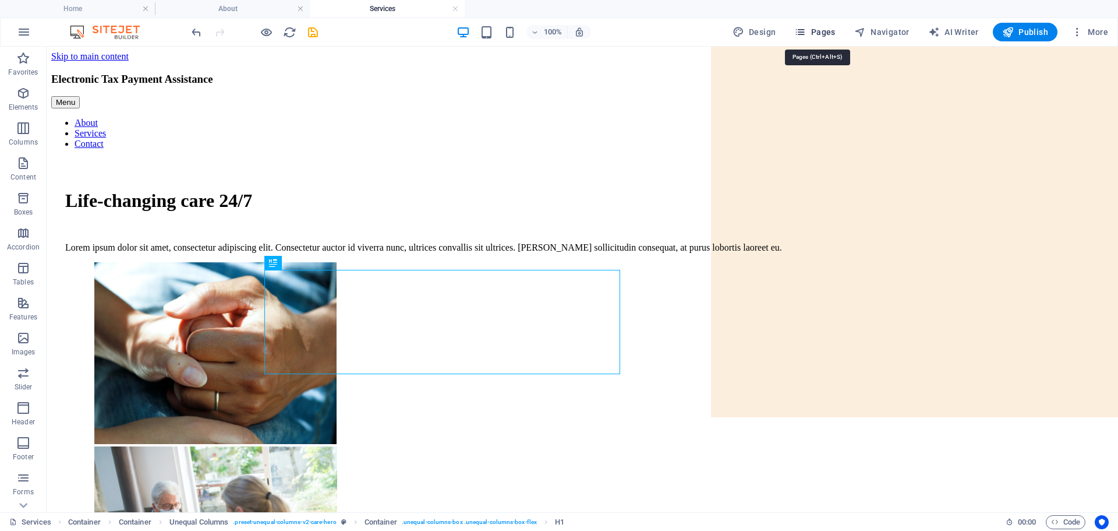
click at [817, 27] on span "Pages" at bounding box center [814, 32] width 41 height 12
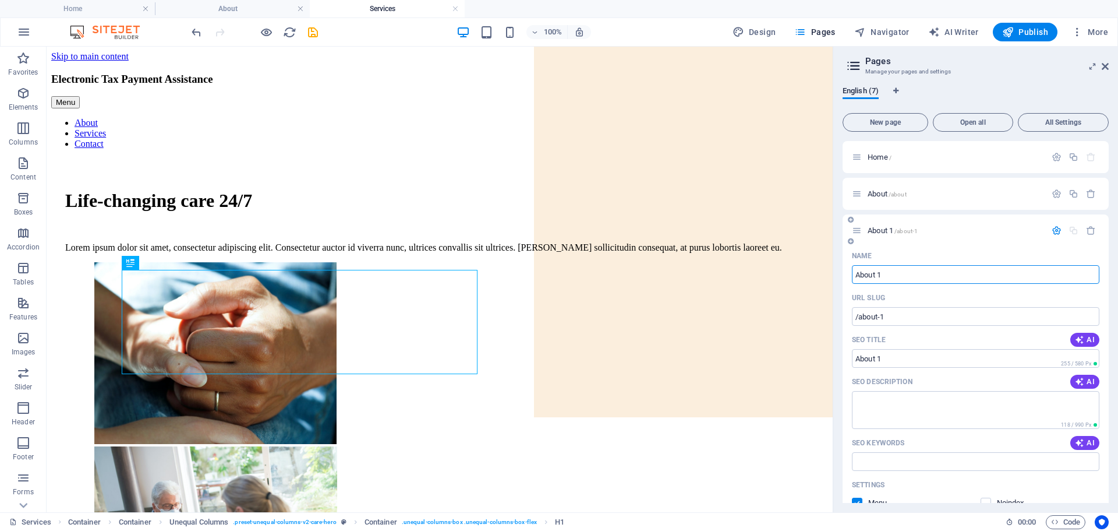
click at [924, 228] on p "About 1 /about-1" at bounding box center [955, 231] width 175 height 8
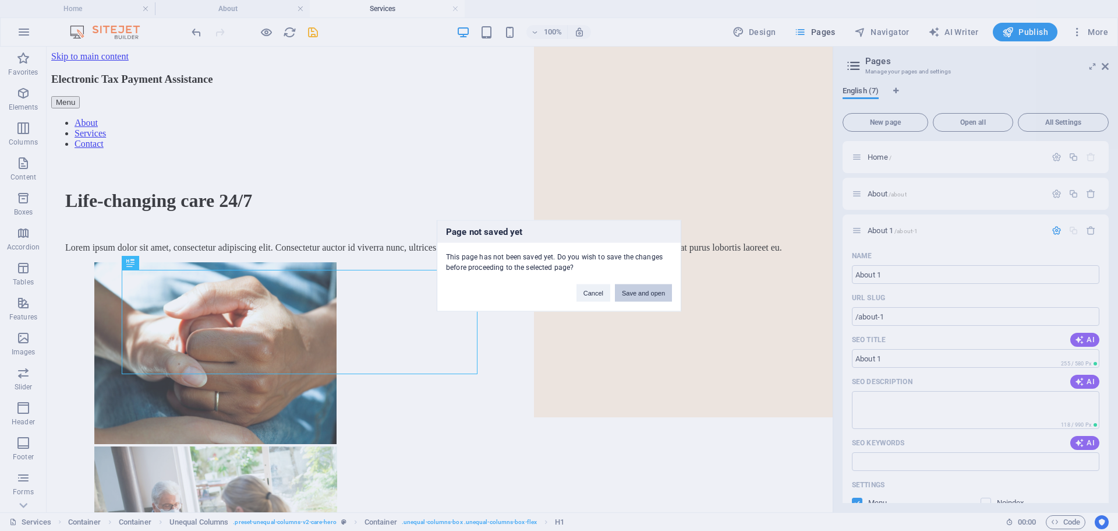
click at [639, 292] on button "Save and open" at bounding box center [643, 292] width 57 height 17
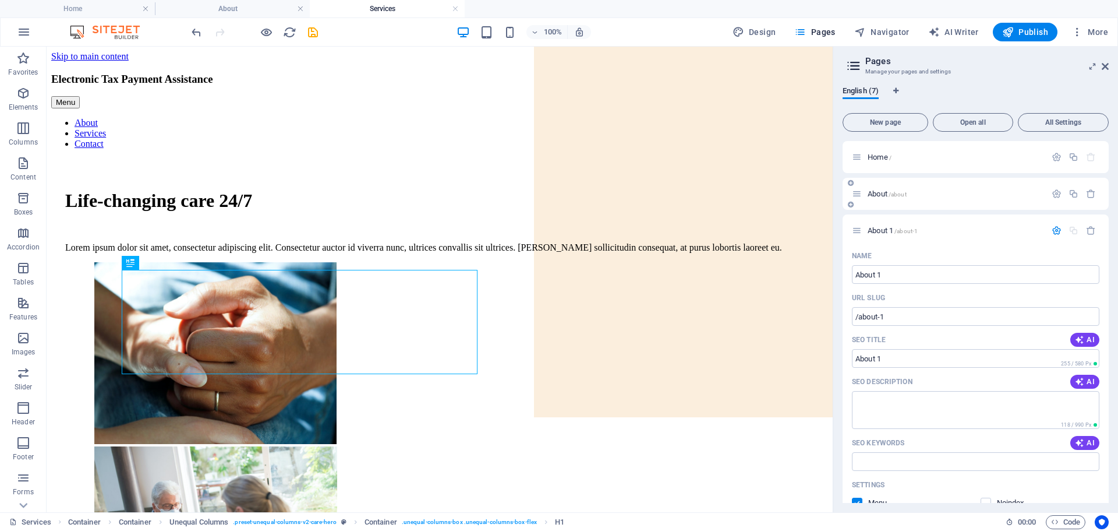
click at [946, 191] on p "About /about" at bounding box center [955, 194] width 175 height 8
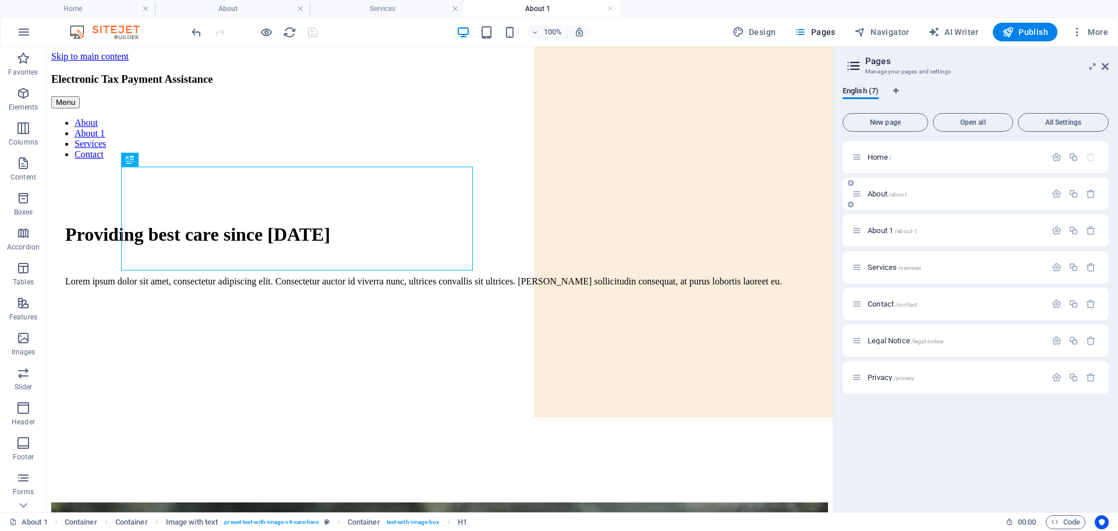
scroll to position [0, 0]
click at [924, 194] on p "About /about" at bounding box center [955, 194] width 175 height 8
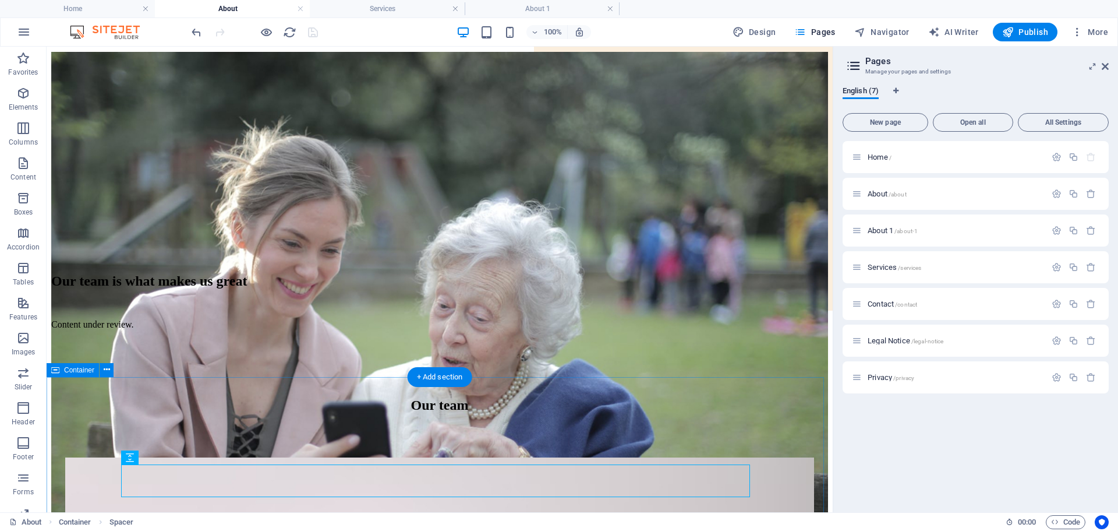
scroll to position [120, 0]
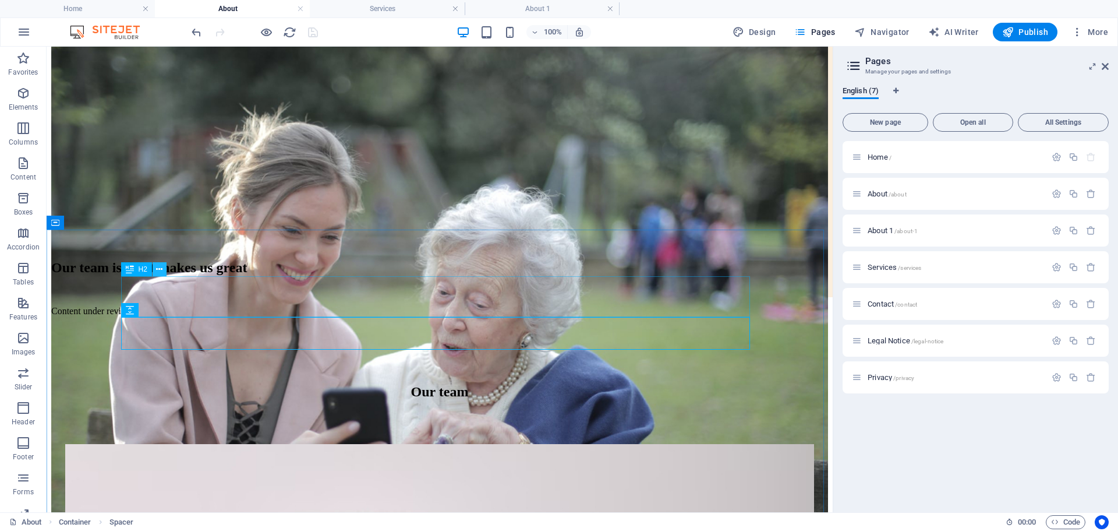
click at [158, 271] on icon at bounding box center [159, 269] width 6 height 12
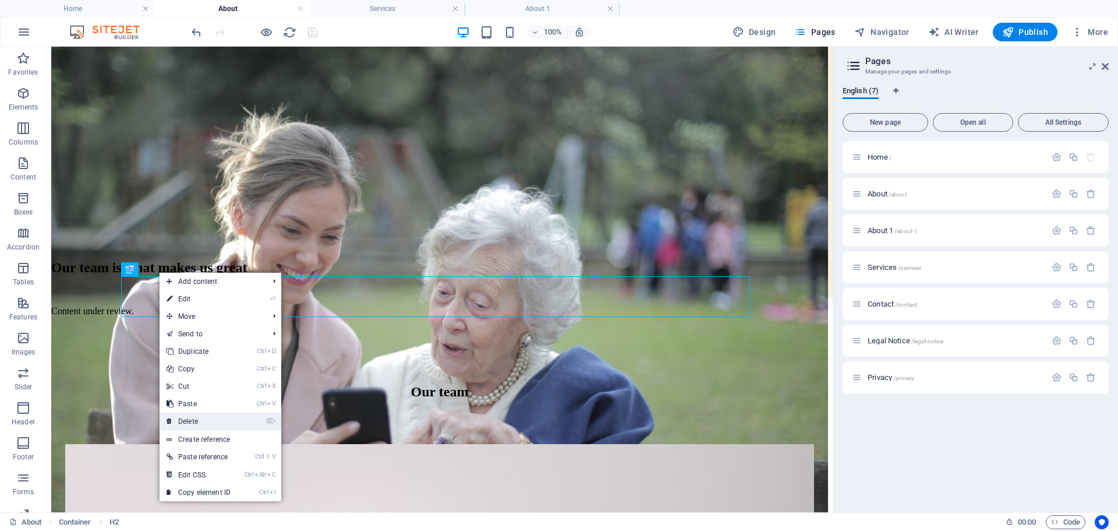
drag, startPoint x: 151, startPoint y: 372, endPoint x: 197, endPoint y: 420, distance: 66.3
click at [197, 420] on link "⌦ Delete" at bounding box center [199, 420] width 78 height 17
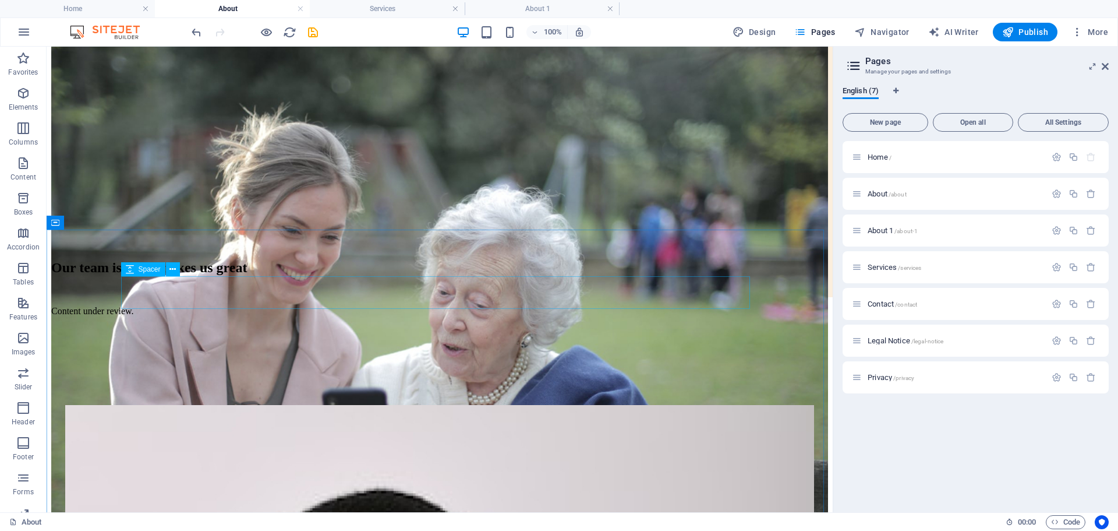
click at [145, 271] on span "Spacer" at bounding box center [150, 269] width 22 height 7
click at [177, 271] on button at bounding box center [173, 269] width 14 height 14
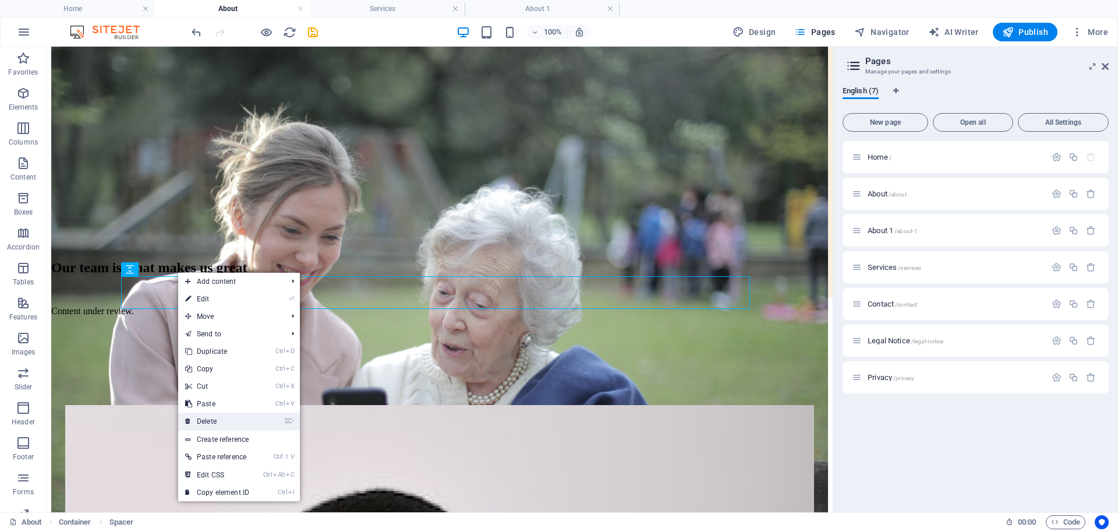
click at [211, 416] on link "⌦ Delete" at bounding box center [217, 420] width 78 height 17
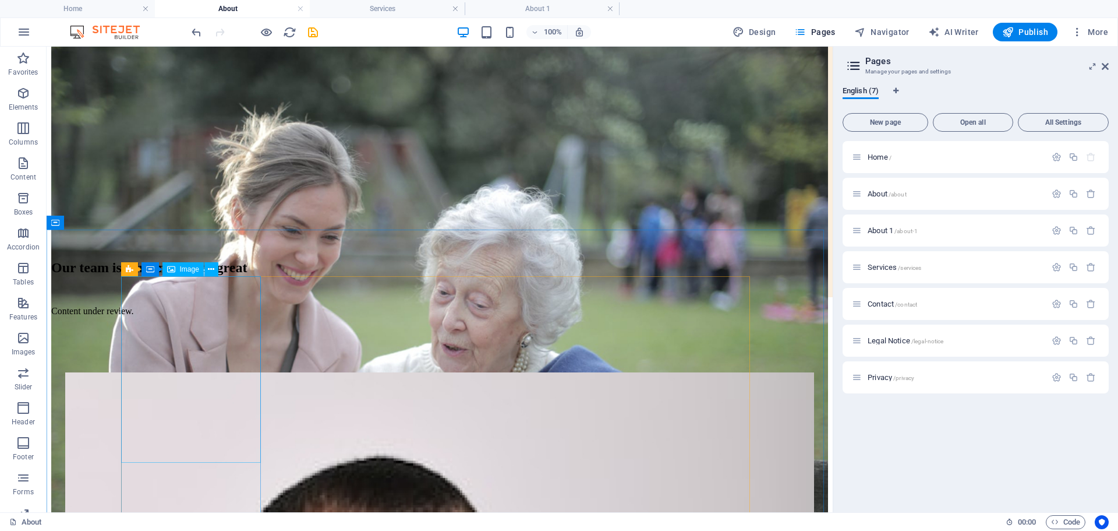
click at [169, 268] on icon at bounding box center [171, 269] width 8 height 14
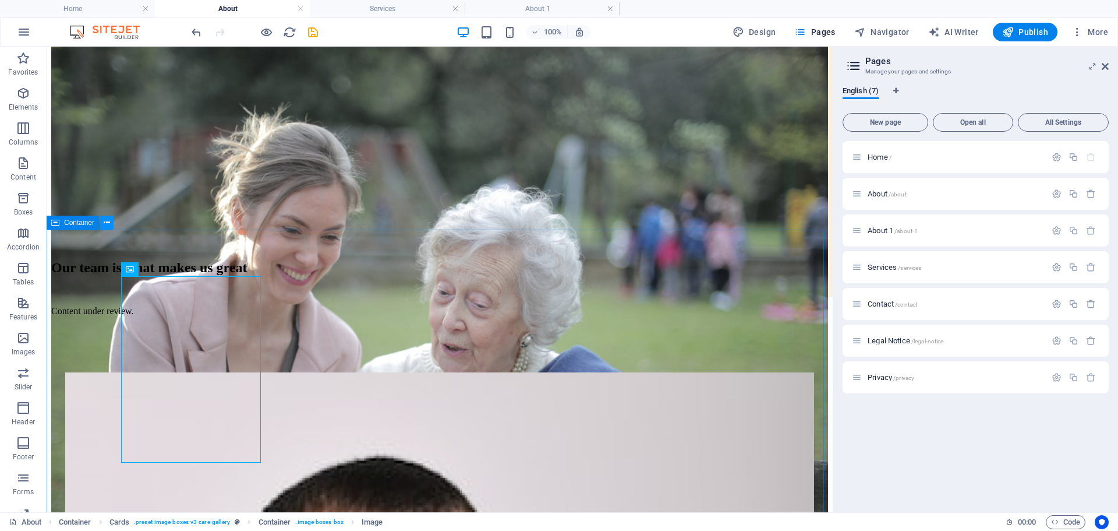
click at [107, 227] on icon at bounding box center [107, 223] width 6 height 12
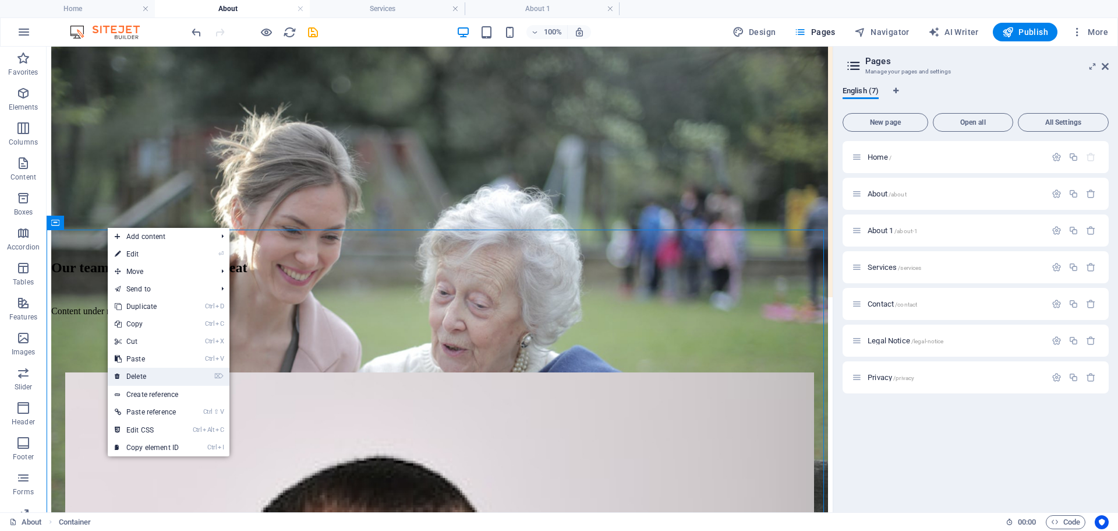
click at [143, 370] on link "⌦ Delete" at bounding box center [147, 375] width 78 height 17
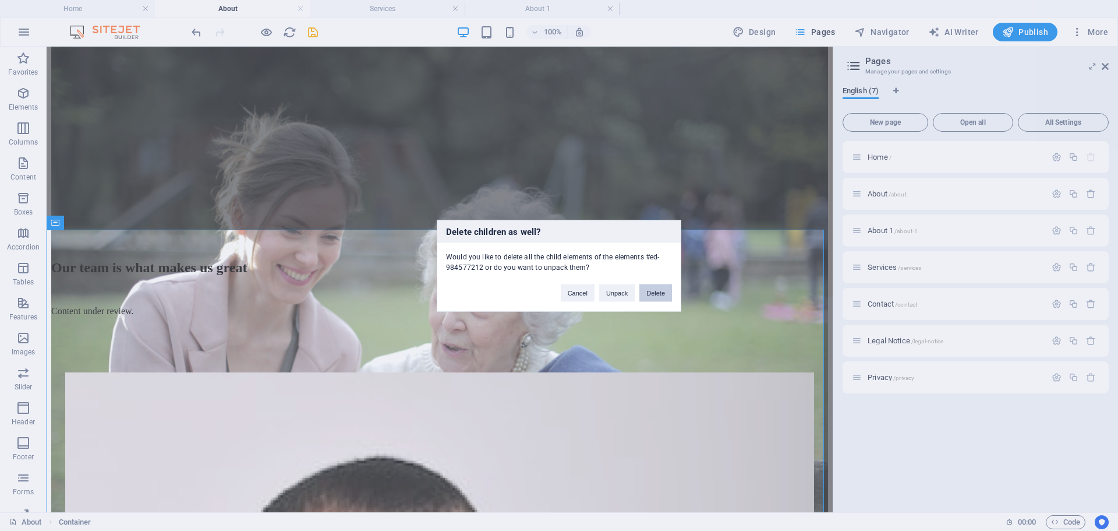
click at [653, 289] on button "Delete" at bounding box center [655, 292] width 33 height 17
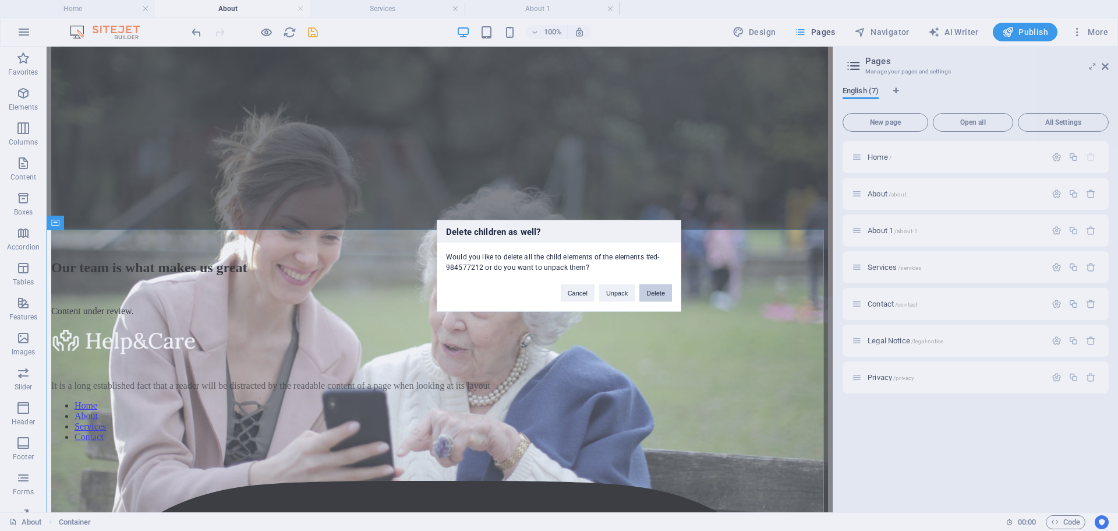
scroll to position [57, 0]
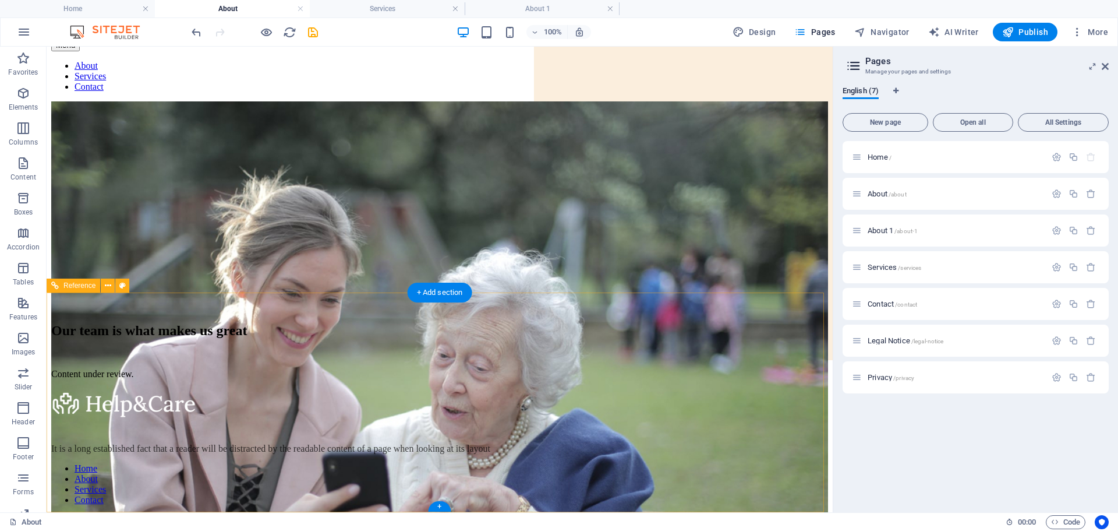
click at [181, 388] on div at bounding box center [439, 403] width 777 height 31
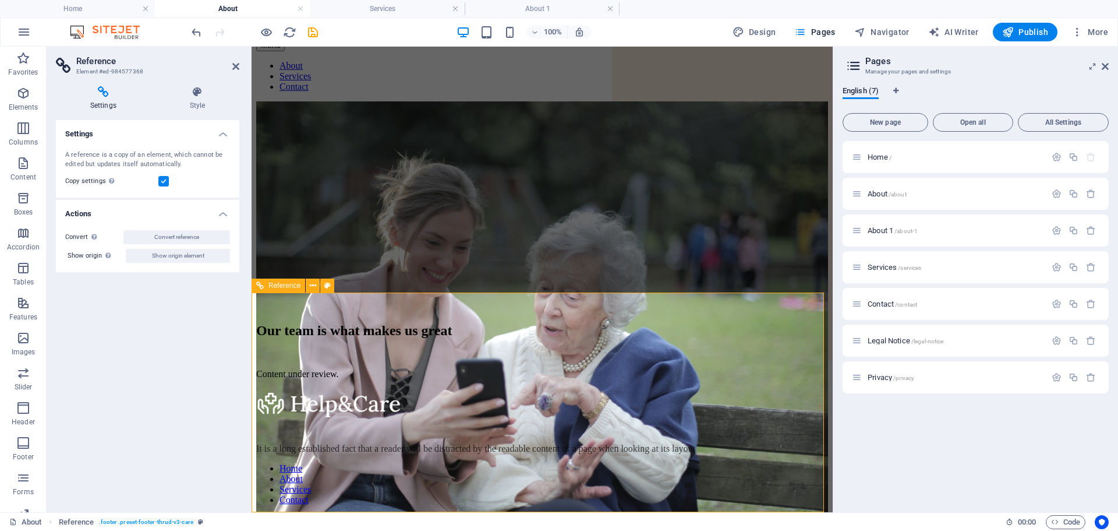
click at [464, 388] on div at bounding box center [542, 403] width 572 height 31
click at [235, 62] on icon at bounding box center [235, 66] width 7 height 9
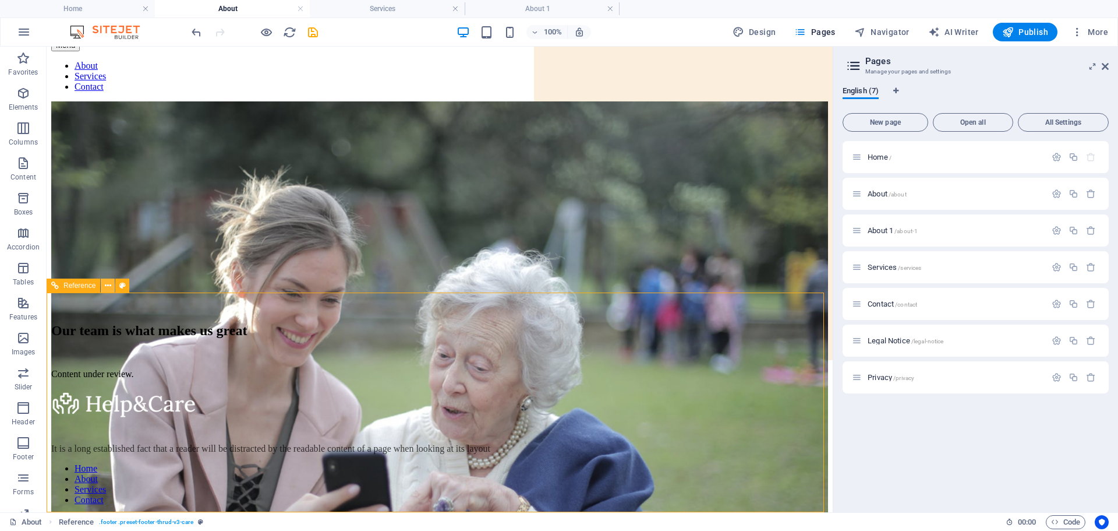
click at [108, 287] on icon at bounding box center [108, 286] width 6 height 12
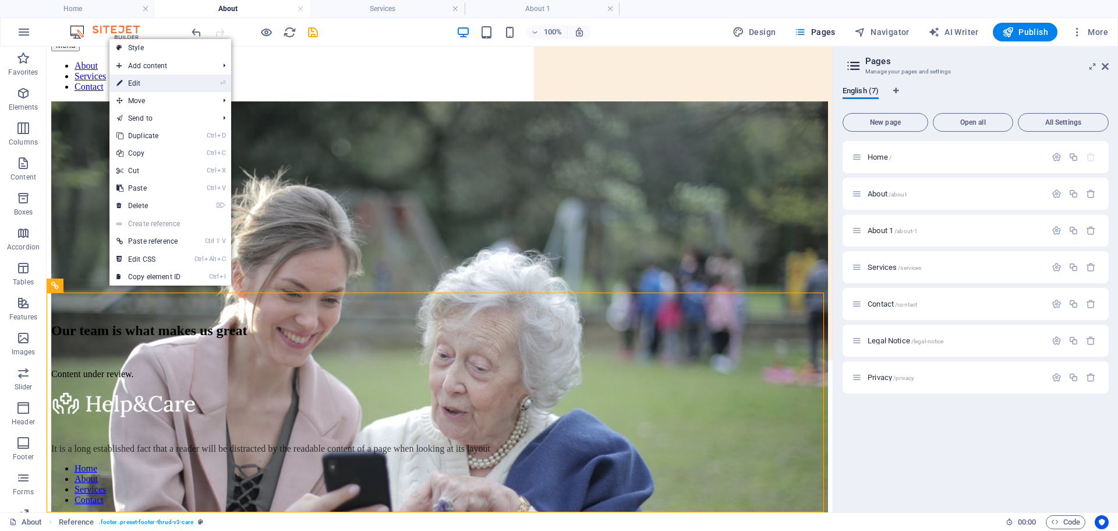
click at [154, 77] on link "⏎ Edit" at bounding box center [148, 83] width 78 height 17
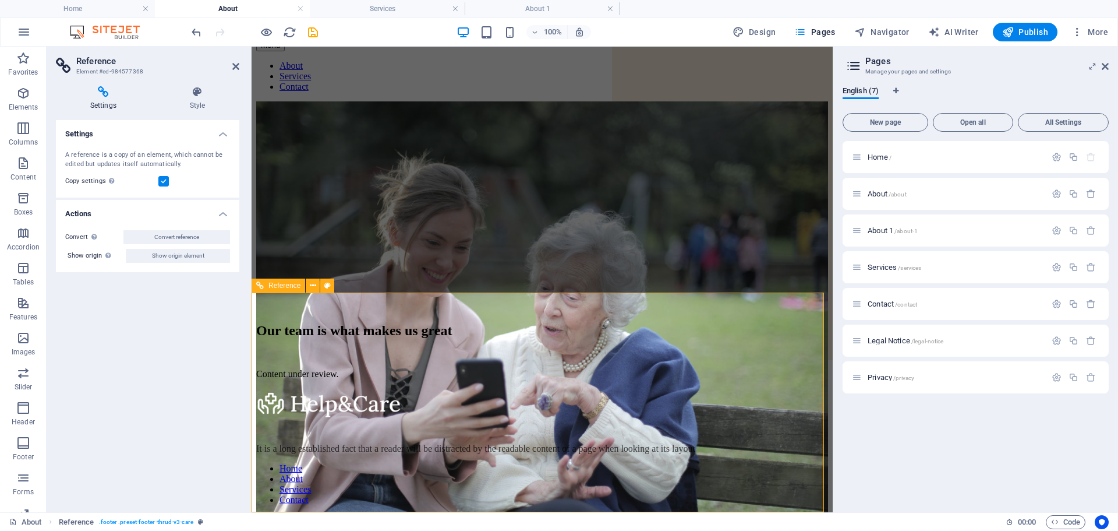
click at [390, 443] on div "It is a long established fact that a reader will be distracted by the readable …" at bounding box center [542, 448] width 572 height 10
click at [312, 288] on icon at bounding box center [313, 286] width 6 height 12
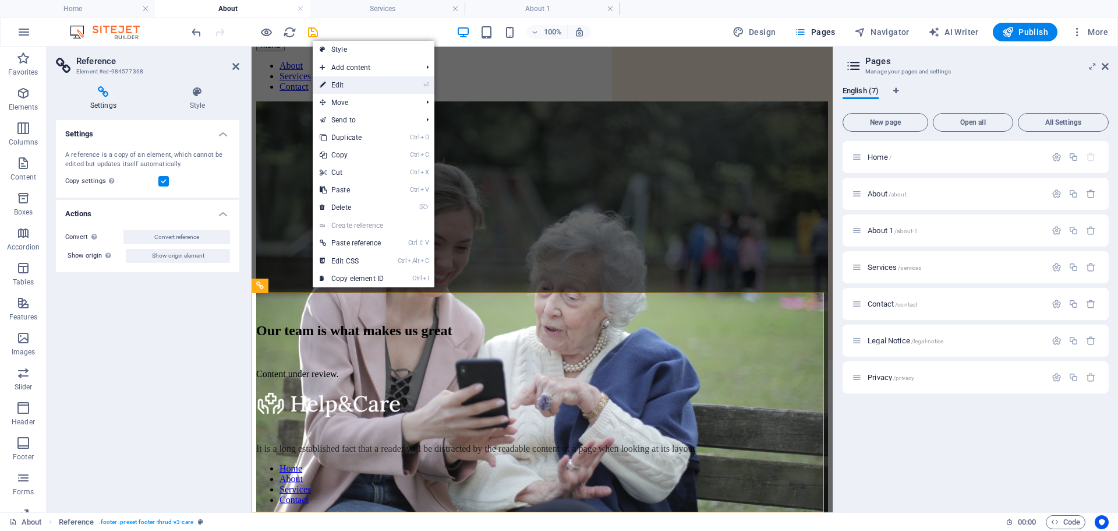
click at [344, 79] on link "⏎ Edit" at bounding box center [352, 84] width 78 height 17
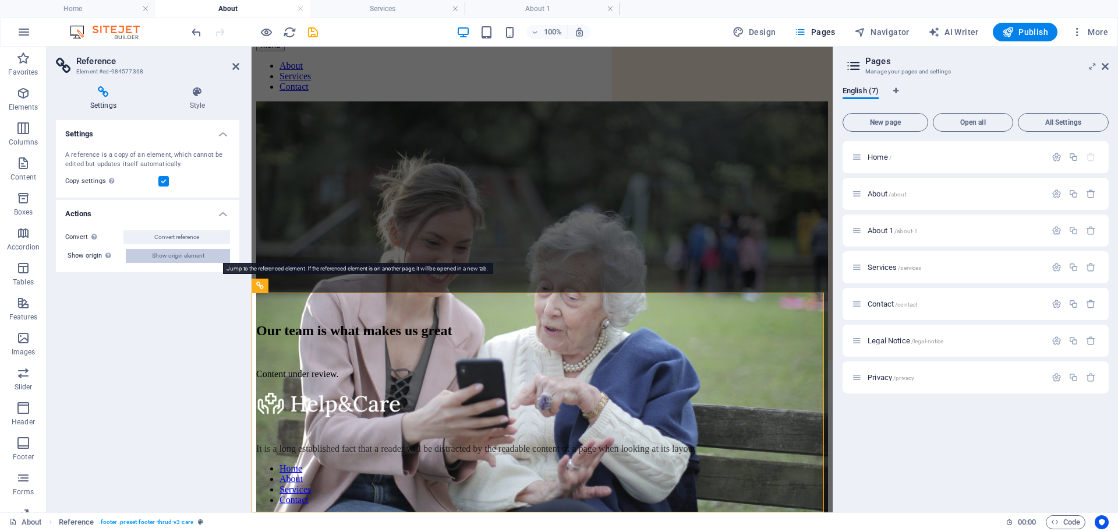
click at [155, 257] on span "Show origin element" at bounding box center [178, 256] width 52 height 14
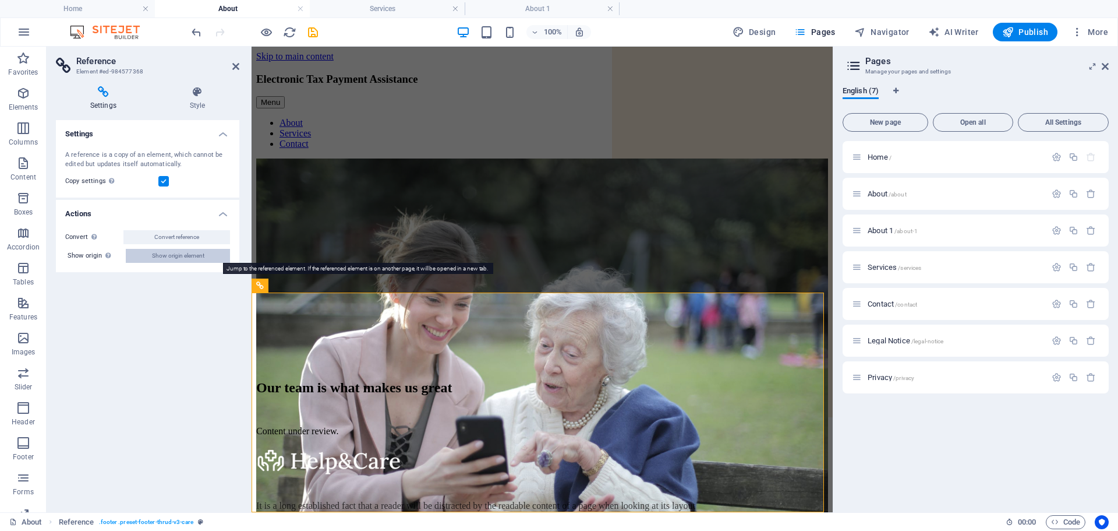
select select "footer"
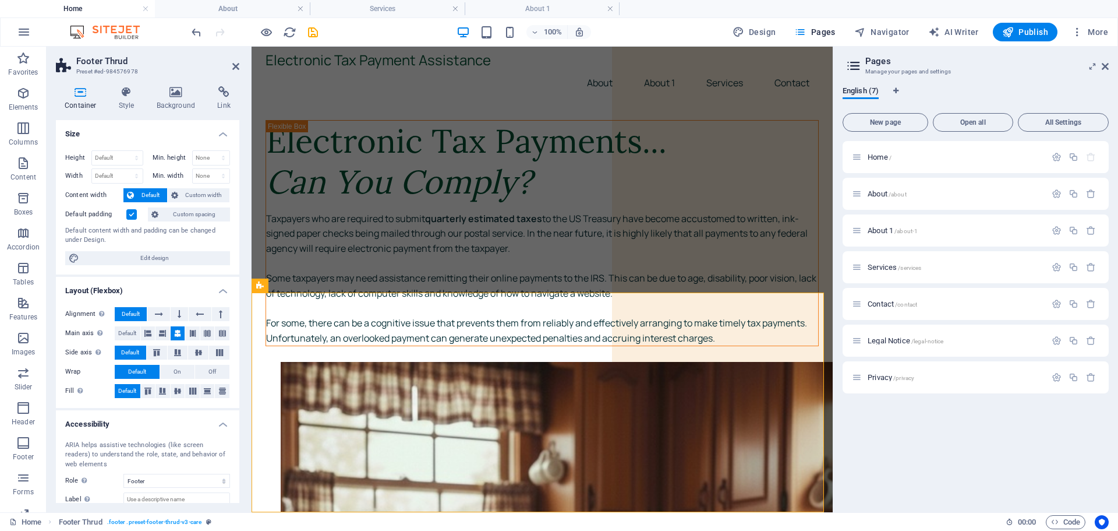
scroll to position [4640, 0]
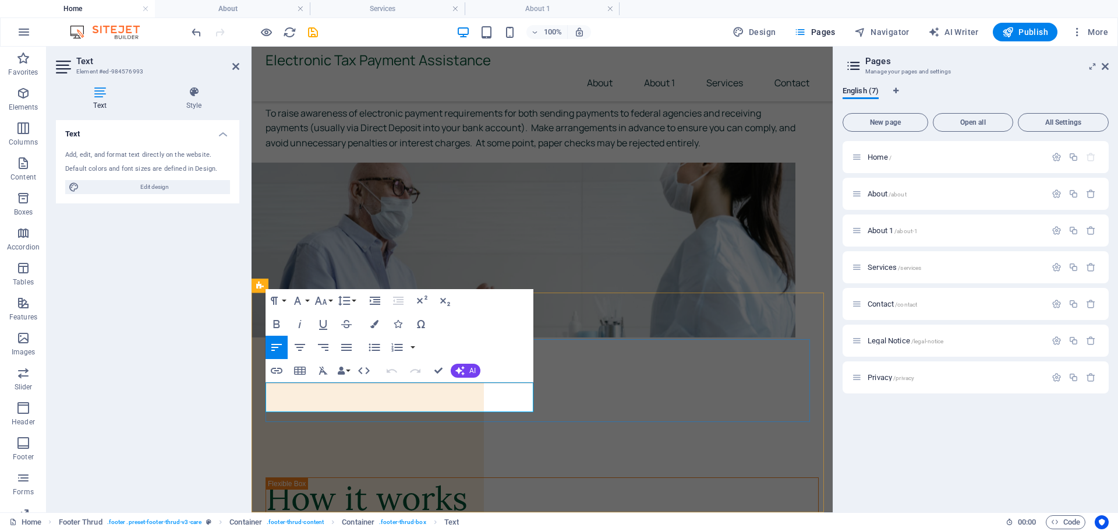
drag, startPoint x: 273, startPoint y: 391, endPoint x: 507, endPoint y: 404, distance: 235.0
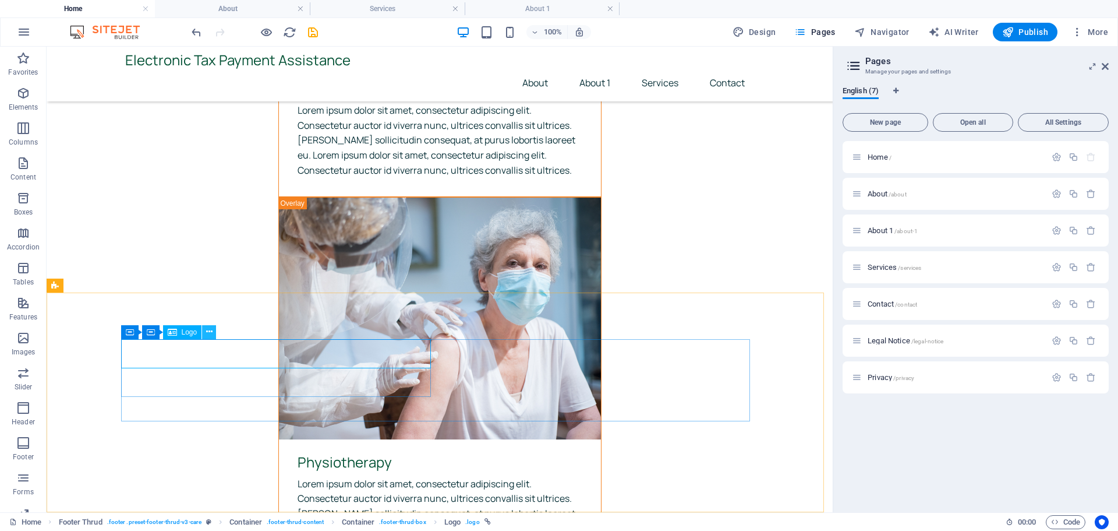
click at [206, 333] on icon at bounding box center [209, 332] width 6 height 12
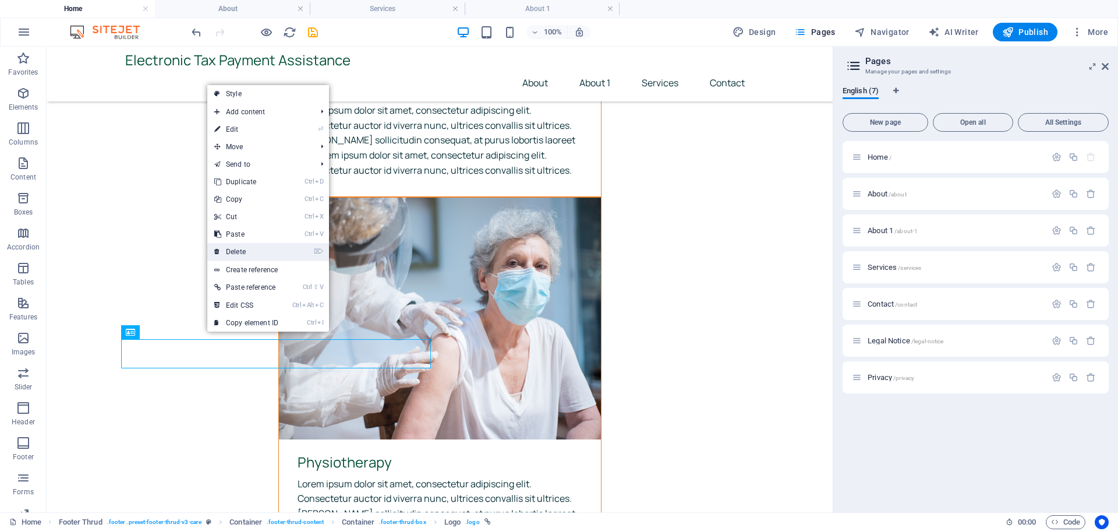
click at [237, 253] on link "⌦ Delete" at bounding box center [246, 251] width 78 height 17
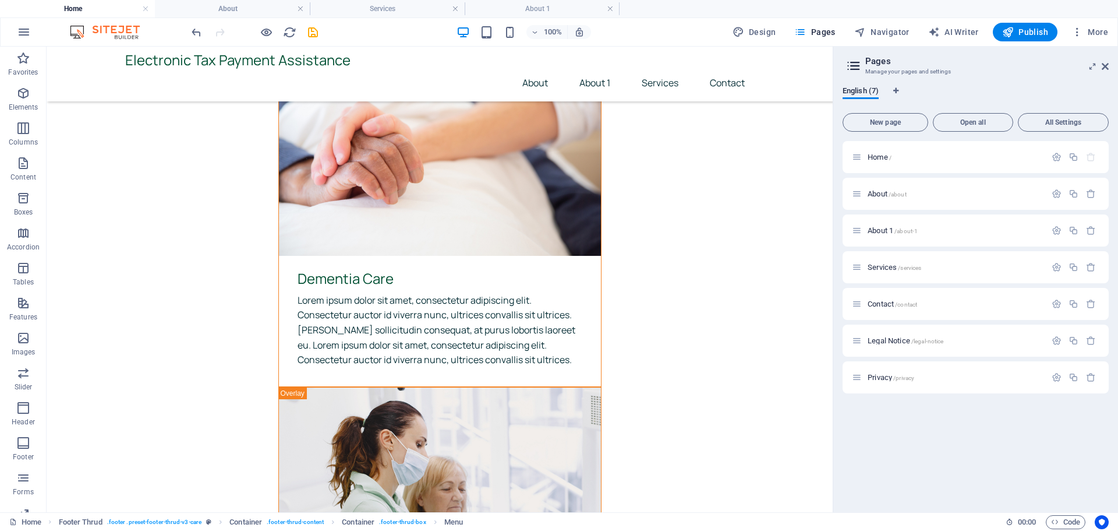
scroll to position [3937, 0]
click at [876, 157] on span "Home /" at bounding box center [880, 157] width 24 height 9
click at [1034, 35] on span "Publish" at bounding box center [1025, 32] width 46 height 12
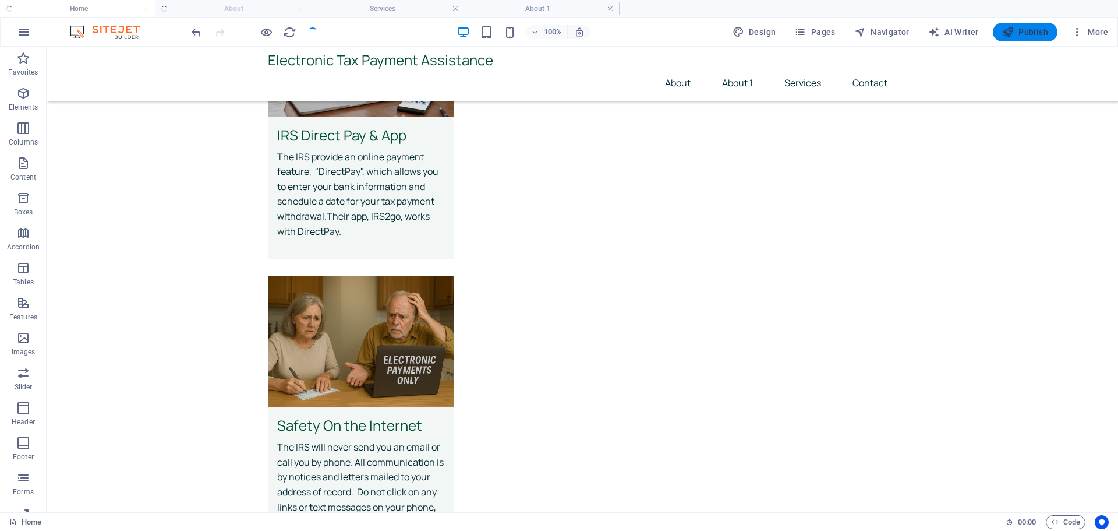
checkbox input "false"
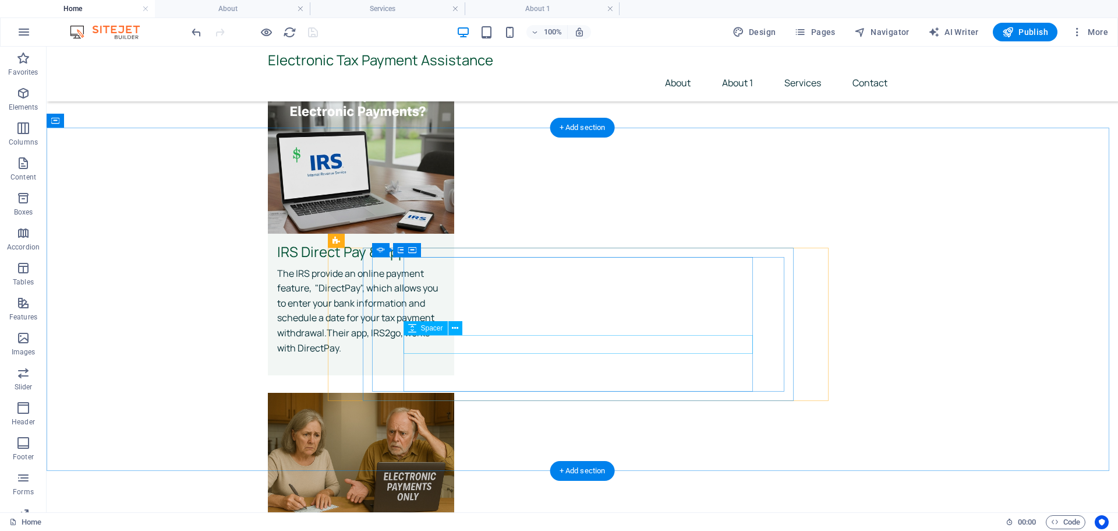
scroll to position [3794, 0]
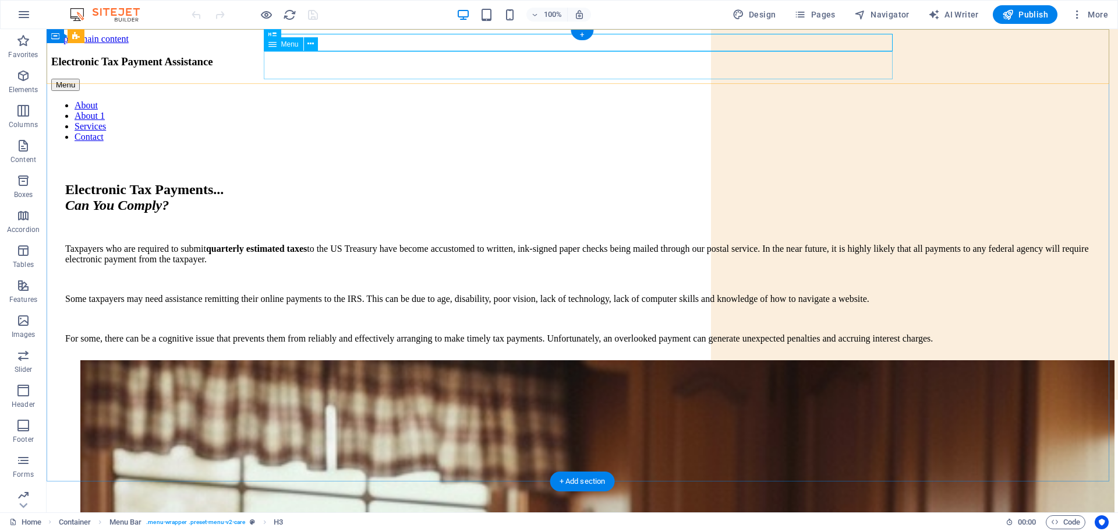
click at [801, 100] on nav "About About 1 Services Contact" at bounding box center [582, 121] width 1062 height 42
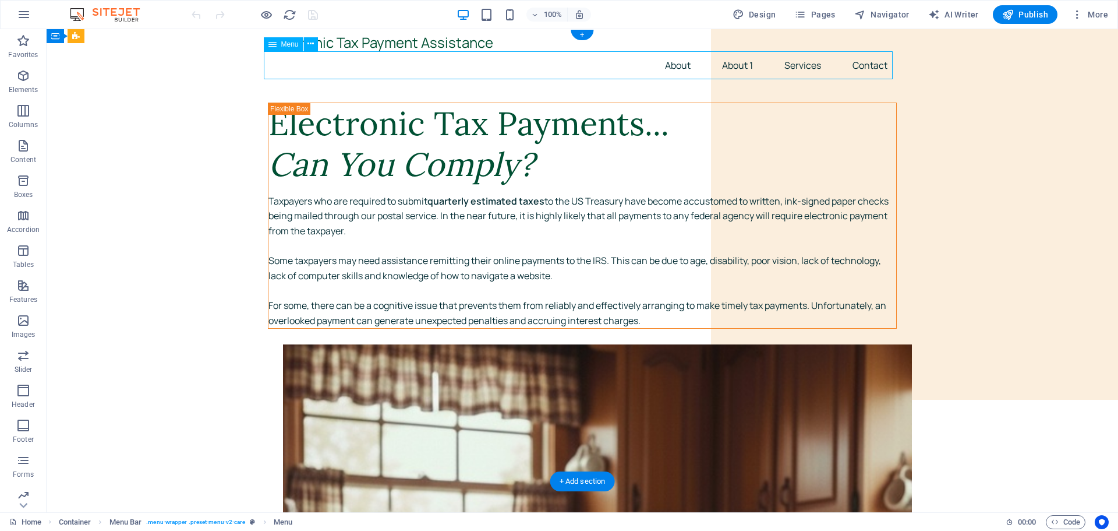
click at [801, 63] on nav "About About 1 Services Contact" at bounding box center [582, 65] width 629 height 28
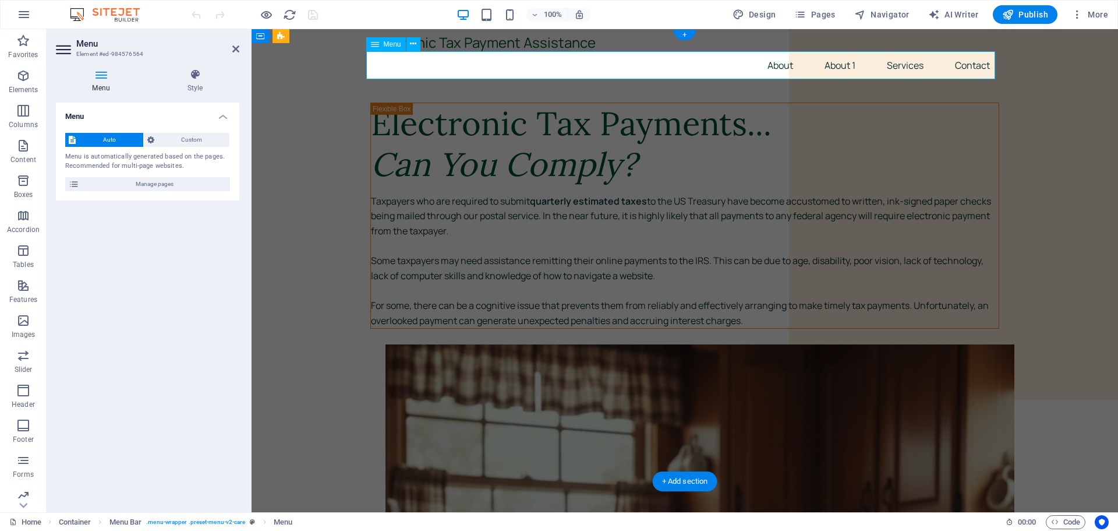
click at [895, 62] on nav "About About 1 Services Contact" at bounding box center [684, 65] width 629 height 28
click at [391, 45] on span "Menu" at bounding box center [392, 44] width 17 height 7
click at [415, 45] on icon at bounding box center [413, 44] width 6 height 12
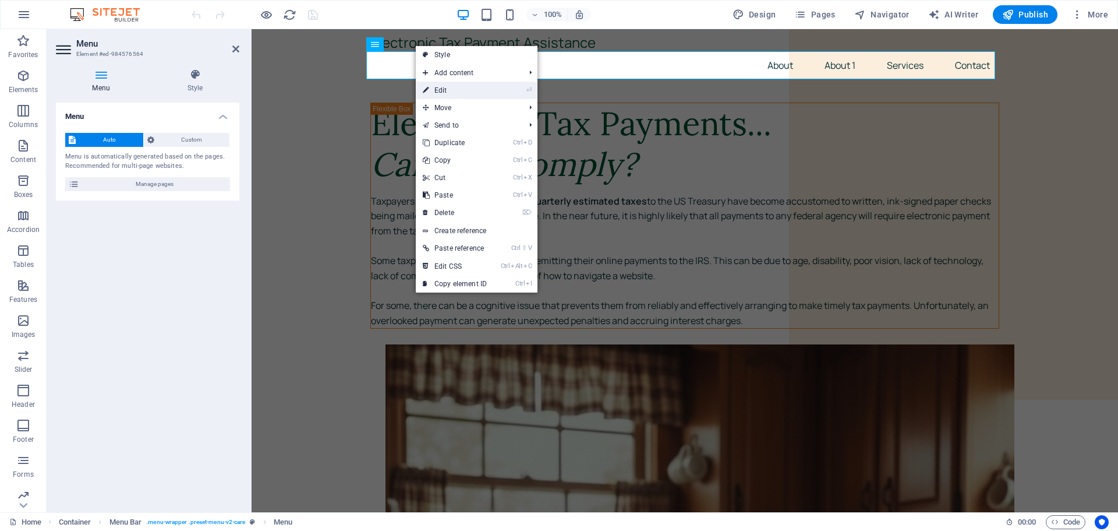
click at [444, 86] on link "⏎ Edit" at bounding box center [455, 90] width 78 height 17
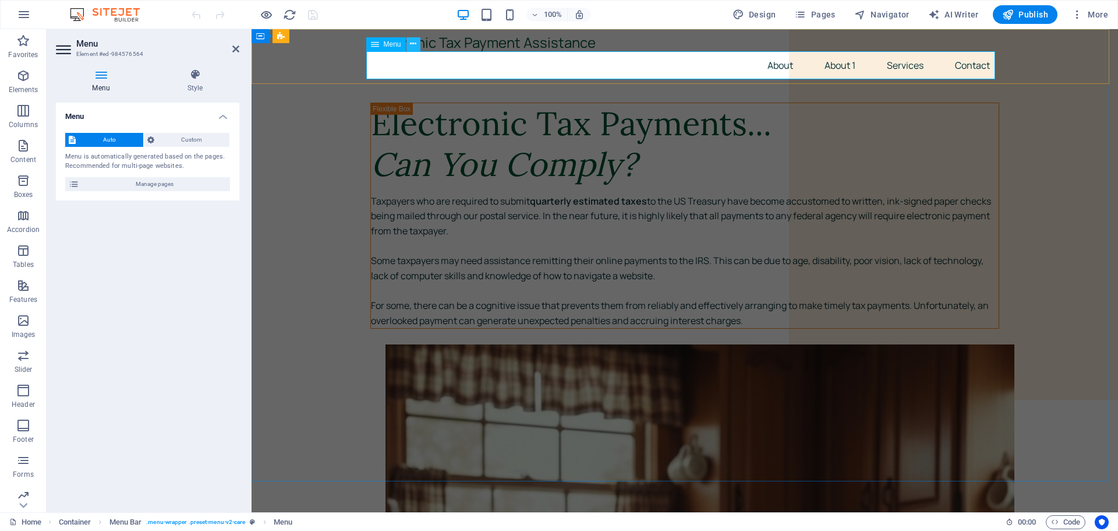
click at [411, 47] on icon at bounding box center [413, 44] width 6 height 12
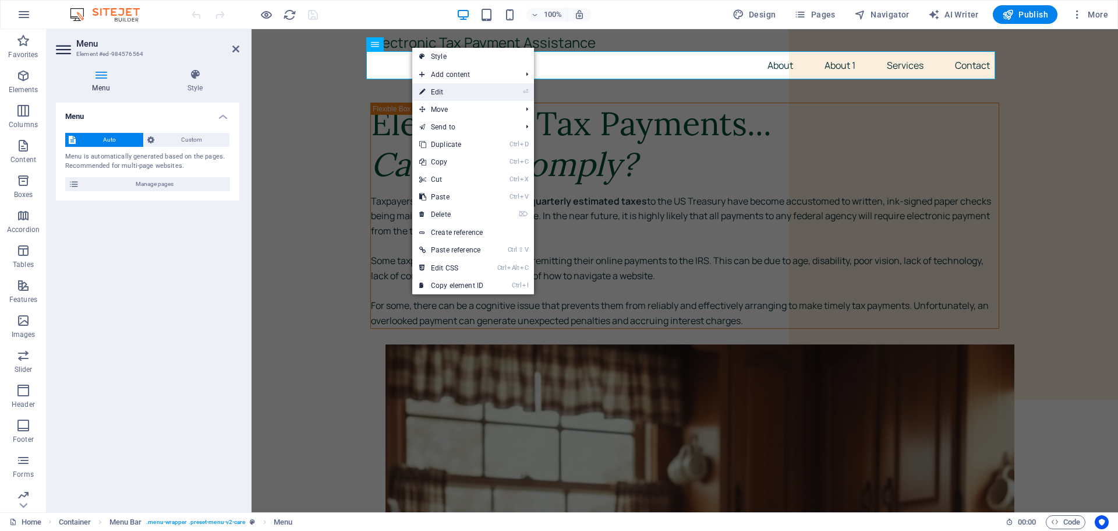
click at [441, 90] on link "⏎ Edit" at bounding box center [451, 91] width 78 height 17
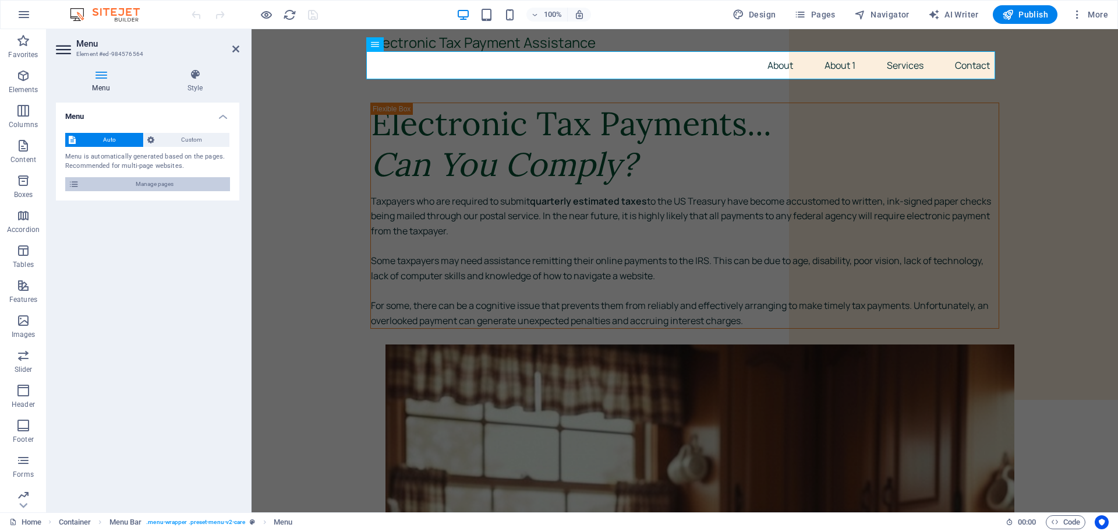
click at [126, 185] on span "Manage pages" at bounding box center [155, 184] width 144 height 14
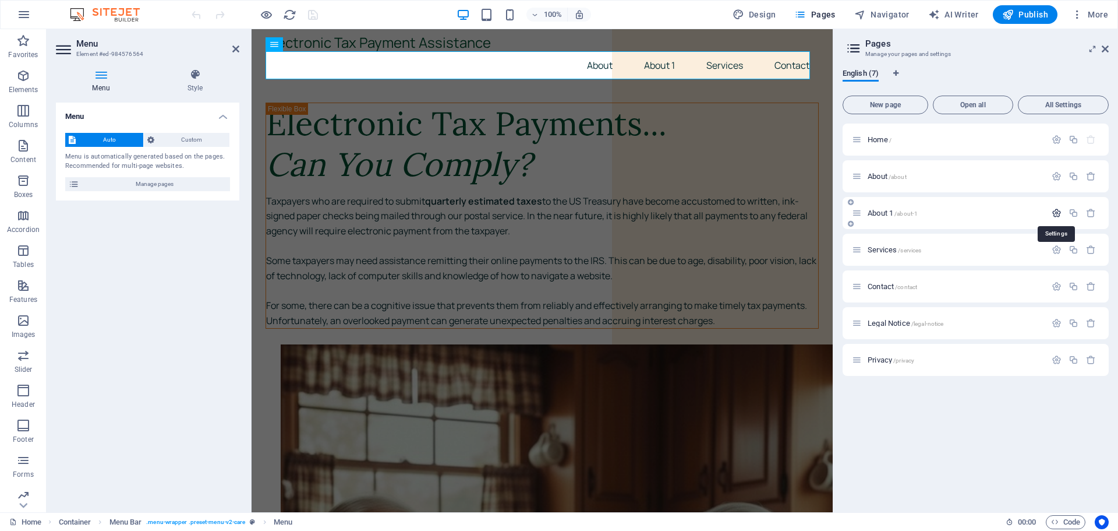
click at [1058, 212] on icon "button" at bounding box center [1057, 213] width 10 height 10
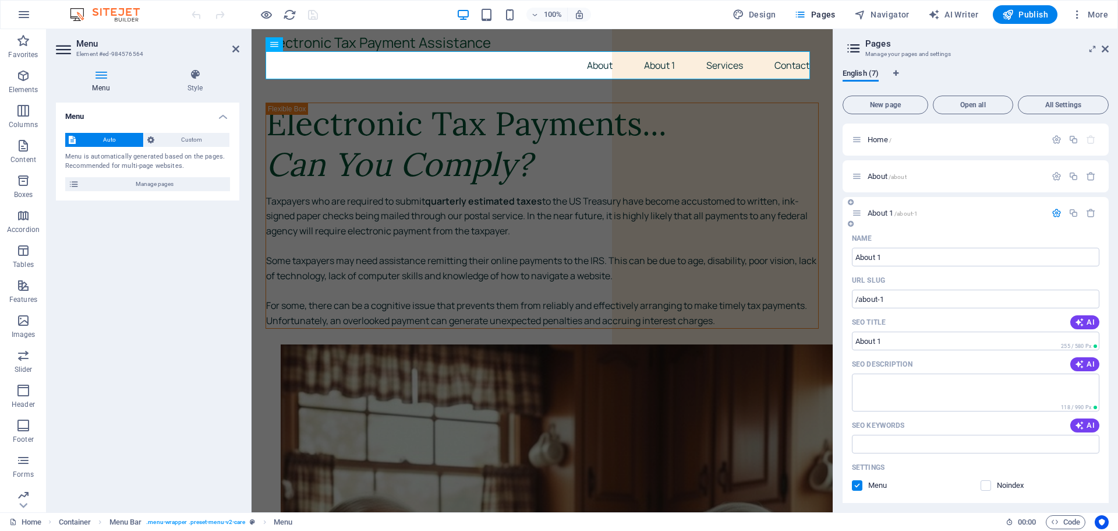
click at [856, 485] on label at bounding box center [857, 485] width 10 height 10
click at [0, 0] on input "checkbox" at bounding box center [0, 0] width 0 height 0
click at [1105, 48] on icon at bounding box center [1105, 48] width 7 height 9
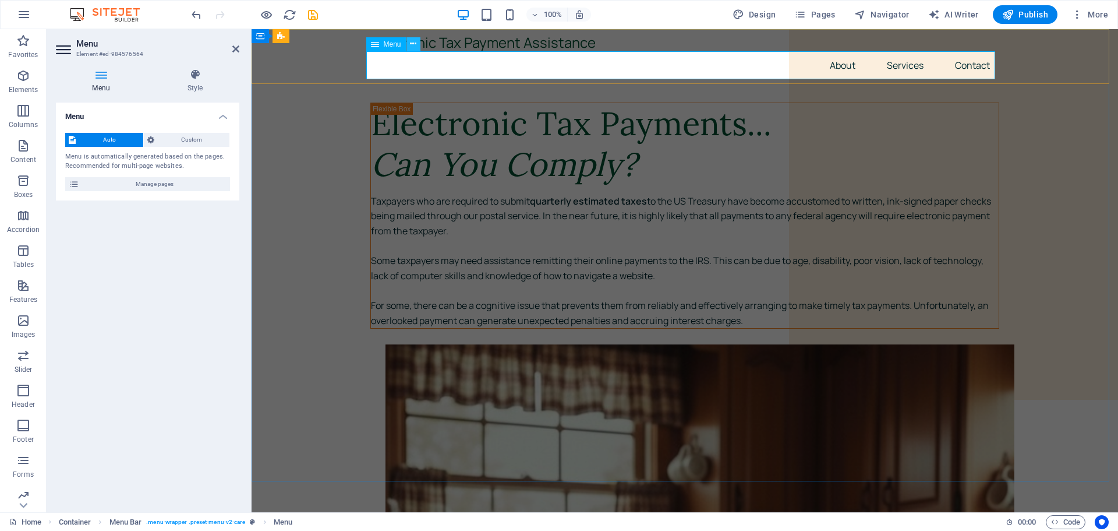
click at [412, 45] on icon at bounding box center [413, 44] width 6 height 12
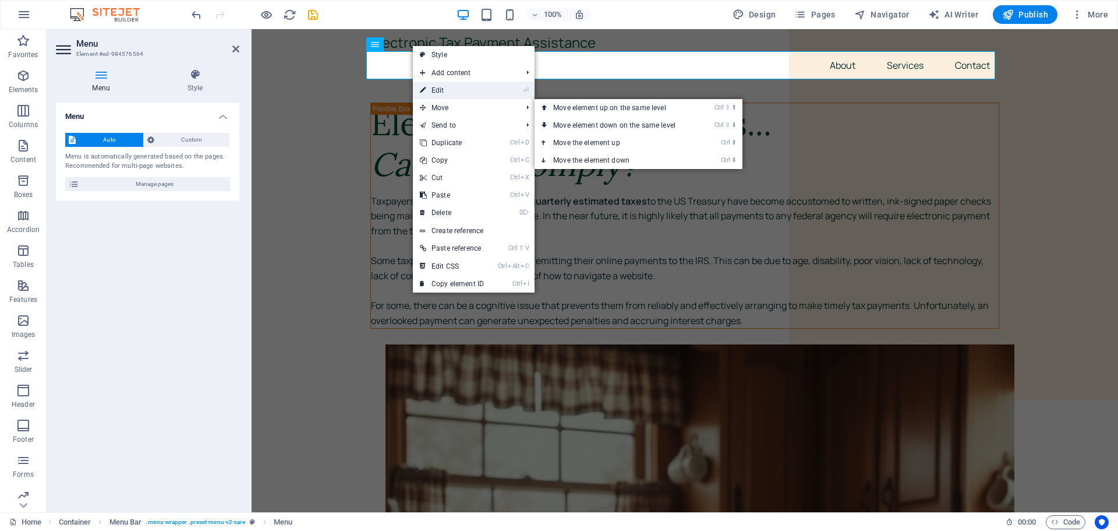
click at [438, 87] on link "⏎ Edit" at bounding box center [452, 90] width 78 height 17
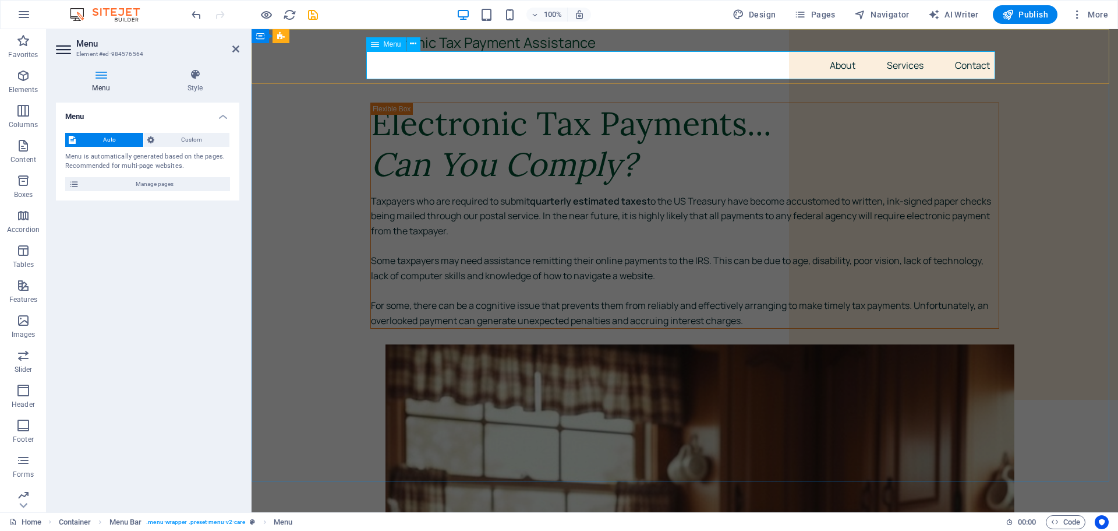
click at [889, 62] on nav "About Services Contact" at bounding box center [684, 65] width 629 height 28
click at [126, 184] on span "Manage pages" at bounding box center [155, 184] width 144 height 14
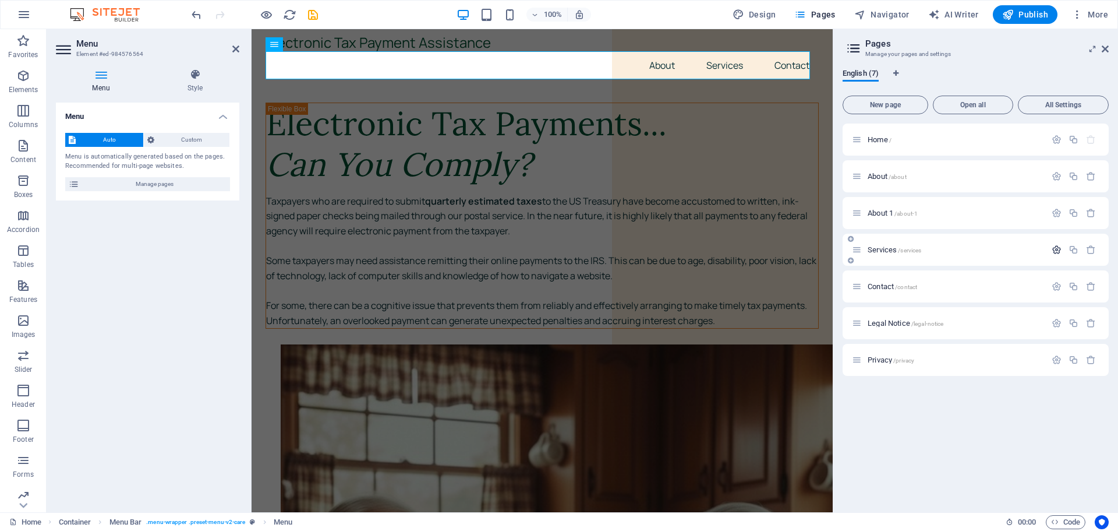
click at [1056, 247] on icon "button" at bounding box center [1057, 250] width 10 height 10
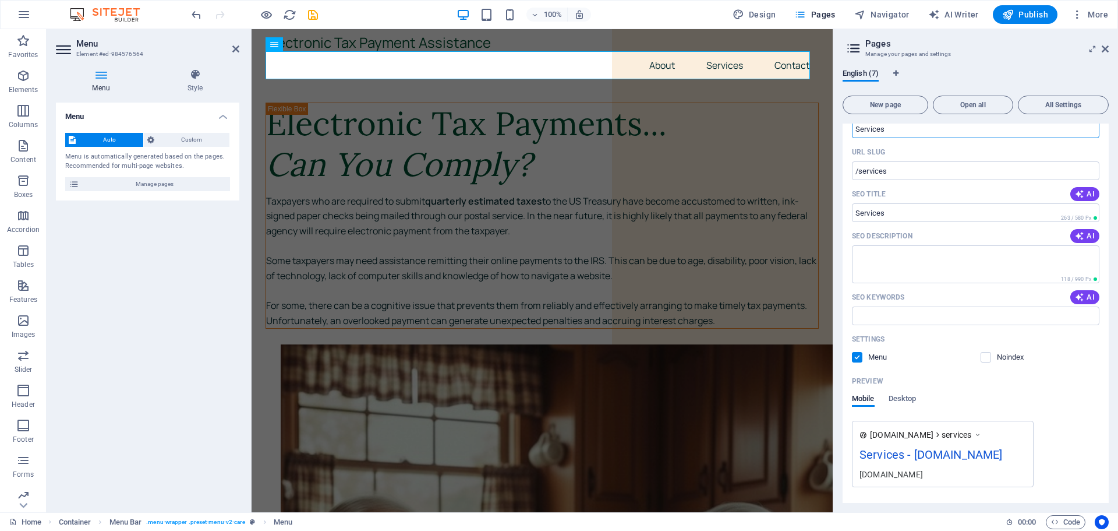
scroll to position [175, 0]
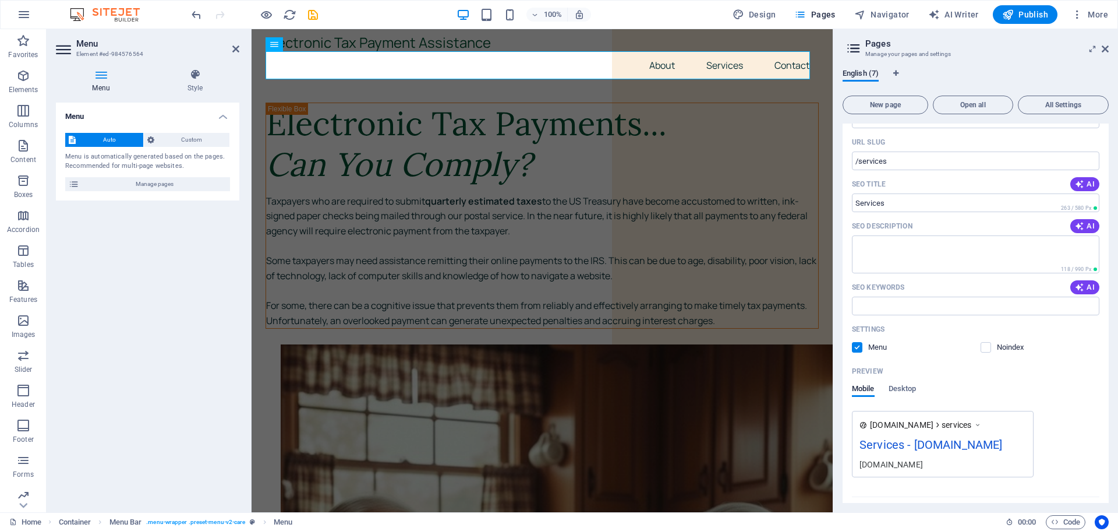
click at [857, 346] on label at bounding box center [857, 347] width 10 height 10
click at [0, 0] on input "checkbox" at bounding box center [0, 0] width 0 height 0
click at [1107, 49] on icon at bounding box center [1105, 48] width 7 height 9
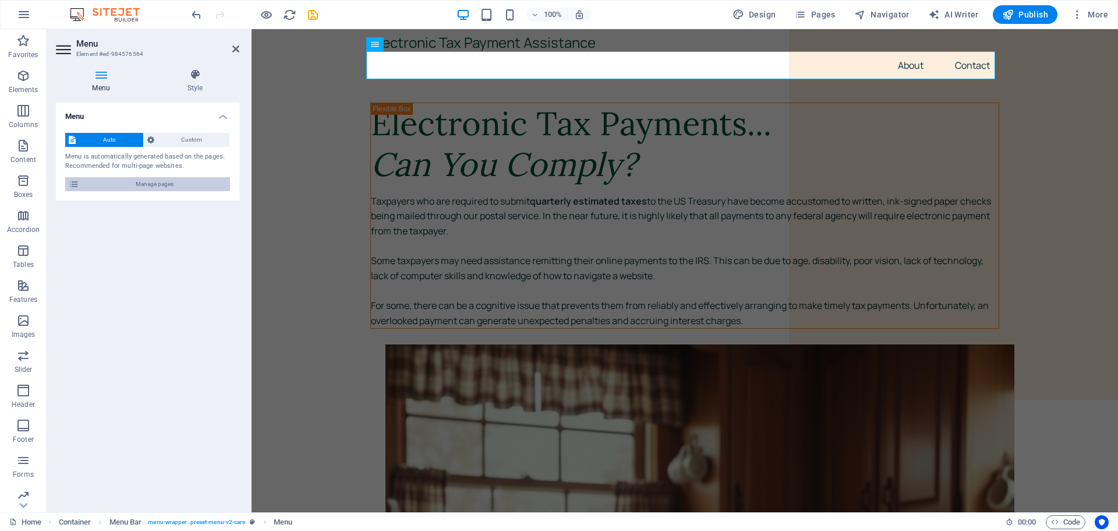
click at [156, 181] on span "Manage pages" at bounding box center [155, 184] width 144 height 14
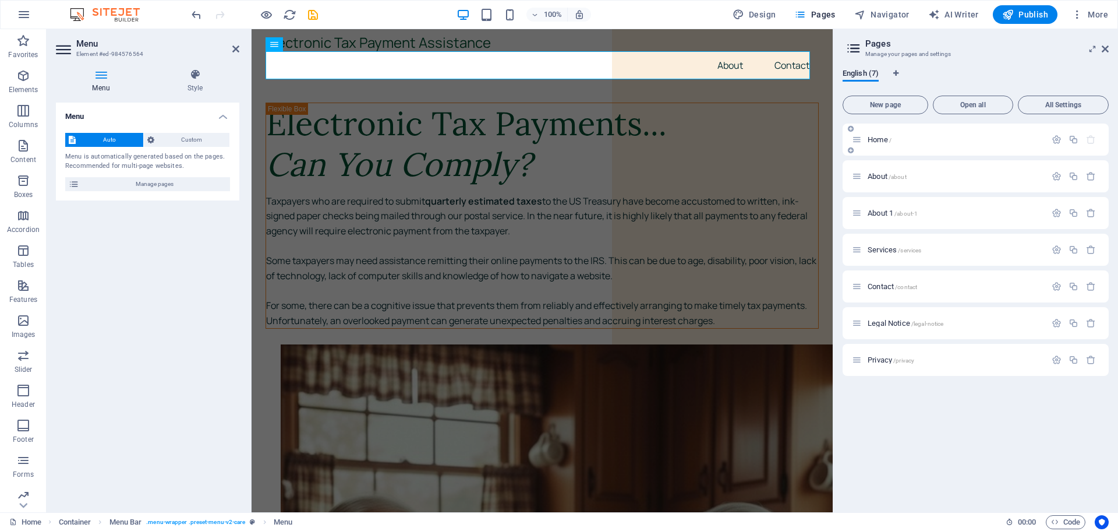
click at [946, 133] on div "Home /" at bounding box center [949, 139] width 194 height 13
click at [867, 137] on div "Home /" at bounding box center [955, 140] width 182 height 8
click at [1056, 139] on icon "button" at bounding box center [1057, 140] width 10 height 10
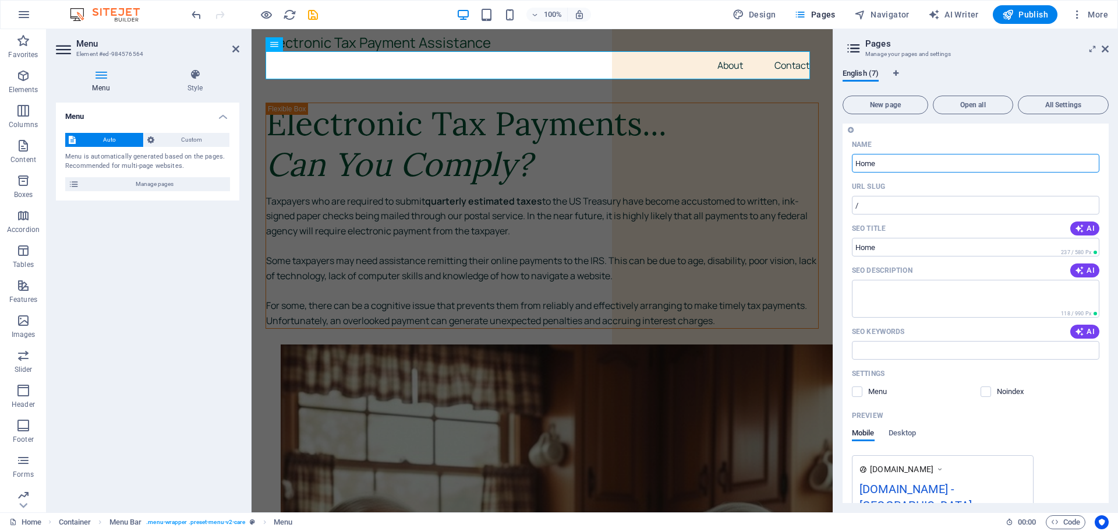
scroll to position [39, 0]
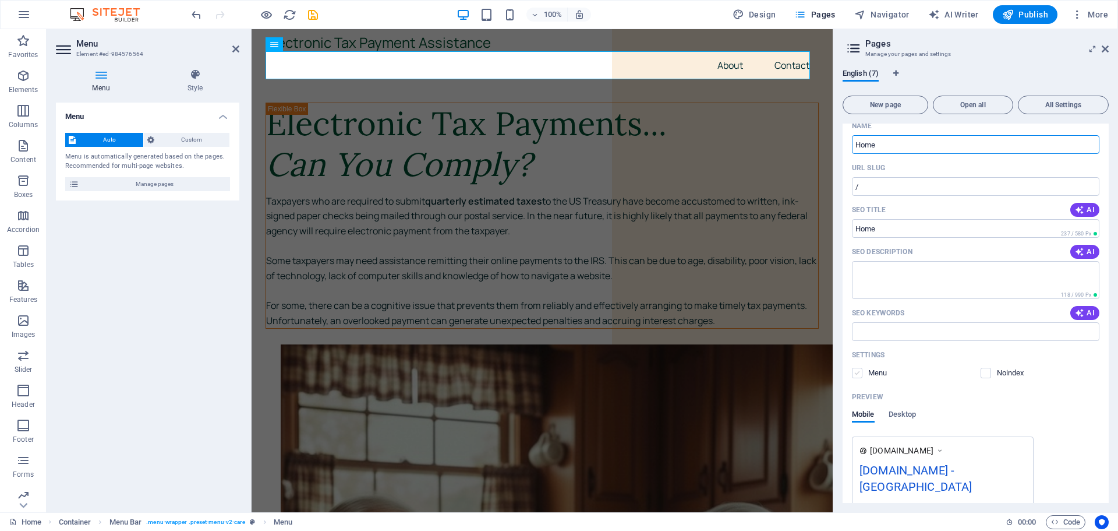
click at [860, 371] on label at bounding box center [857, 372] width 10 height 10
click at [0, 0] on input "checkbox" at bounding box center [0, 0] width 0 height 0
click at [1107, 49] on icon at bounding box center [1105, 48] width 7 height 9
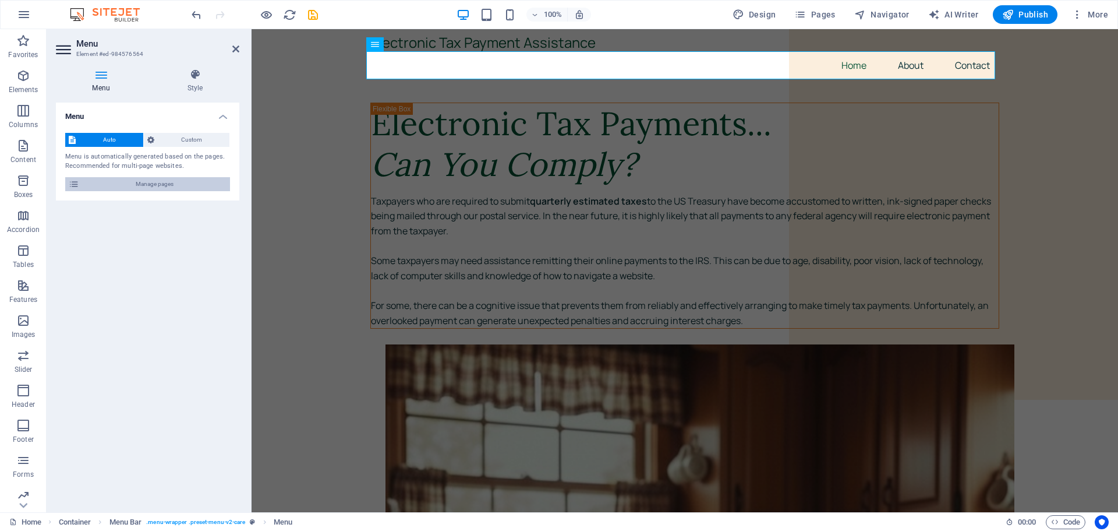
click at [183, 179] on span "Manage pages" at bounding box center [155, 184] width 144 height 14
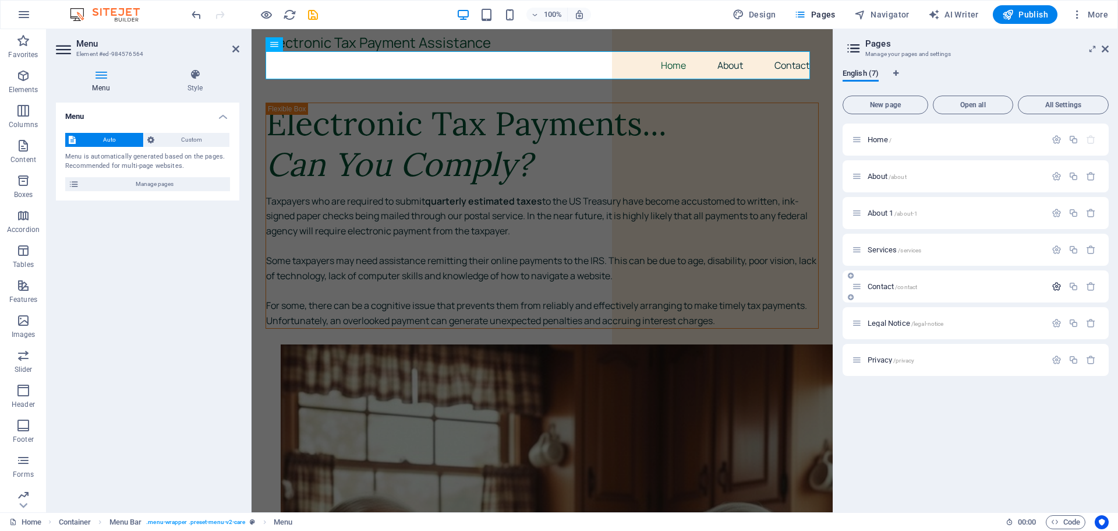
click at [1055, 285] on icon "button" at bounding box center [1057, 286] width 10 height 10
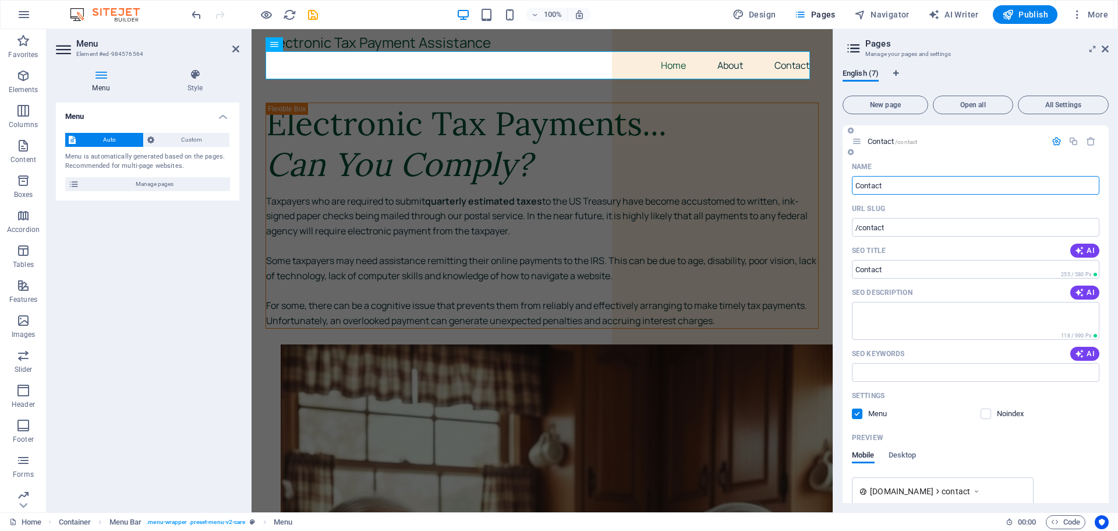
scroll to position [194, 0]
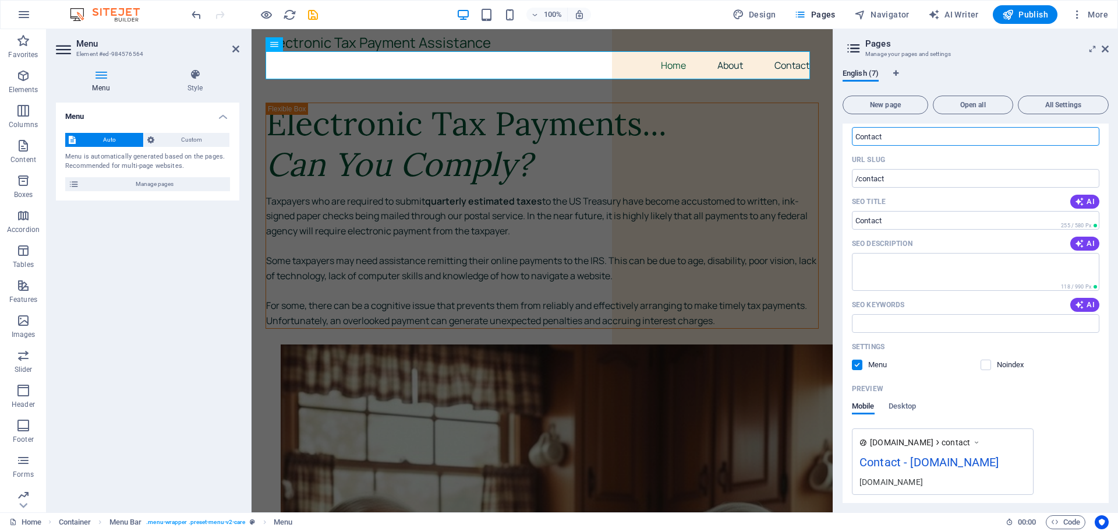
click at [856, 365] on label at bounding box center [857, 364] width 10 height 10
click at [0, 0] on input "checkbox" at bounding box center [0, 0] width 0 height 0
click at [1106, 46] on icon at bounding box center [1105, 48] width 7 height 9
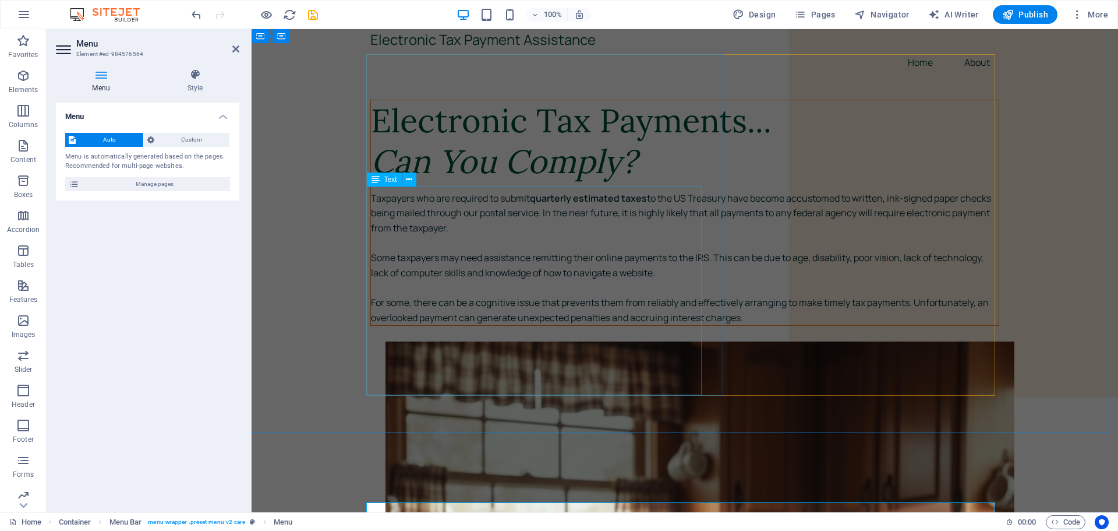
scroll to position [0, 0]
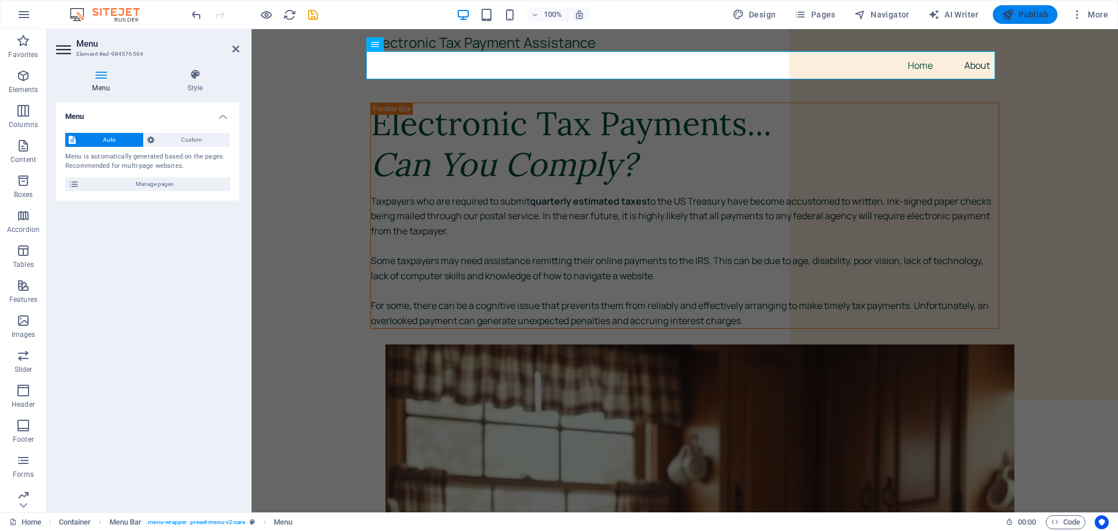
click at [1031, 13] on span "Publish" at bounding box center [1025, 15] width 46 height 12
checkbox input "false"
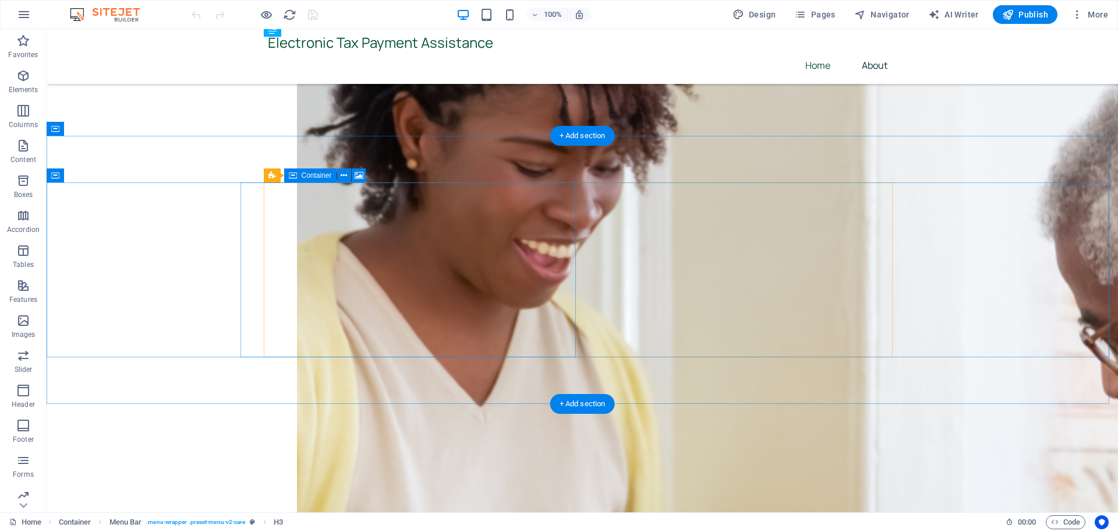
scroll to position [2057, 0]
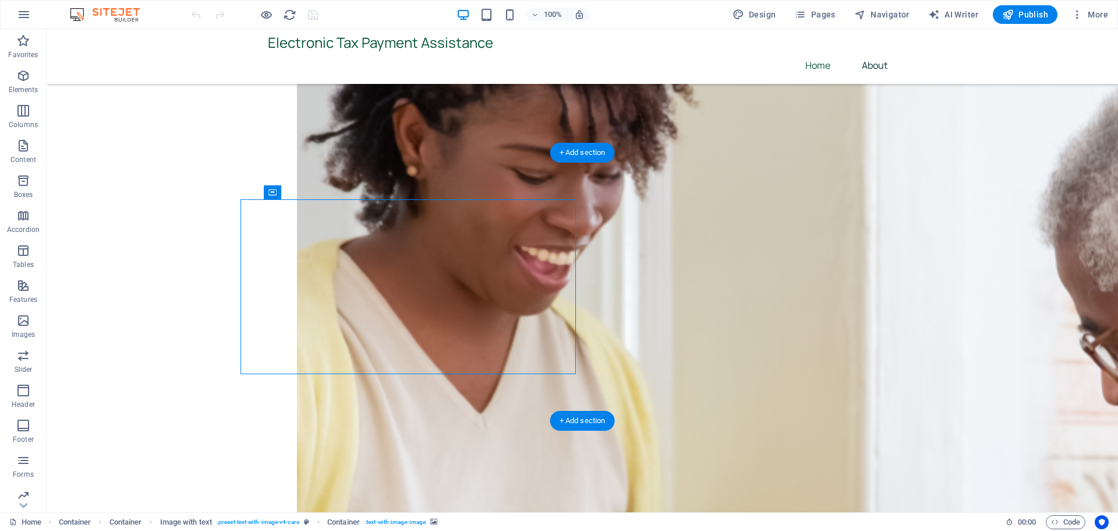
select select "px"
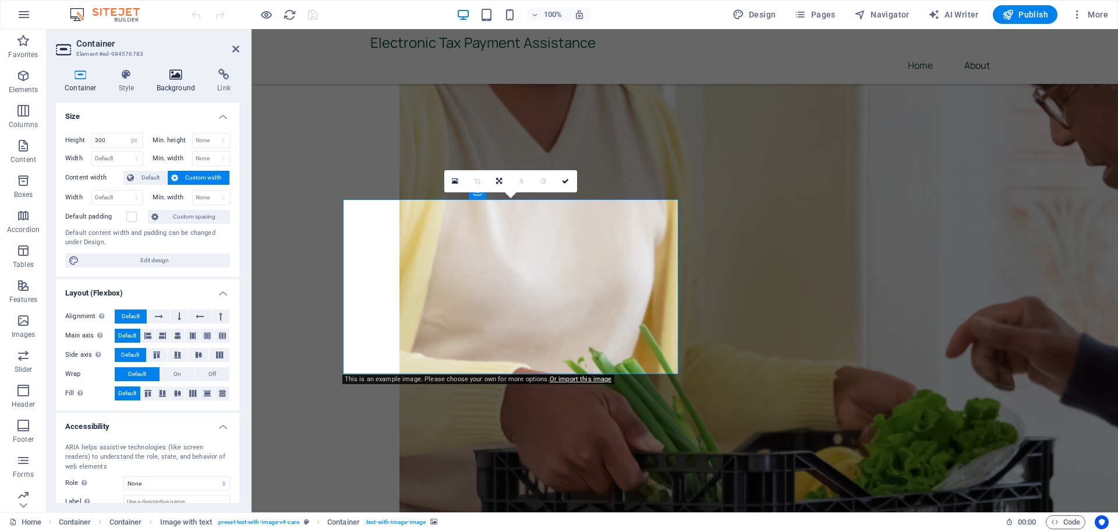
click at [179, 82] on h4 "Background" at bounding box center [178, 81] width 61 height 24
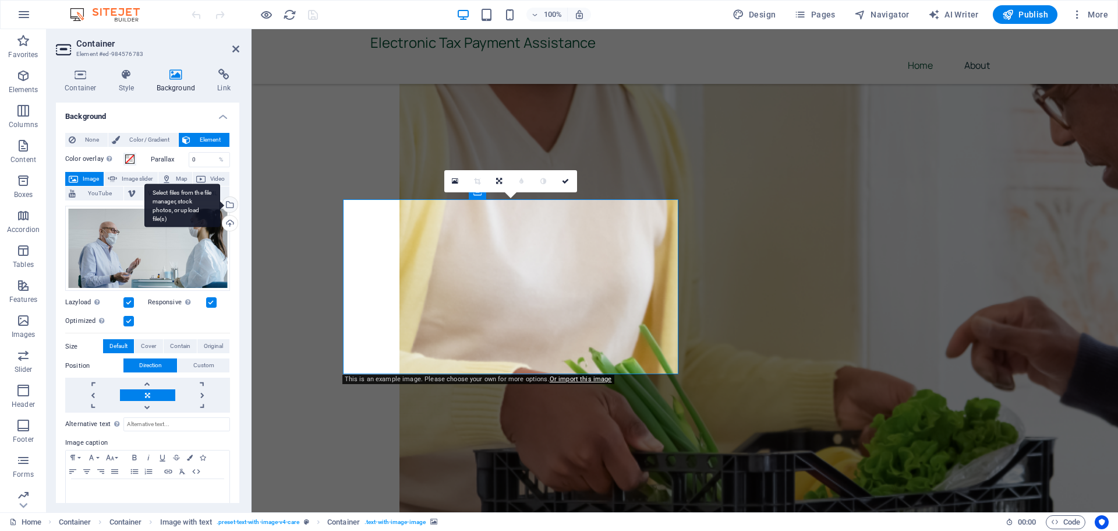
click at [220, 203] on div "Select files from the file manager, stock photos, or upload file(s)" at bounding box center [182, 205] width 76 height 44
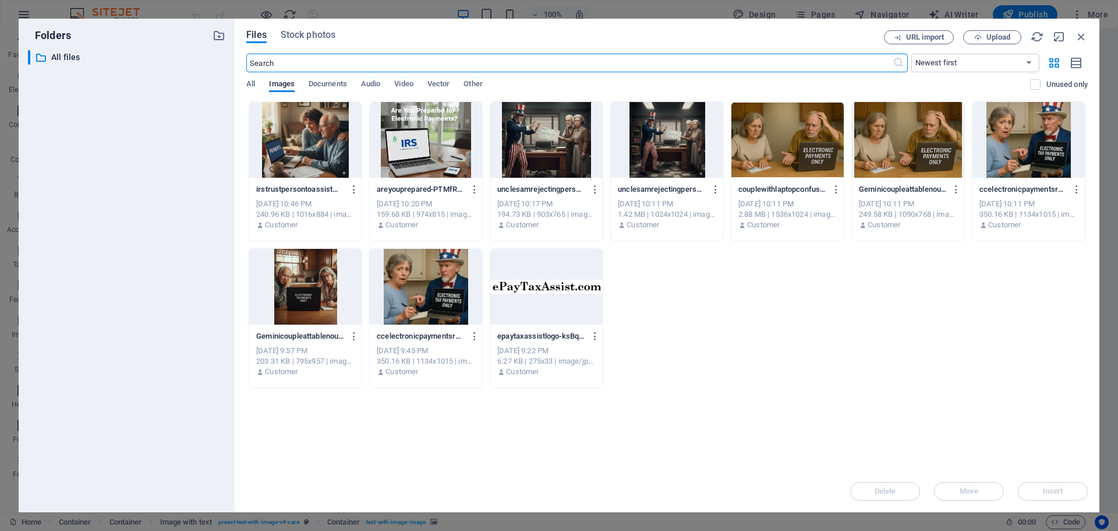
click at [537, 134] on div at bounding box center [546, 140] width 112 height 76
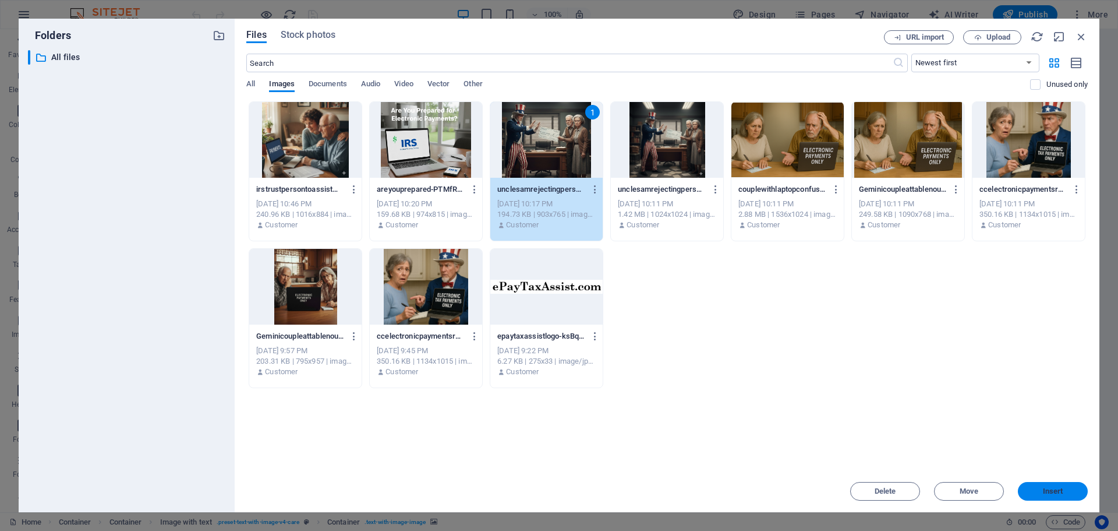
click at [1056, 490] on span "Insert" at bounding box center [1053, 490] width 20 height 7
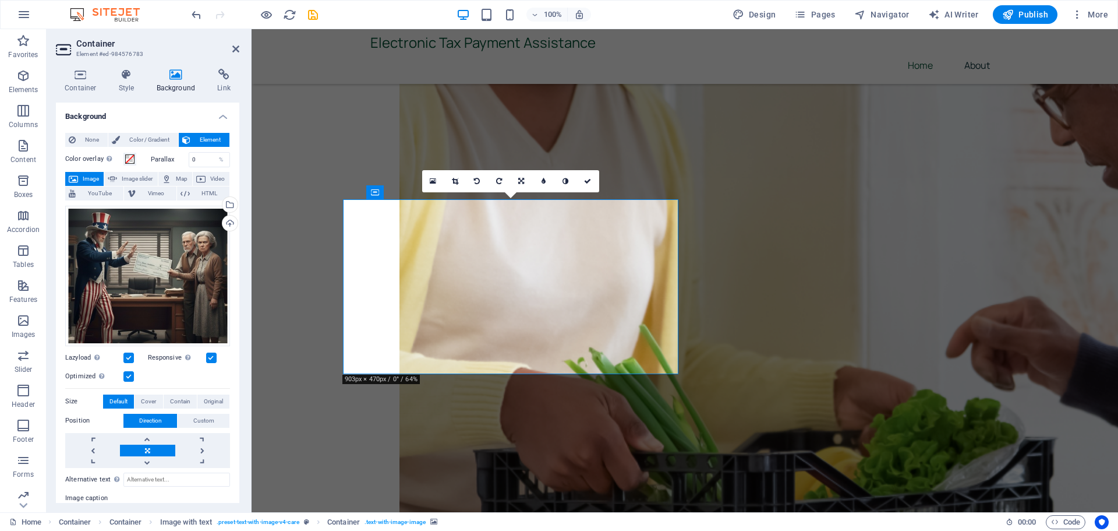
click at [522, 181] on icon at bounding box center [521, 181] width 6 height 7
click at [521, 199] on link at bounding box center [522, 203] width 22 height 22
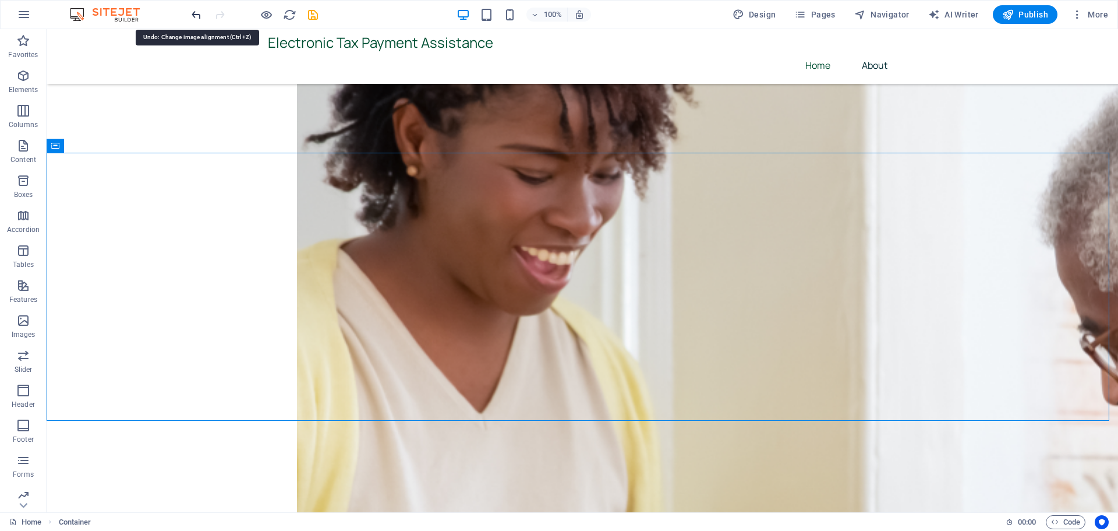
click at [198, 15] on icon "undo" at bounding box center [196, 14] width 13 height 13
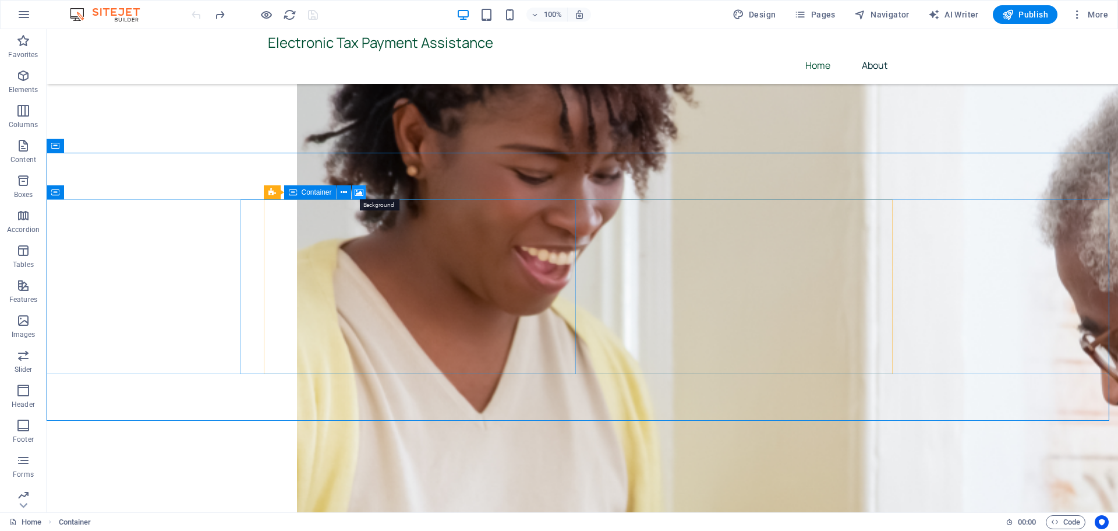
click at [356, 192] on icon at bounding box center [359, 192] width 9 height 12
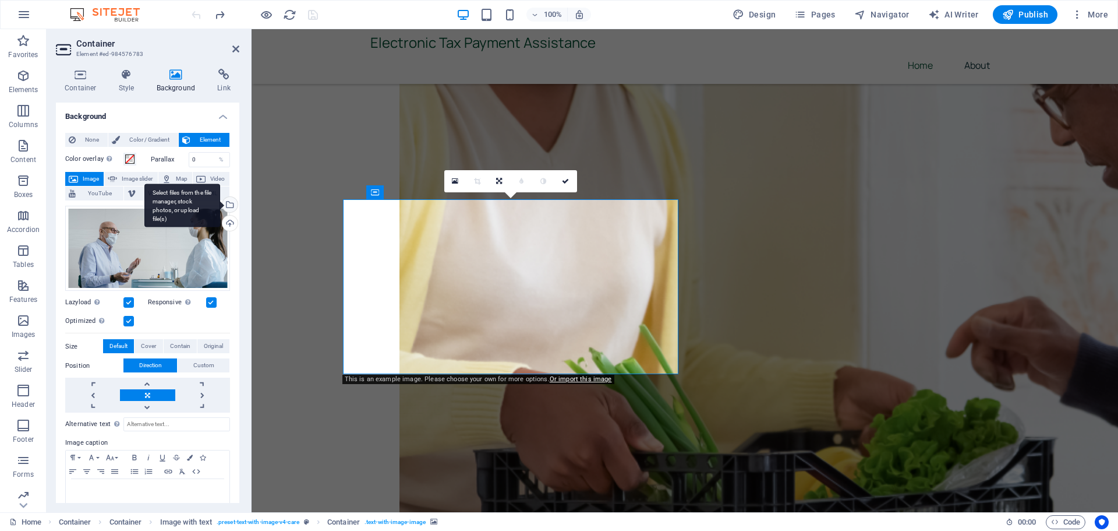
click at [229, 199] on div "Select files from the file manager, stock photos, or upload file(s)" at bounding box center [228, 205] width 17 height 17
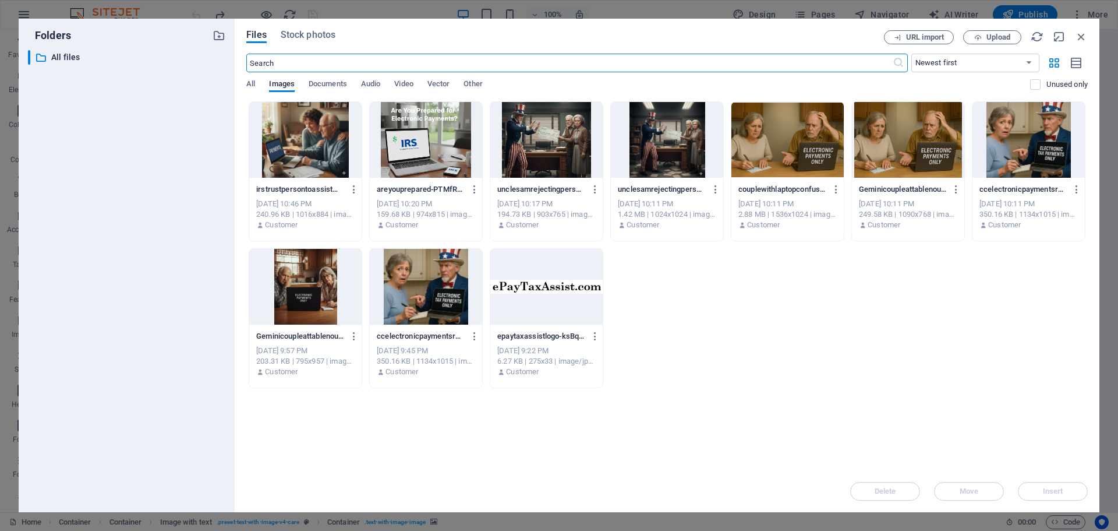
click at [523, 137] on div at bounding box center [546, 140] width 112 height 76
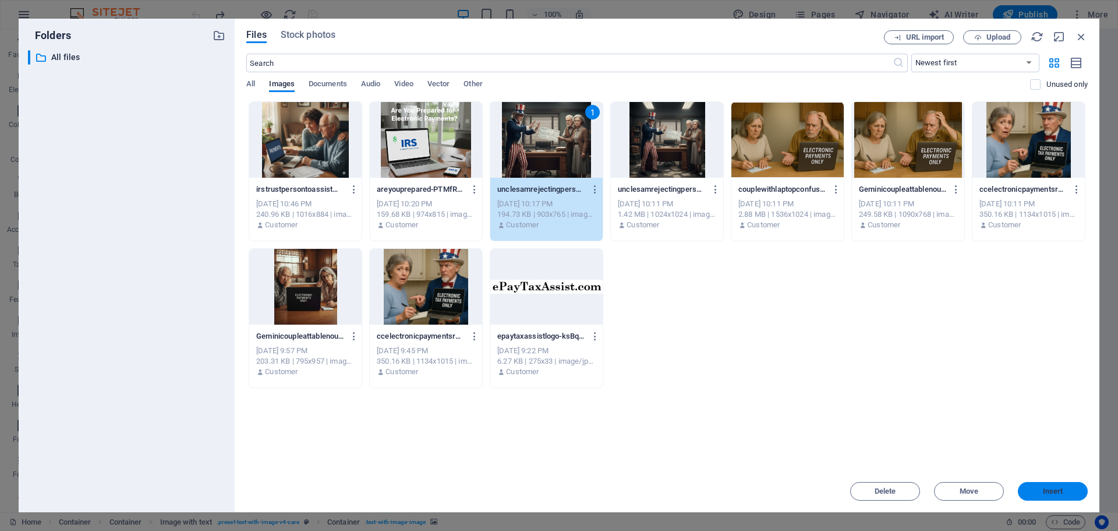
click at [1042, 492] on span "Insert" at bounding box center [1053, 490] width 61 height 7
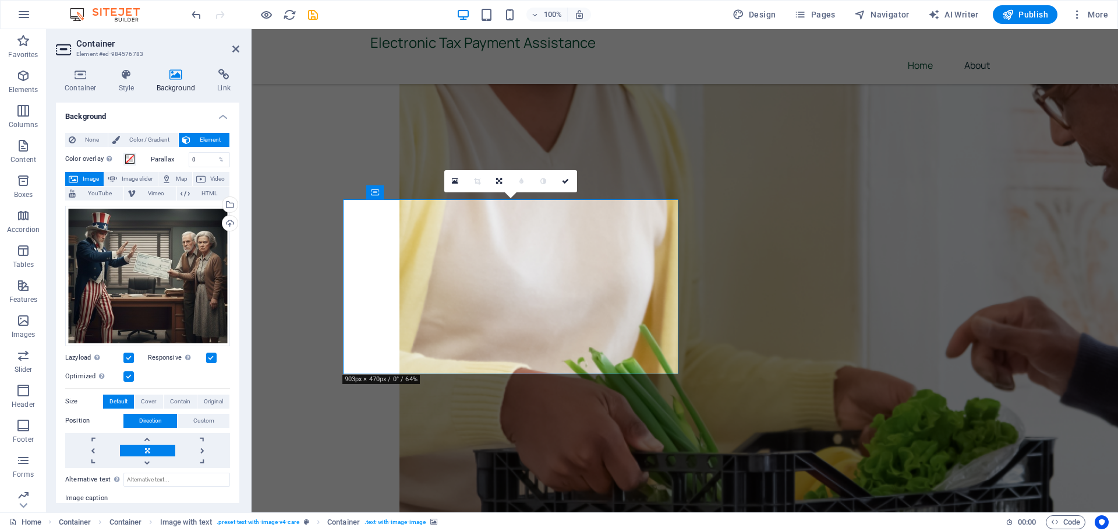
click at [496, 181] on icon at bounding box center [499, 181] width 6 height 7
click at [499, 155] on icon at bounding box center [499, 158] width 7 height 7
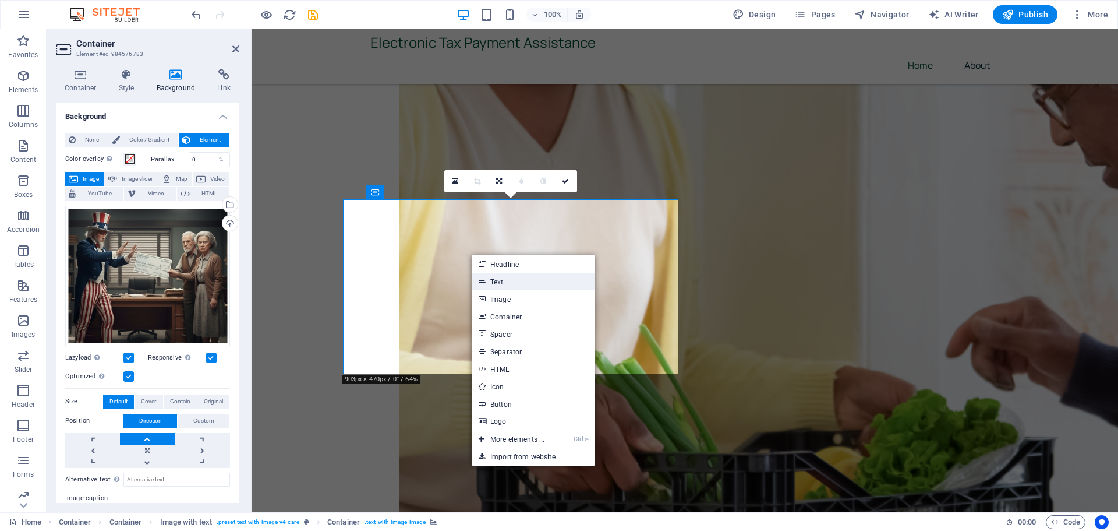
click at [497, 278] on link "Text" at bounding box center [533, 281] width 123 height 17
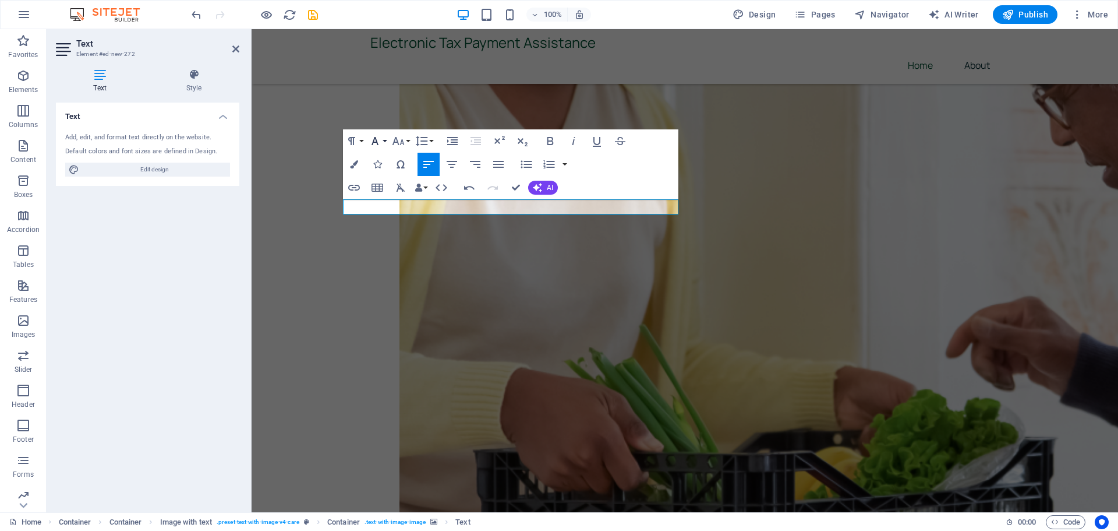
click at [386, 139] on button "Font Family" at bounding box center [377, 140] width 22 height 23
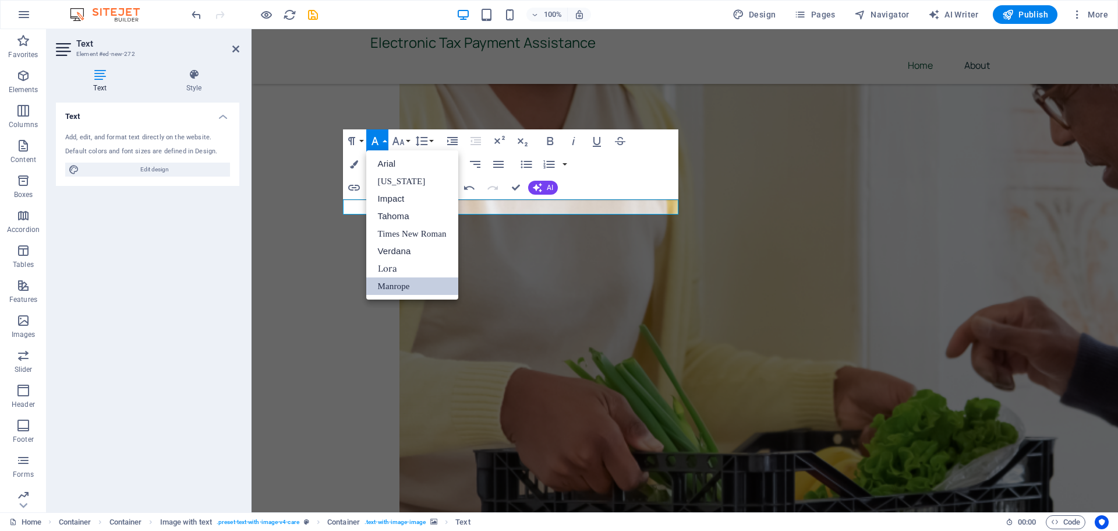
scroll to position [0, 0]
click at [408, 142] on button "Font Size" at bounding box center [401, 140] width 22 height 23
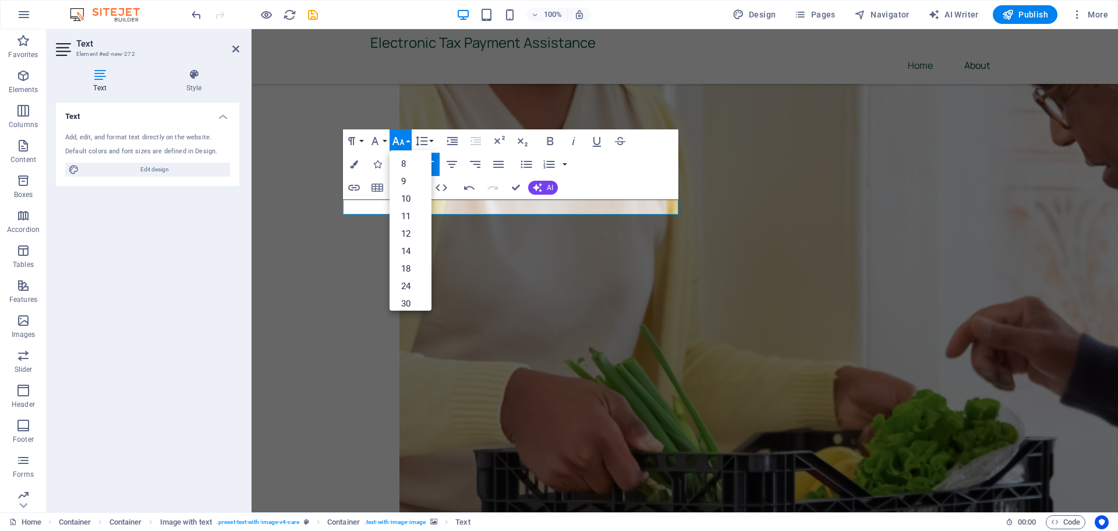
click at [585, 162] on div "Paragraph Format Normal Heading 1 Heading 2 Heading 3 Heading 4 Heading 5 Headi…" at bounding box center [510, 164] width 335 height 70
click at [628, 159] on div "Paragraph Format Normal Heading 1 Heading 2 Heading 3 Heading 4 Heading 5 Headi…" at bounding box center [510, 164] width 335 height 70
click at [376, 142] on icon "button" at bounding box center [375, 141] width 7 height 8
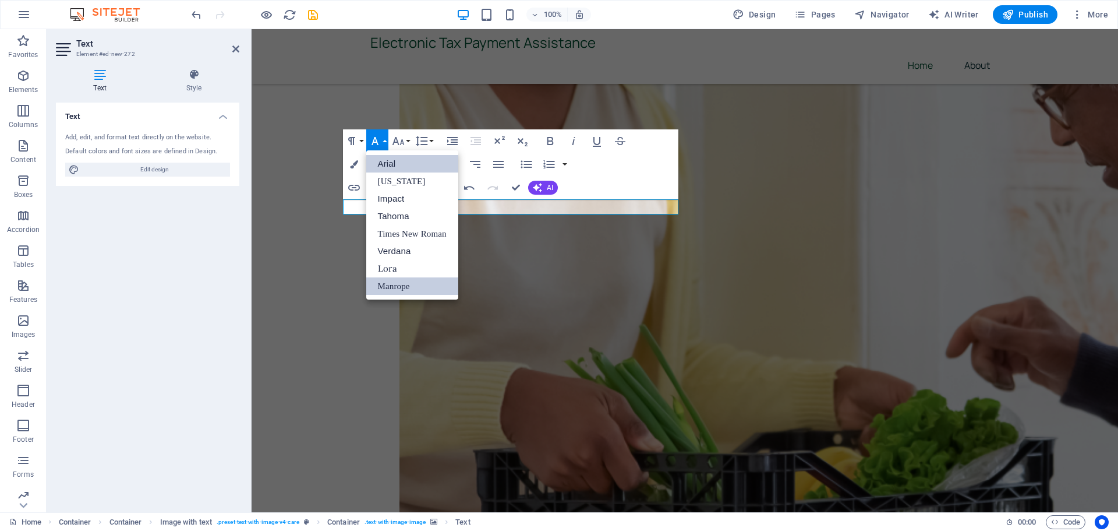
click at [384, 160] on link "Arial" at bounding box center [412, 163] width 92 height 17
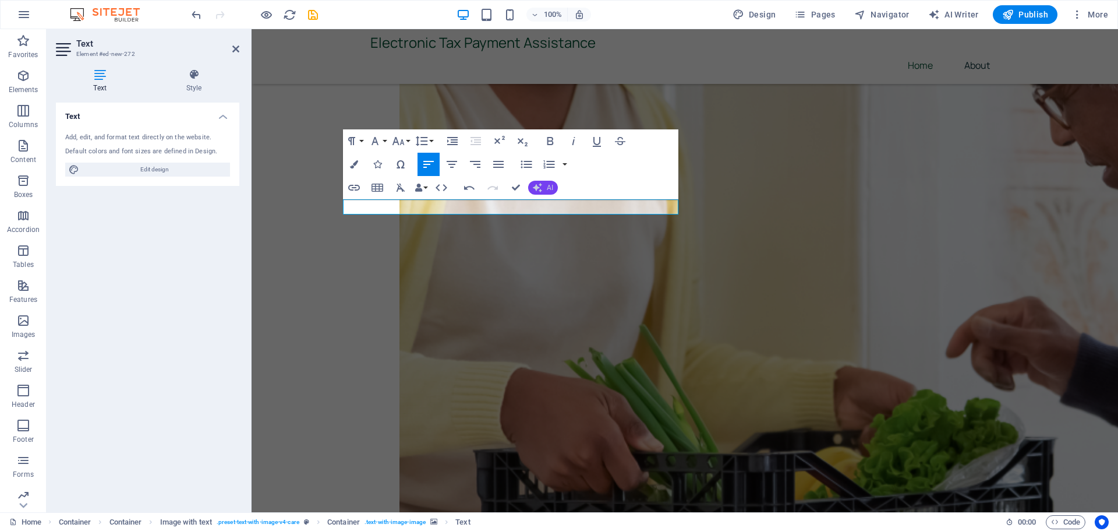
click at [546, 184] on button "AI" at bounding box center [543, 188] width 30 height 14
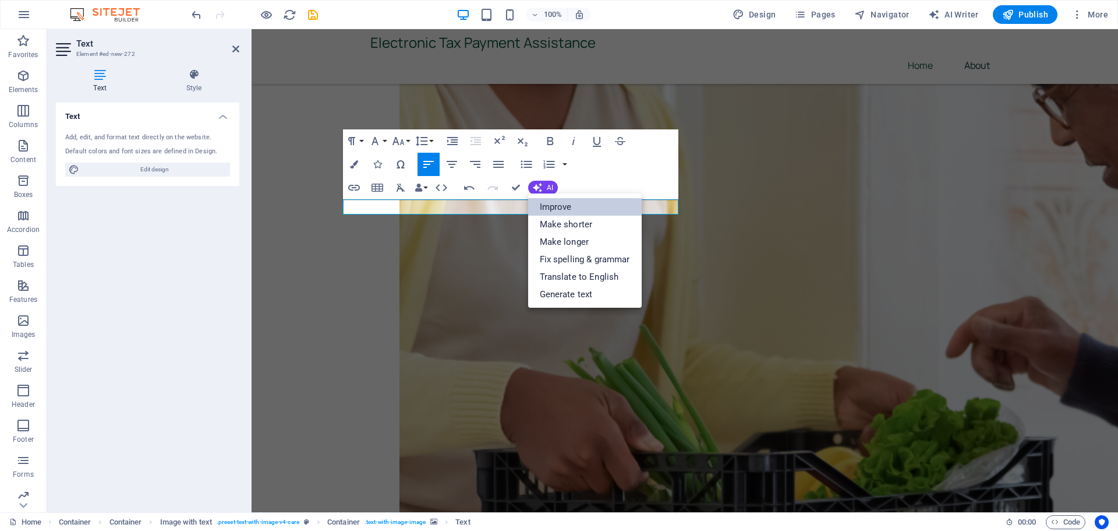
click at [552, 206] on link "Improve" at bounding box center [585, 206] width 114 height 17
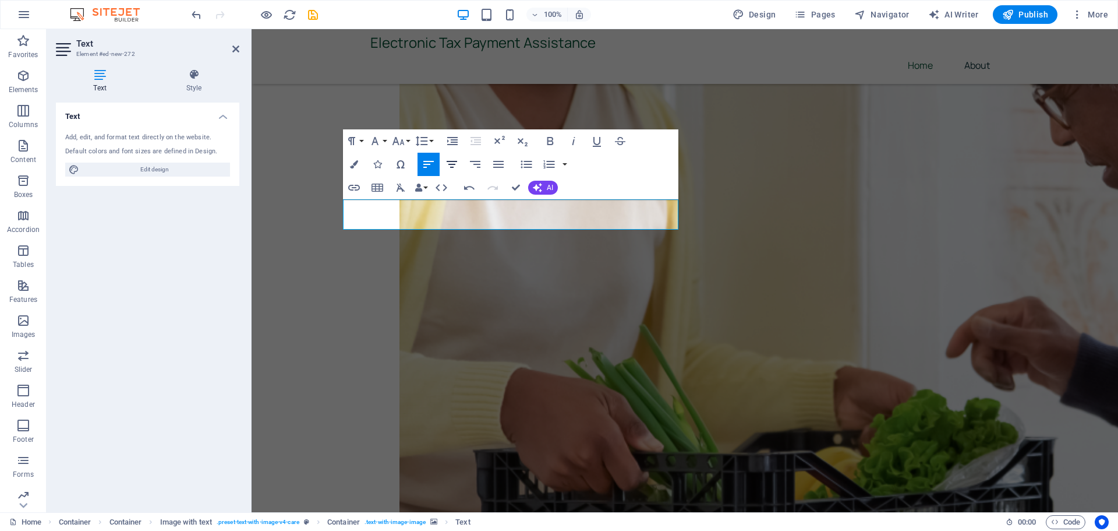
click at [450, 164] on icon "button" at bounding box center [452, 164] width 10 height 7
click at [354, 163] on icon "button" at bounding box center [354, 164] width 8 height 8
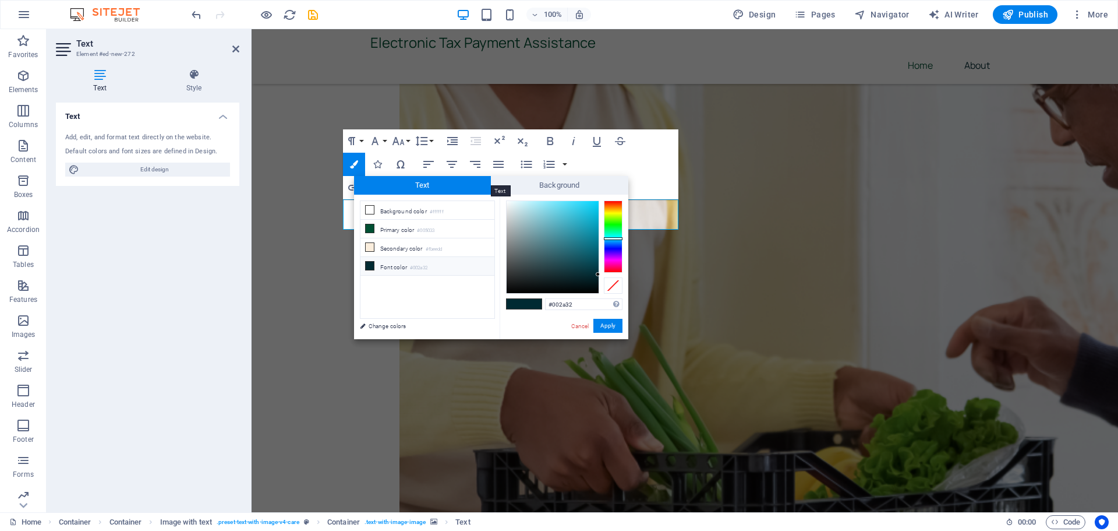
click at [453, 182] on span "Text" at bounding box center [422, 185] width 137 height 19
click at [540, 181] on span "Background" at bounding box center [559, 185] width 137 height 19
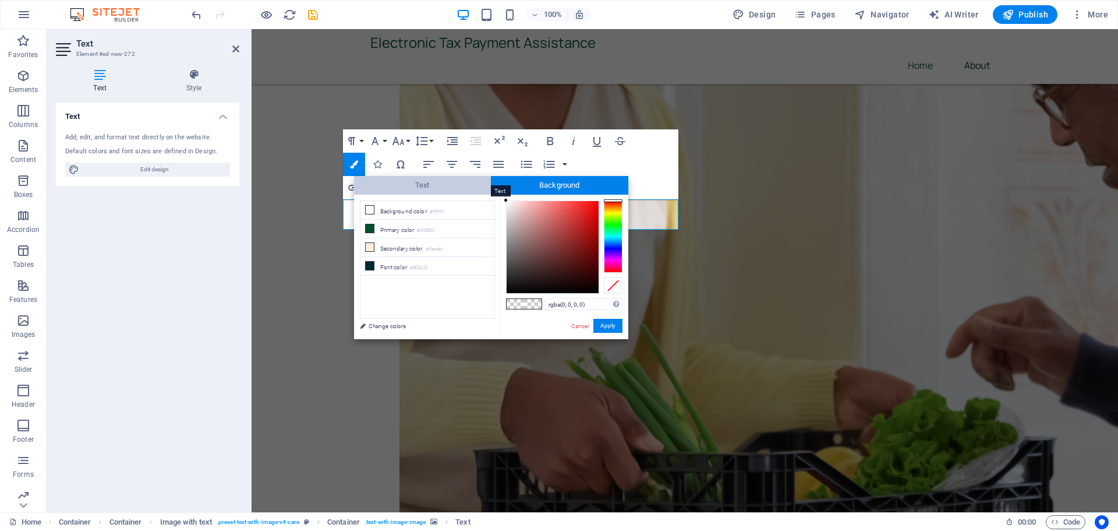
click at [433, 181] on span "Text" at bounding box center [422, 185] width 137 height 19
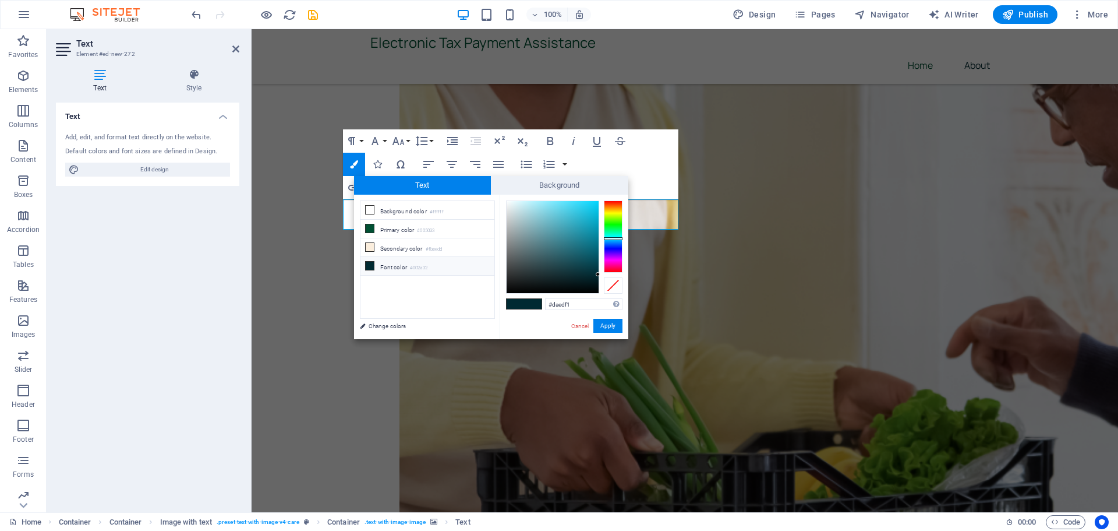
click at [515, 206] on div at bounding box center [553, 247] width 92 height 92
click at [613, 322] on button "Apply" at bounding box center [607, 326] width 29 height 14
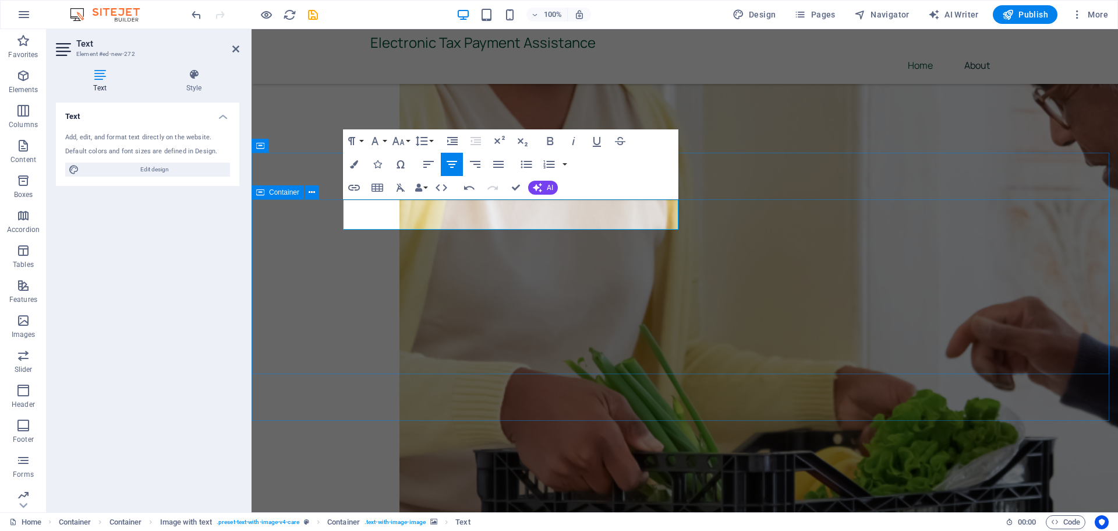
drag, startPoint x: 546, startPoint y: 217, endPoint x: 327, endPoint y: 200, distance: 219.0
click at [356, 164] on icon "button" at bounding box center [354, 164] width 8 height 8
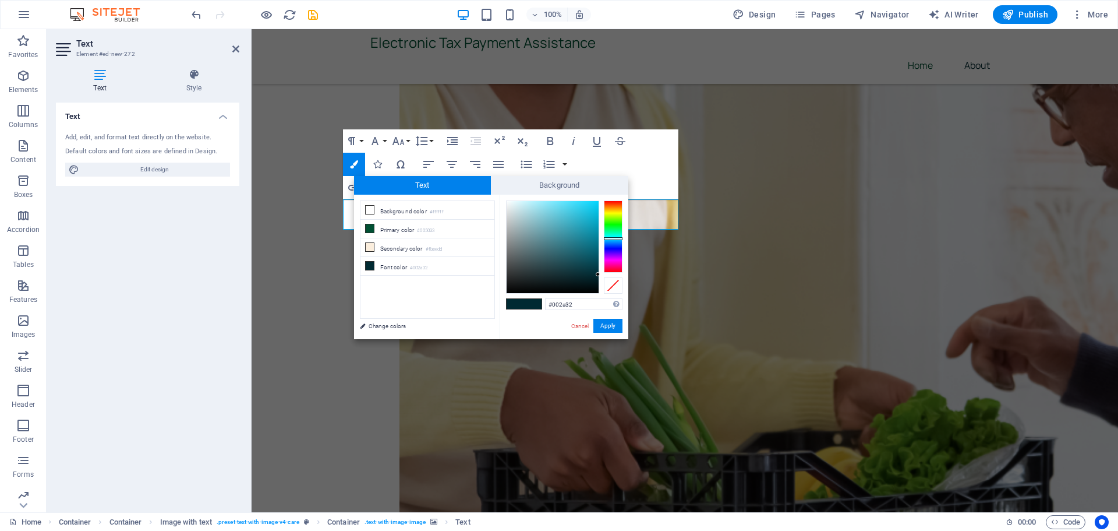
type input "#f5fbfd"
click at [508, 201] on div at bounding box center [553, 247] width 92 height 92
click at [605, 323] on button "Apply" at bounding box center [607, 326] width 29 height 14
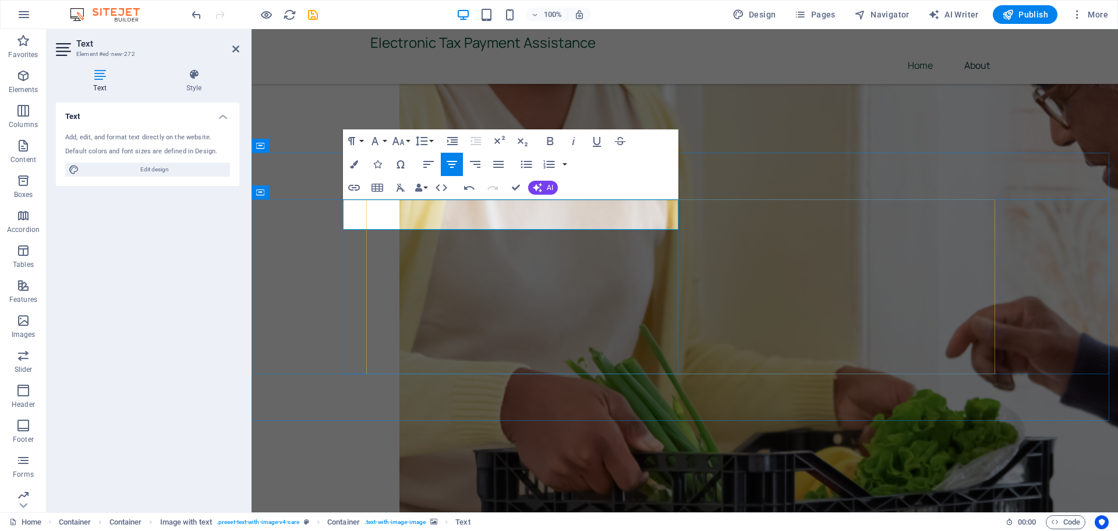
drag, startPoint x: 411, startPoint y: 204, endPoint x: 636, endPoint y: 215, distance: 225.1
click at [479, 162] on icon "button" at bounding box center [475, 164] width 14 height 14
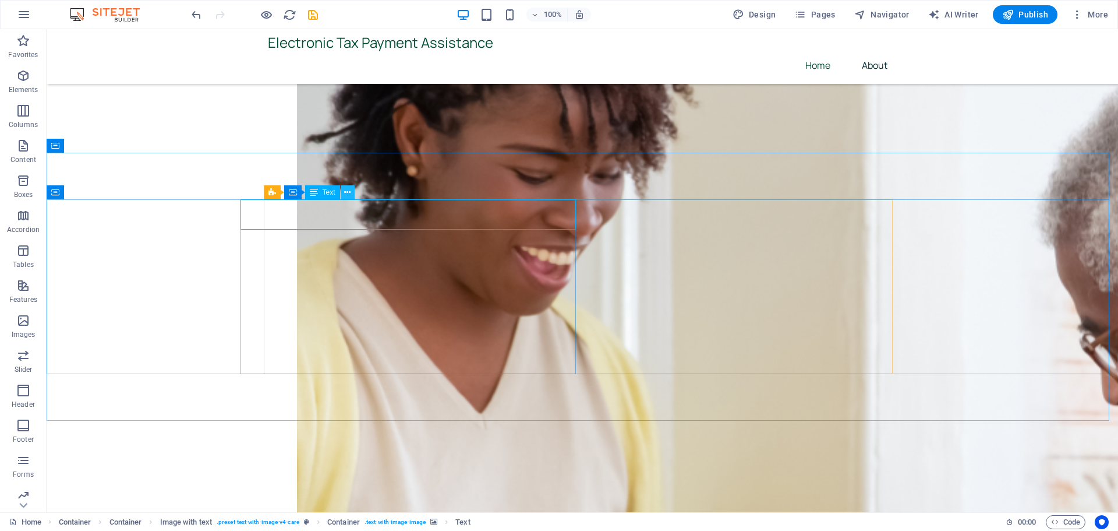
click at [346, 194] on icon at bounding box center [347, 192] width 6 height 12
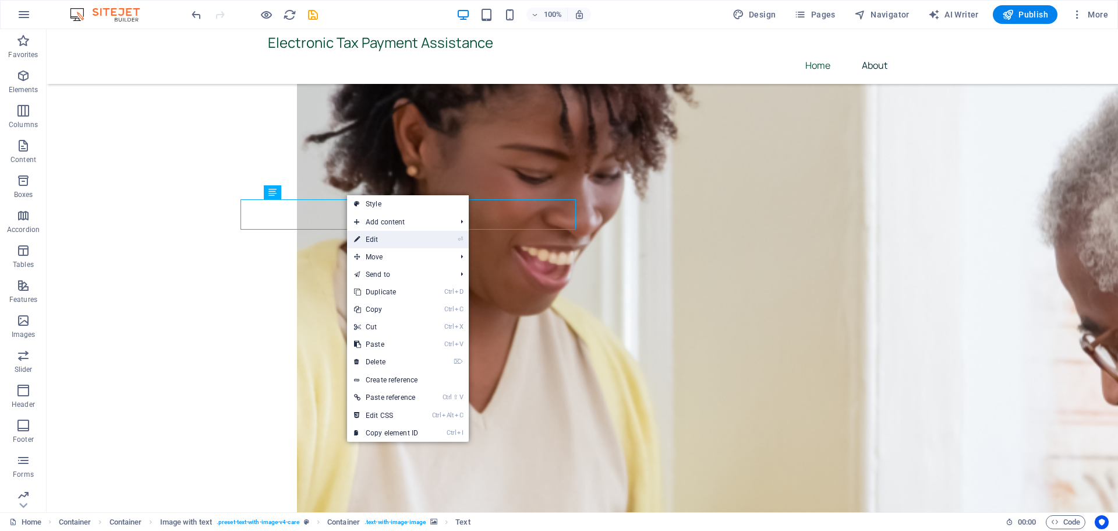
click at [373, 238] on link "⏎ Edit" at bounding box center [386, 239] width 78 height 17
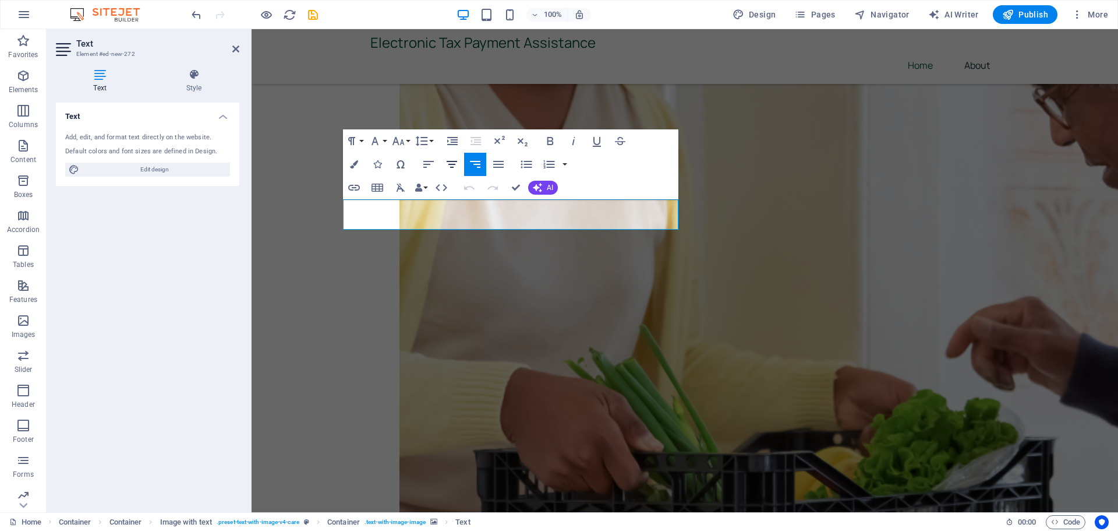
click at [451, 161] on icon "button" at bounding box center [452, 164] width 14 height 14
click at [451, 160] on icon "button" at bounding box center [452, 164] width 14 height 14
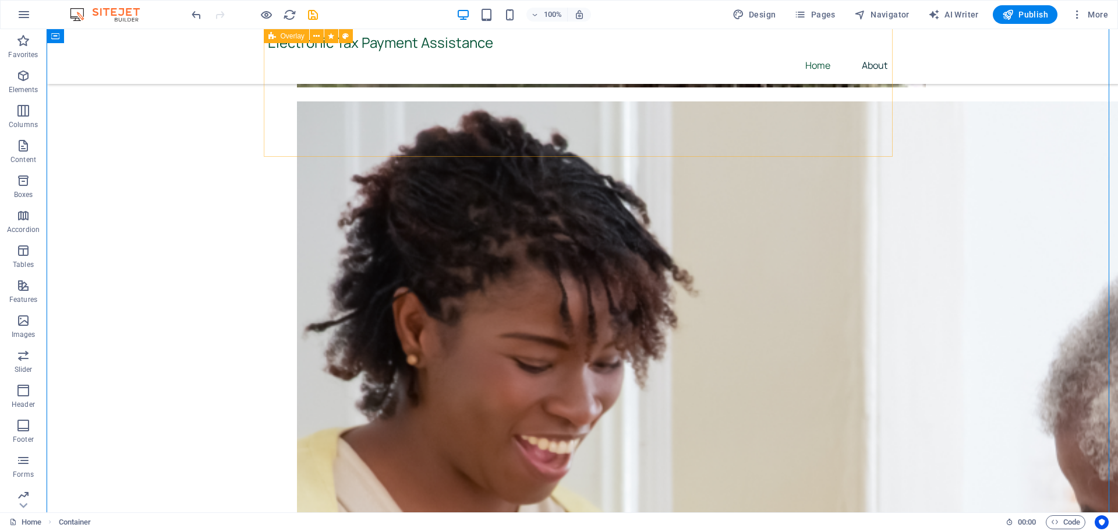
scroll to position [2001, 0]
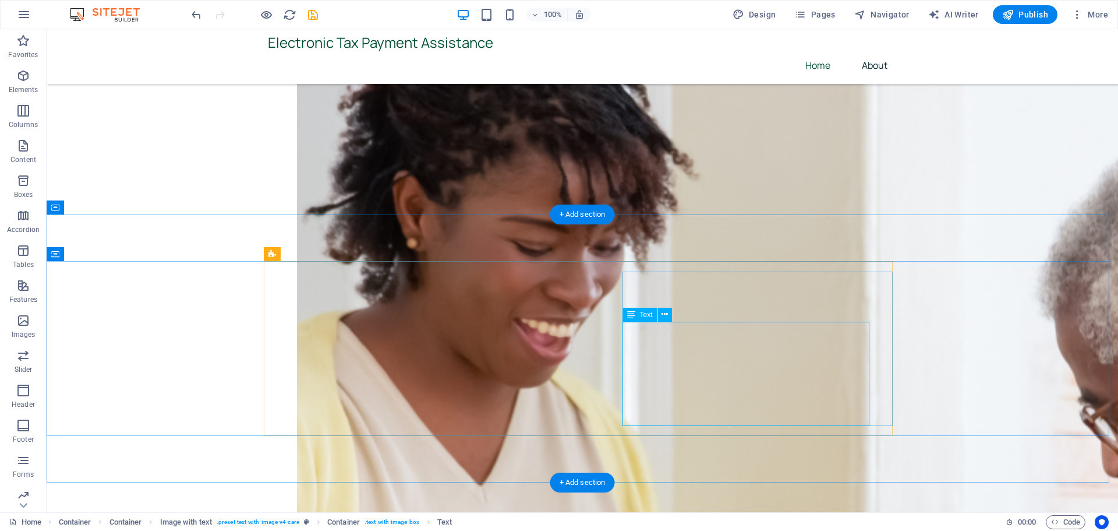
scroll to position [1982, 0]
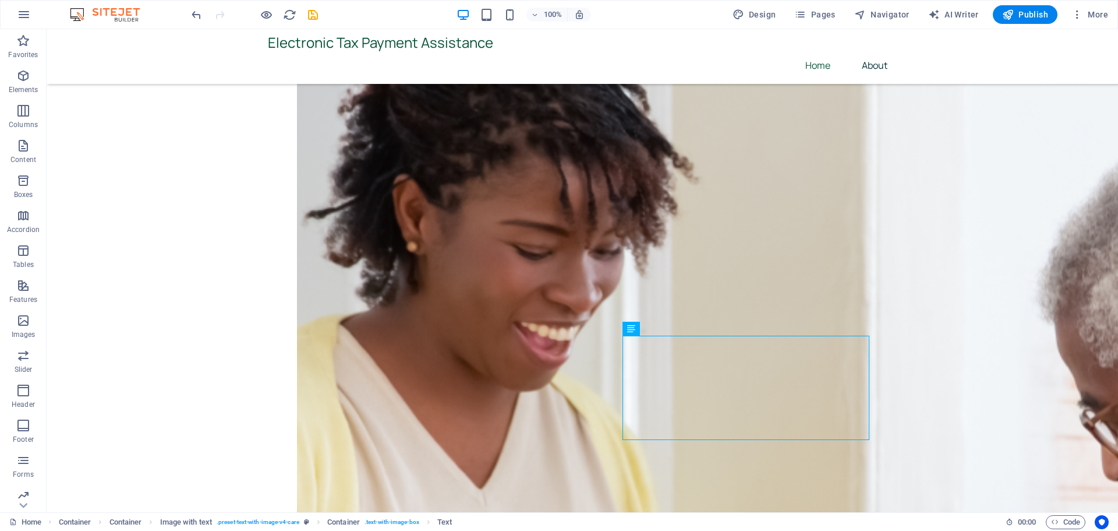
drag, startPoint x: 1027, startPoint y: 15, endPoint x: 1030, endPoint y: 26, distance: 12.0
click at [1027, 14] on span "Publish" at bounding box center [1025, 15] width 46 height 12
checkbox input "false"
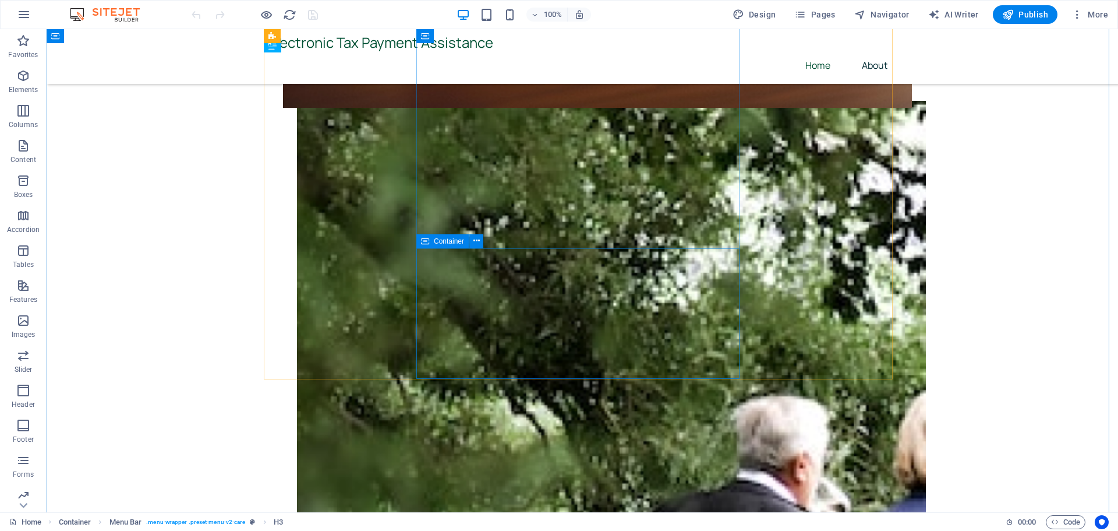
scroll to position [990, 0]
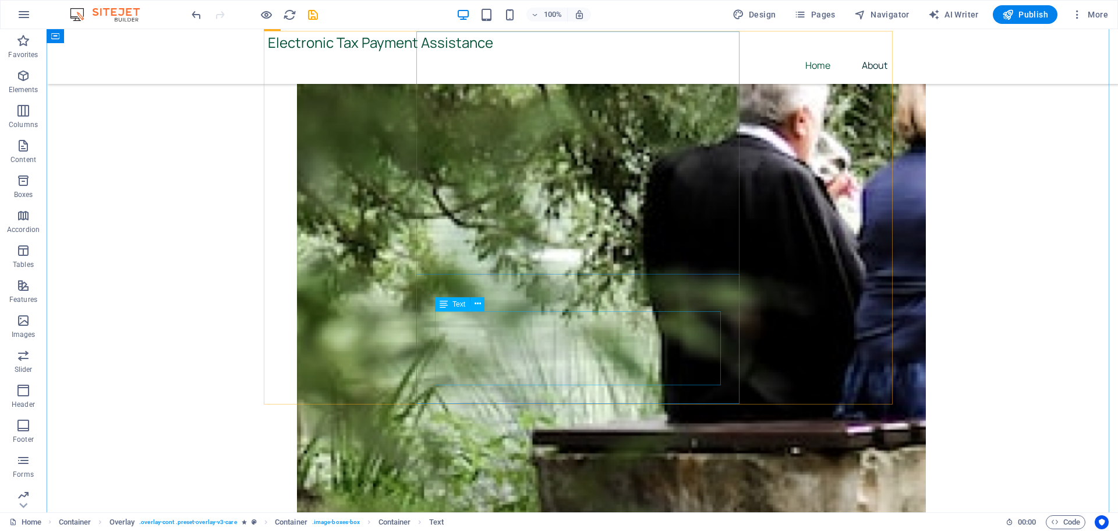
scroll to position [1359, 0]
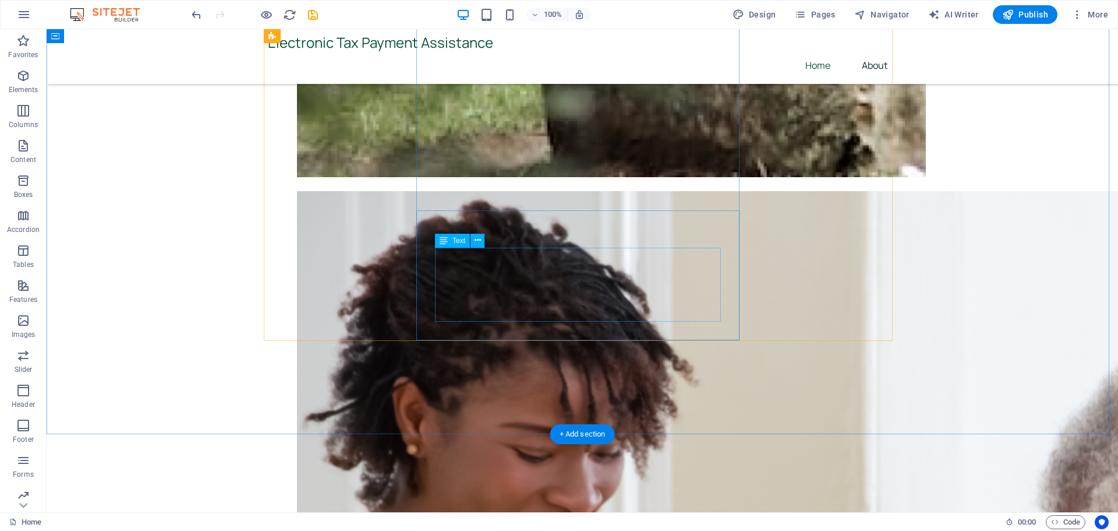
scroll to position [1786, 0]
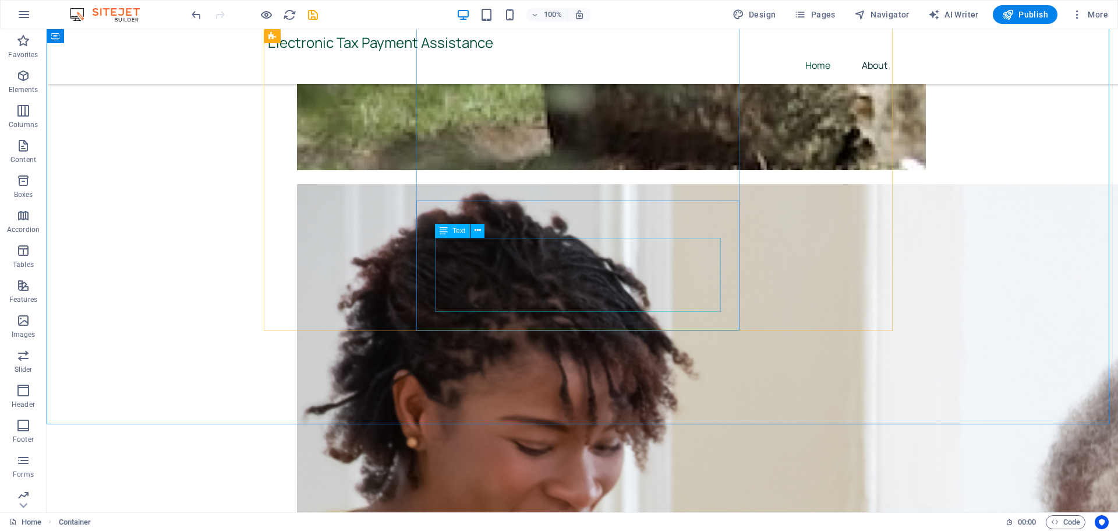
click at [468, 227] on div "Text" at bounding box center [452, 231] width 35 height 14
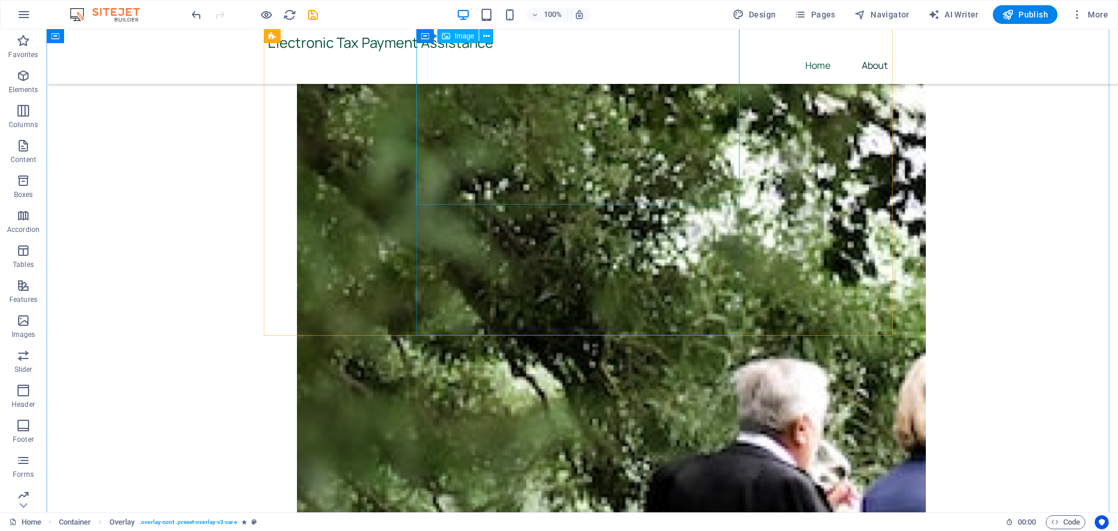
scroll to position [1029, 0]
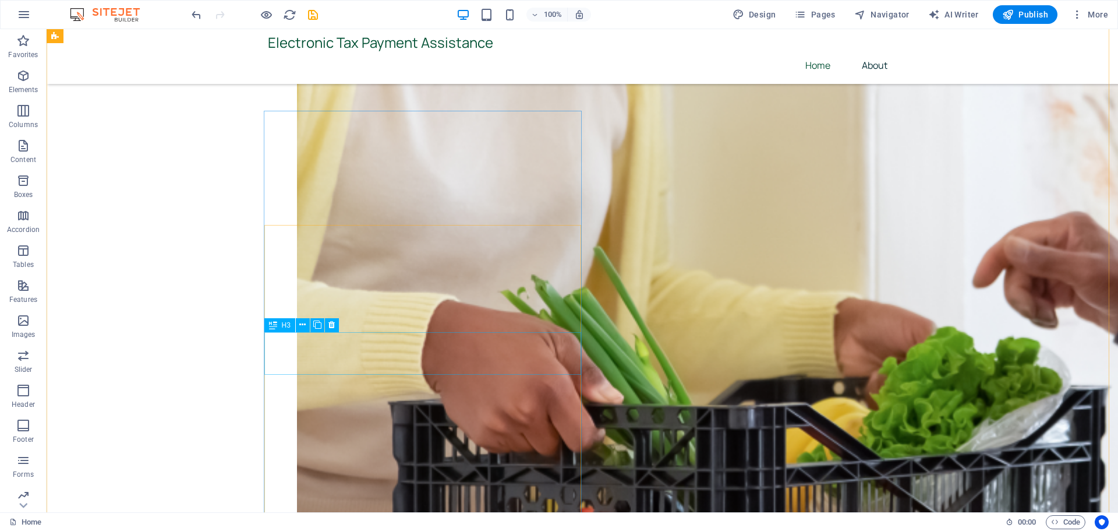
scroll to position [2465, 0]
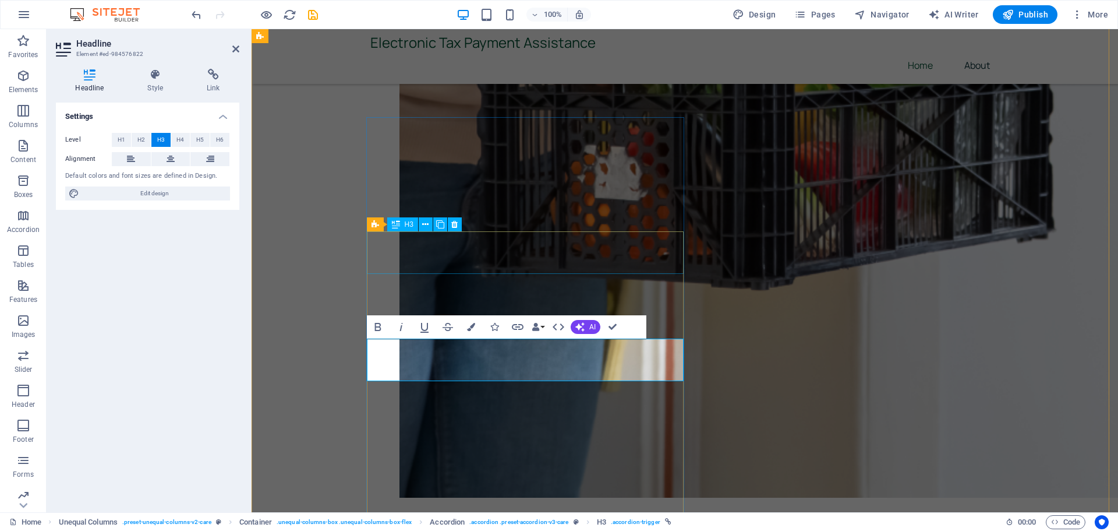
scroll to position [2446, 0]
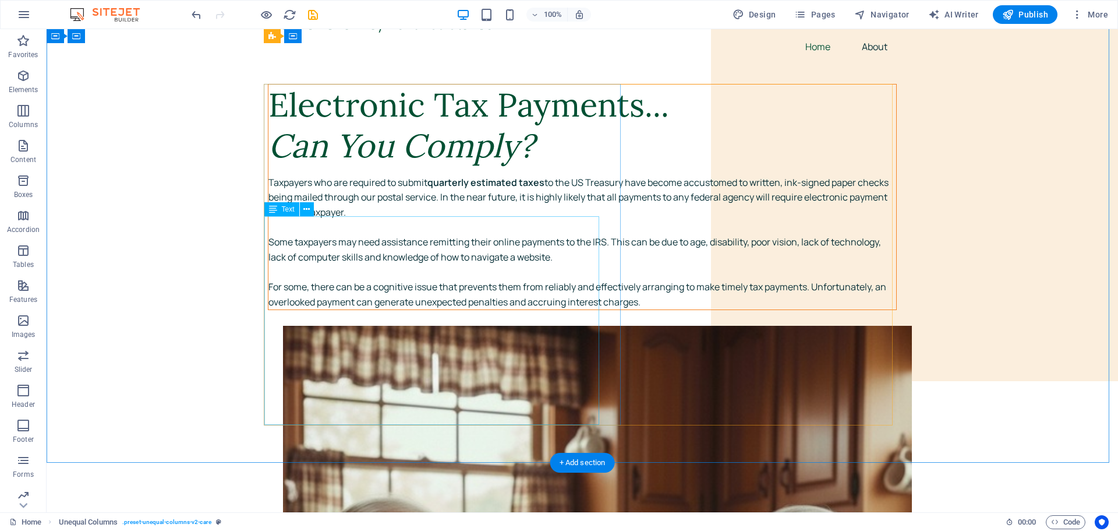
scroll to position [0, 0]
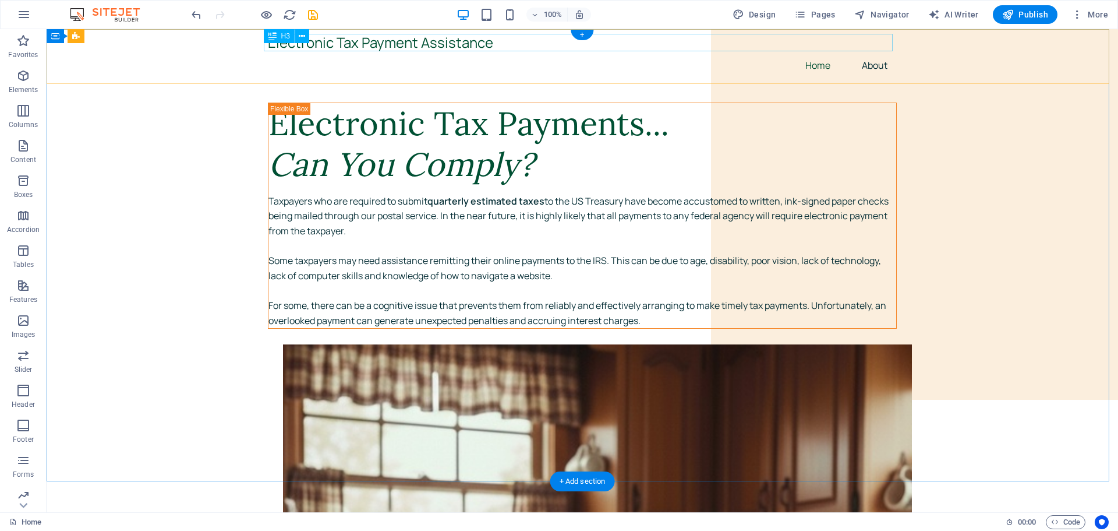
click at [491, 48] on div "Electronic Tax Payment Assistance" at bounding box center [582, 42] width 629 height 17
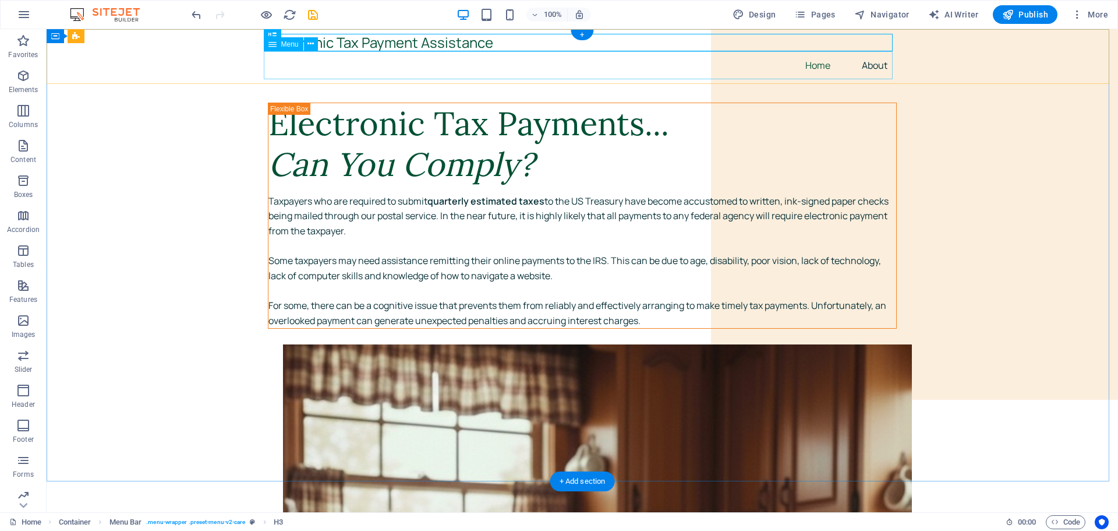
click at [485, 62] on nav "Home About" at bounding box center [582, 65] width 629 height 28
click at [486, 41] on div "Electronic Tax Payment Assistance" at bounding box center [582, 42] width 629 height 17
click at [493, 46] on div "Electronic Tax Payment Assistance" at bounding box center [582, 42] width 629 height 17
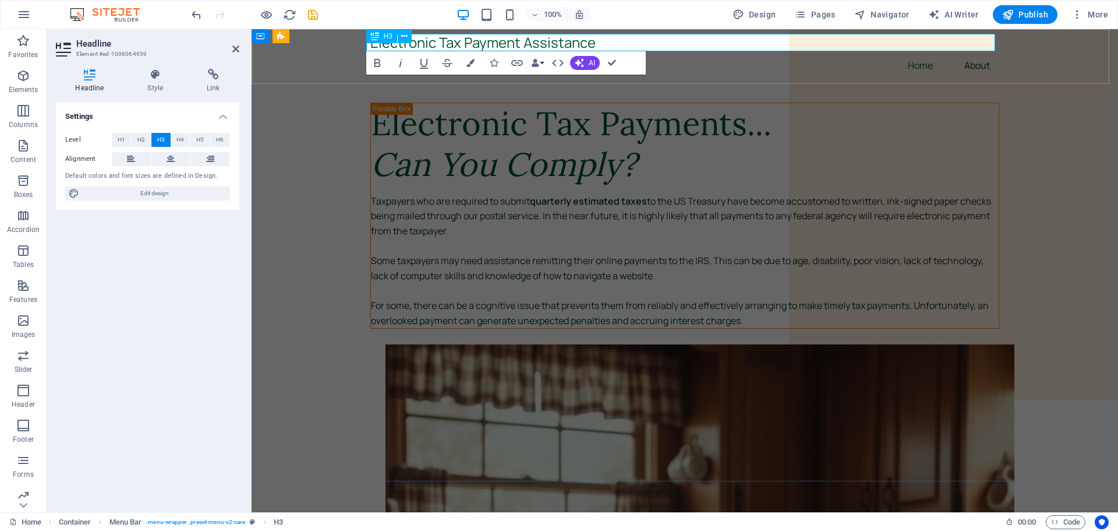
click at [597, 41] on h3 "Electronic Tax Payment Assistance" at bounding box center [684, 42] width 629 height 17
click at [596, 45] on h3 "Electronic Tax Payment Assistance" at bounding box center [684, 42] width 629 height 17
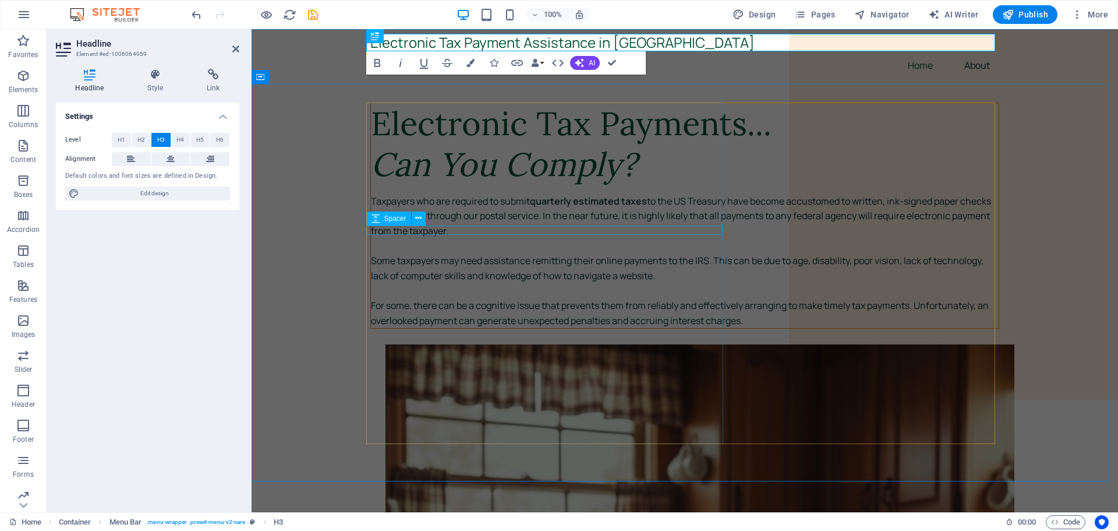
click at [758, 238] on div "Taxpayers who are required to submit quarterly estimated taxes to the US Treasu…" at bounding box center [685, 261] width 628 height 134
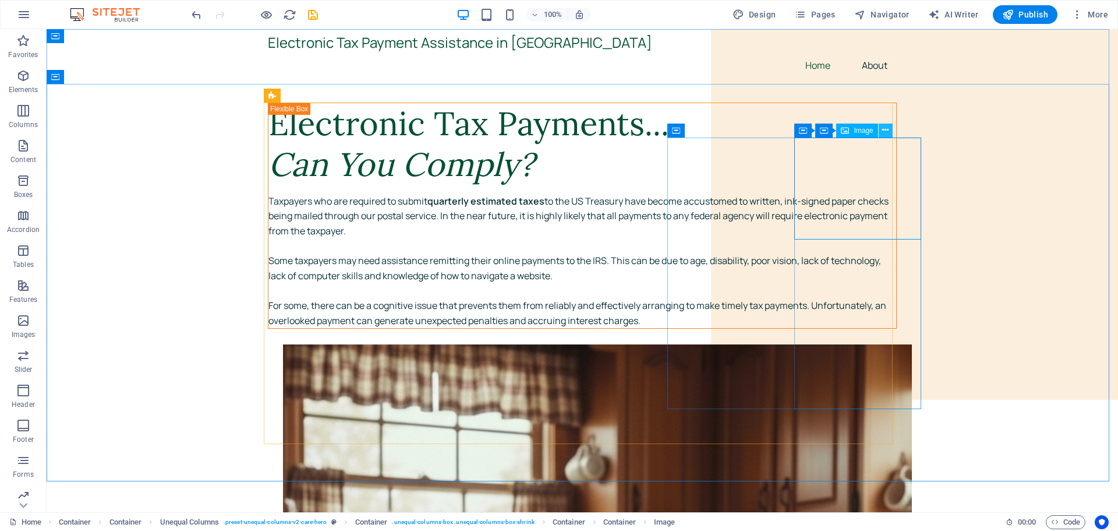
click at [887, 128] on icon at bounding box center [885, 130] width 6 height 12
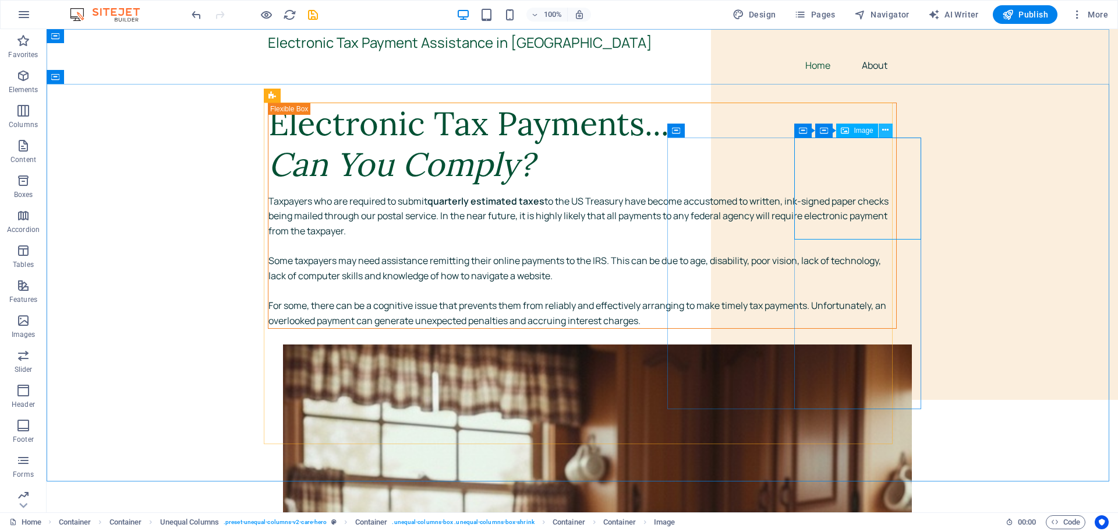
click at [884, 131] on icon at bounding box center [885, 130] width 6 height 12
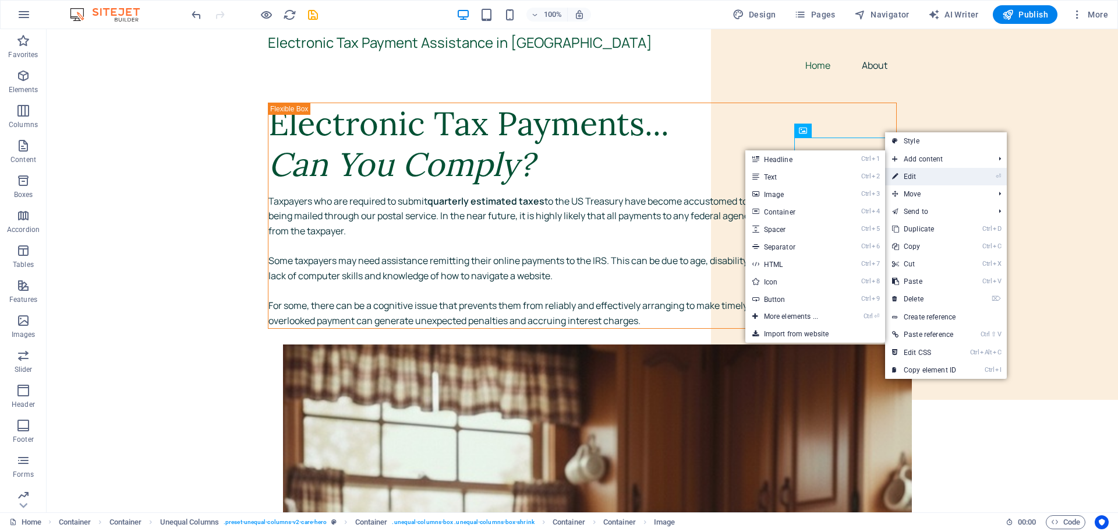
click at [910, 175] on link "⏎ Edit" at bounding box center [924, 176] width 78 height 17
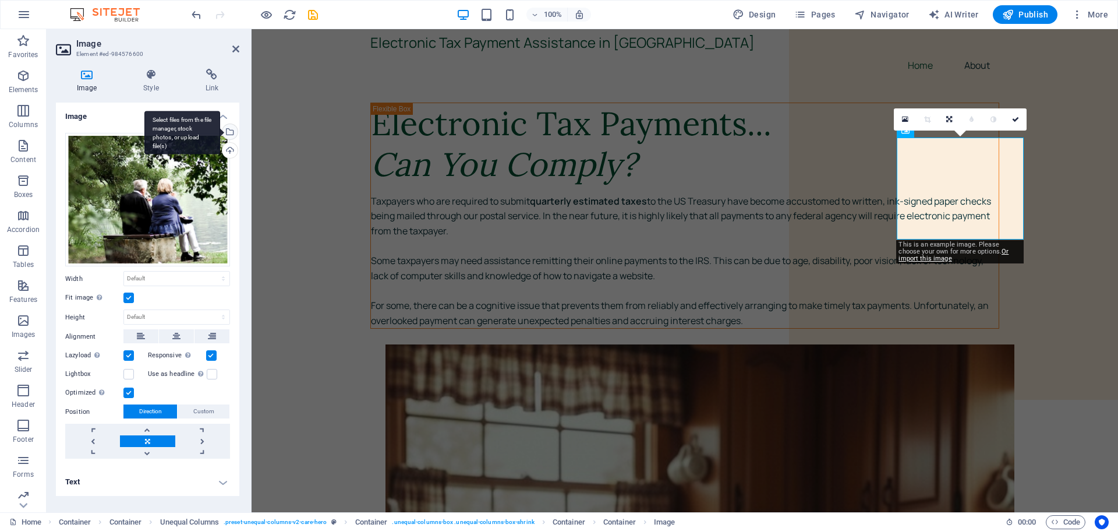
click at [220, 133] on div "Select files from the file manager, stock photos, or upload file(s)" at bounding box center [182, 133] width 76 height 44
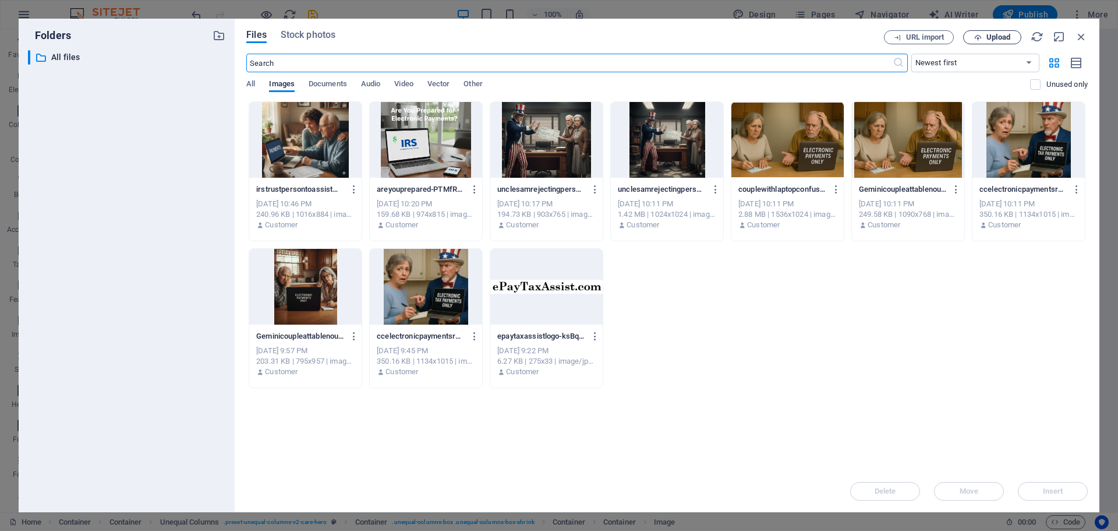
click at [998, 36] on span "Upload" at bounding box center [998, 37] width 24 height 7
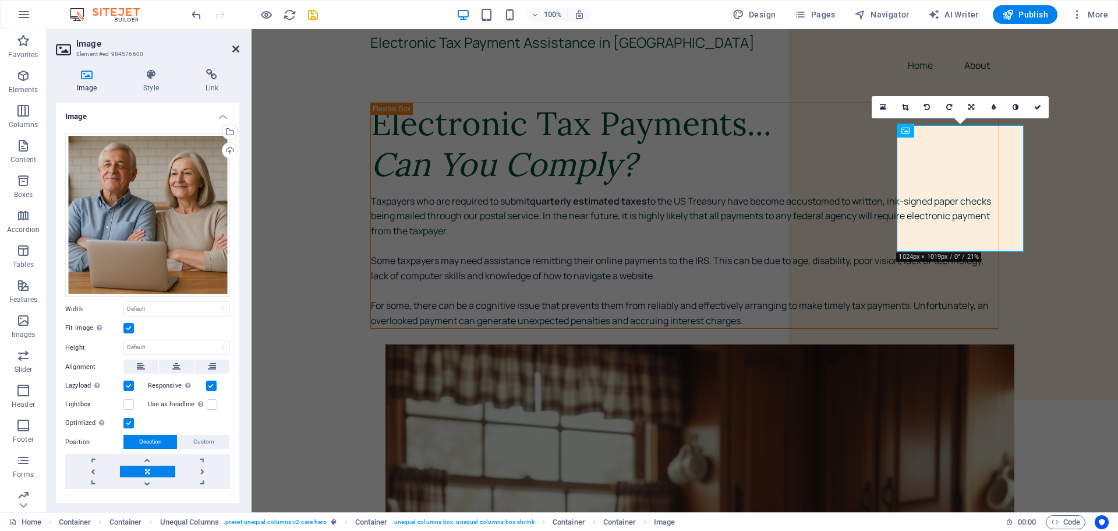
click at [236, 46] on icon at bounding box center [235, 48] width 7 height 9
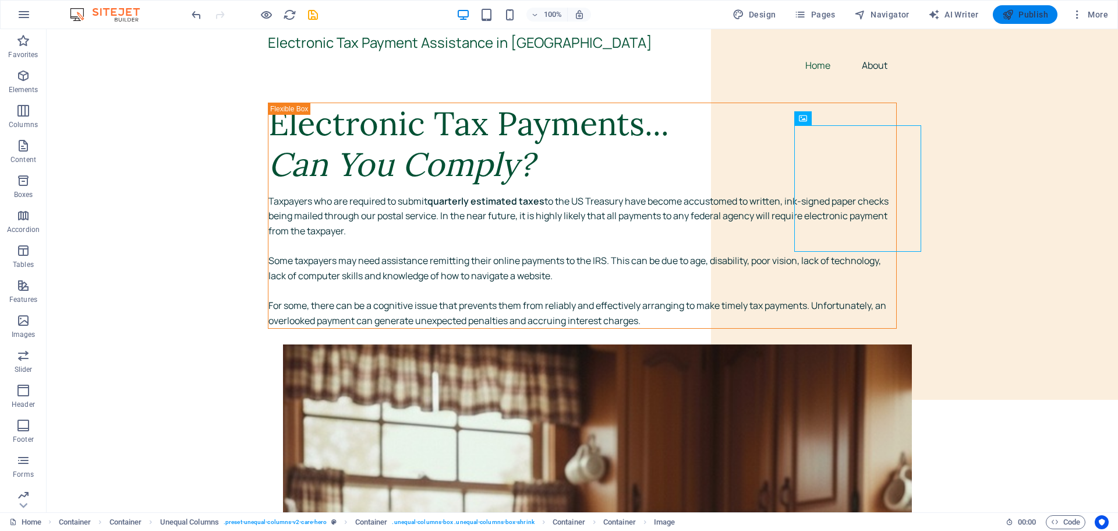
click at [1027, 13] on span "Publish" at bounding box center [1025, 15] width 46 height 12
checkbox input "false"
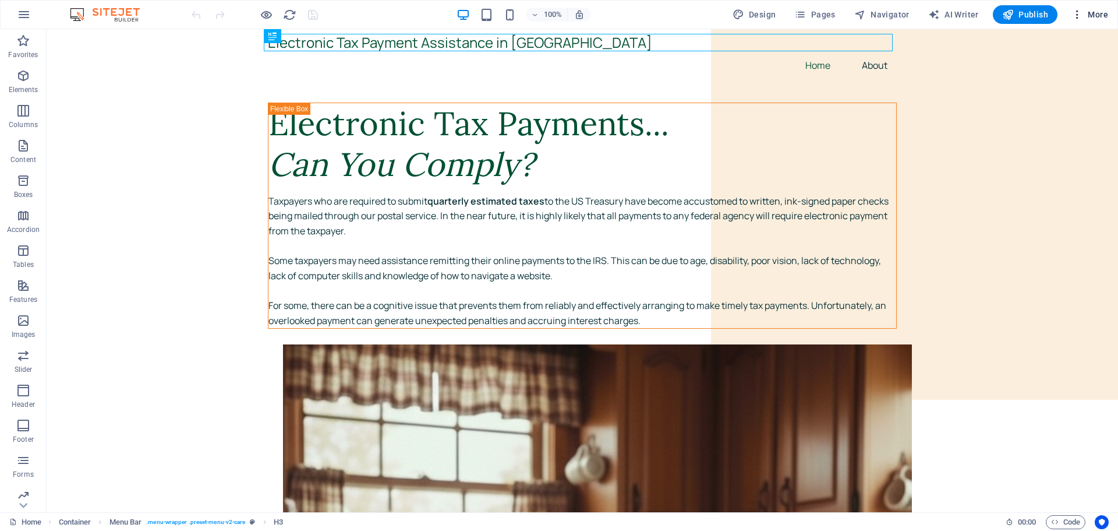
click at [1097, 13] on span "More" at bounding box center [1089, 15] width 37 height 12
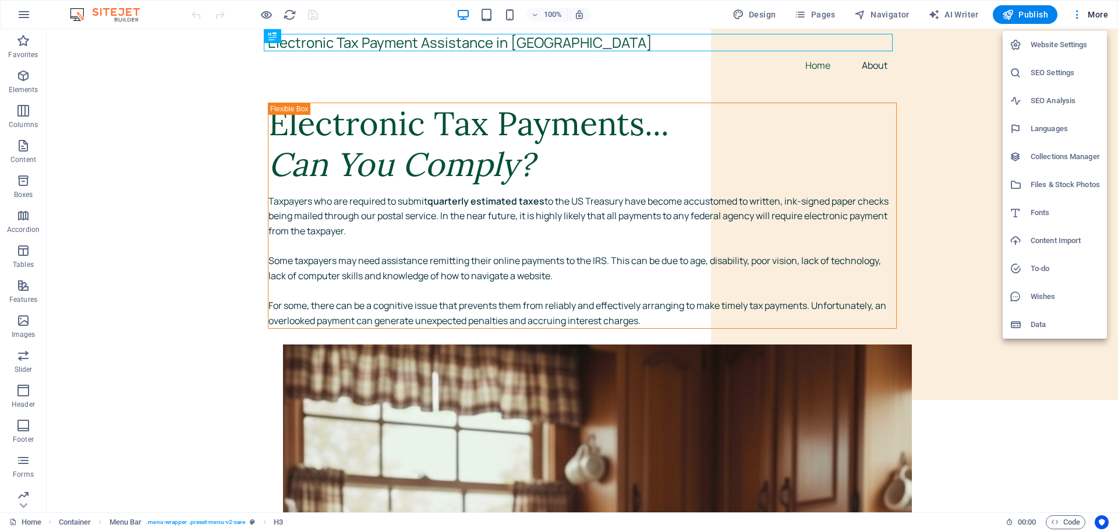
click at [1052, 66] on h6 "SEO Settings" at bounding box center [1065, 73] width 69 height 14
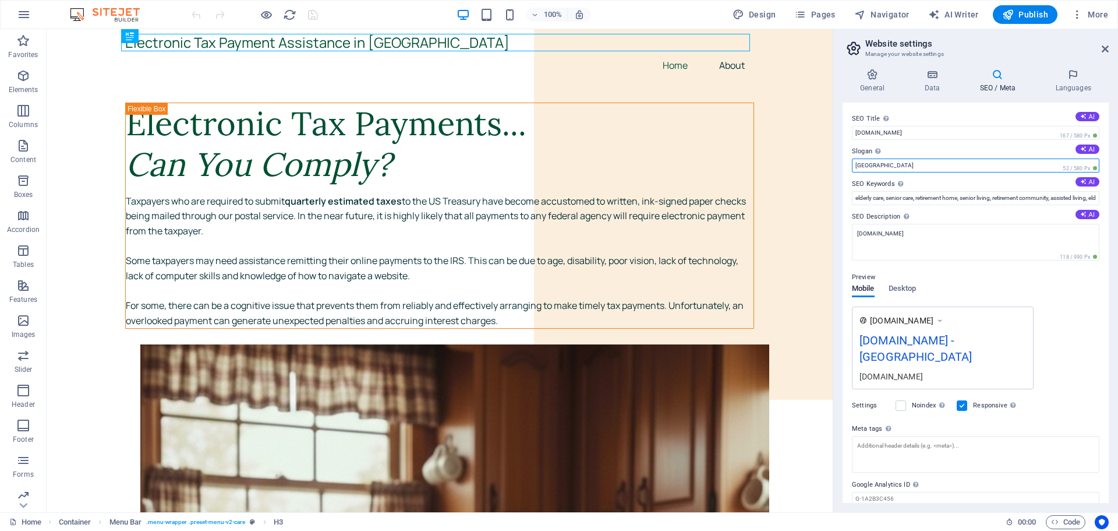
click at [883, 164] on input "[GEOGRAPHIC_DATA]" at bounding box center [975, 165] width 247 height 14
type input "B"
click at [883, 165] on input "Electronic Tax Payments" at bounding box center [975, 165] width 247 height 14
type input "Electronic Payment of Tax - Assitance"
click at [934, 198] on input "elderly care, senior care, retirement home, senior living, retirement community…" at bounding box center [975, 198] width 247 height 14
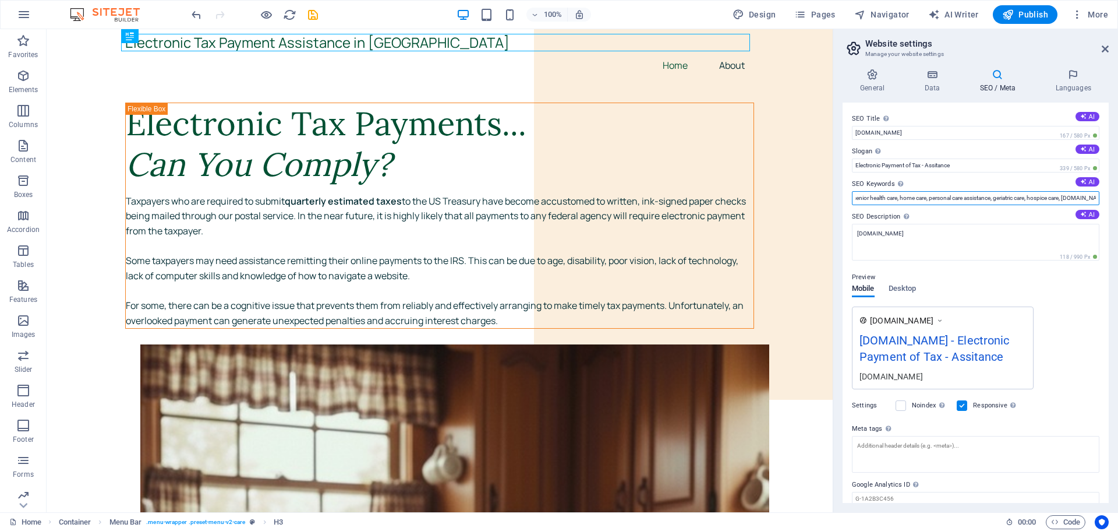
scroll to position [0, 339]
drag, startPoint x: 920, startPoint y: 199, endPoint x: 1090, endPoint y: 203, distance: 170.1
click at [1090, 203] on input "elderly care, senior care, retirement home, senior living, retirement community…" at bounding box center [975, 198] width 247 height 14
click at [1005, 200] on input "elderly care, senior care, retirement home, senior living, retirement community…" at bounding box center [975, 198] width 247 height 14
click at [986, 198] on input "elderly care, senior care, retirement home, senior living, retirement community…" at bounding box center [975, 198] width 247 height 14
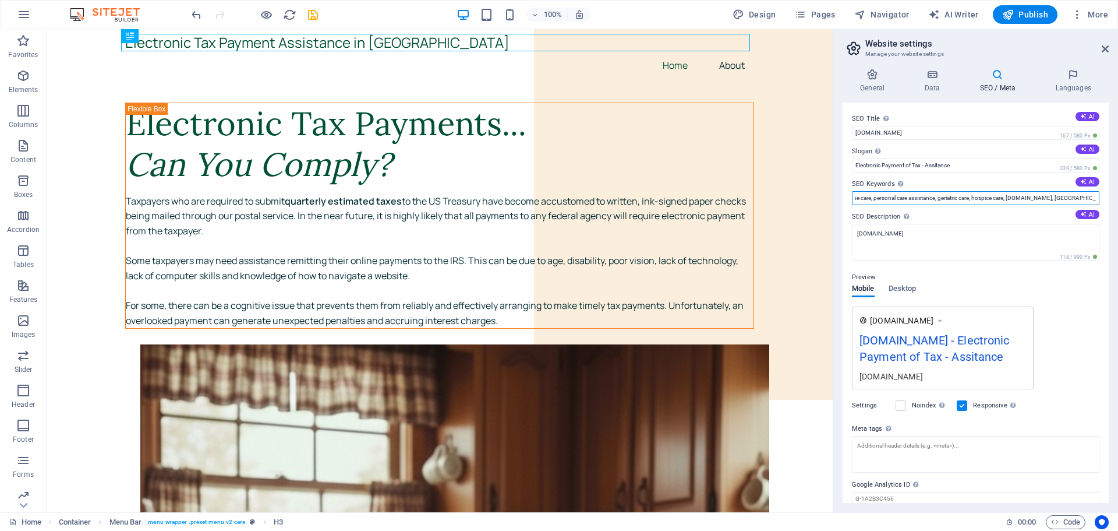
click at [1005, 198] on input "elderly care, senior care, retirement home, senior living, retirement community…" at bounding box center [975, 198] width 247 height 14
type input "caregiver, financial management, poa, dementia, memory, forgetting to pay bills…"
click at [1106, 50] on icon at bounding box center [1105, 48] width 7 height 9
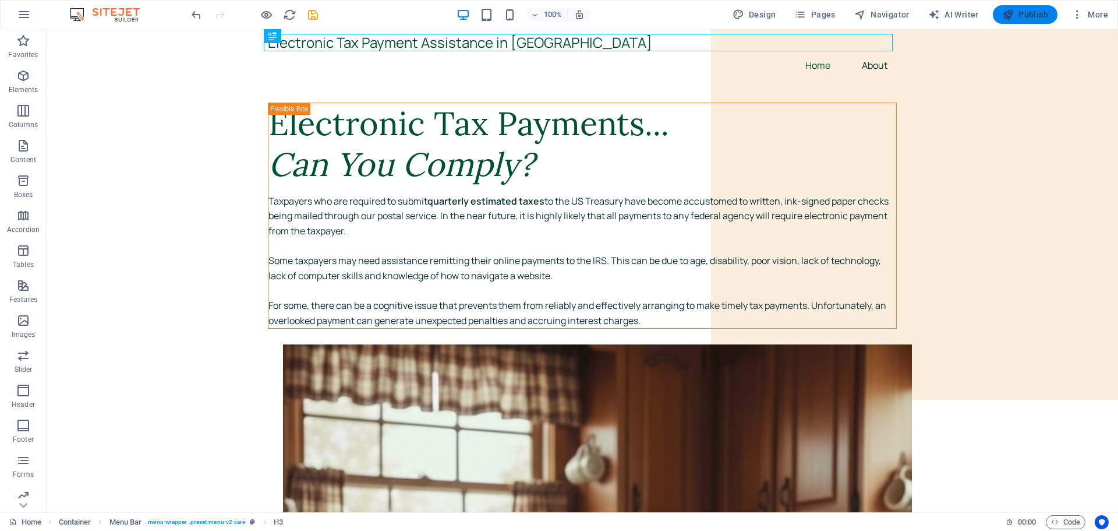
click at [1016, 10] on span "Publish" at bounding box center [1025, 15] width 46 height 12
click at [1101, 14] on span "More" at bounding box center [1089, 15] width 37 height 12
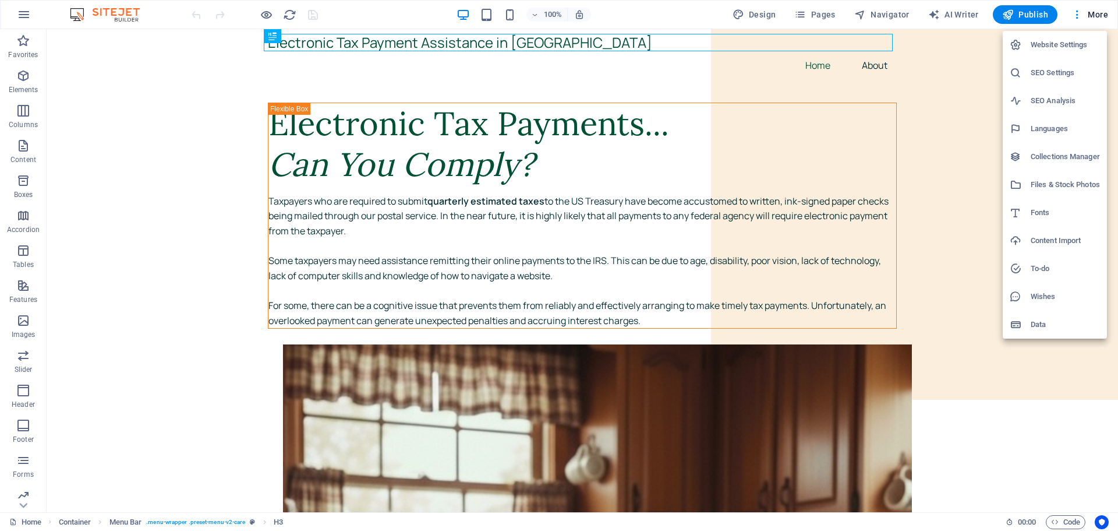
click at [1074, 41] on h6 "Website Settings" at bounding box center [1065, 45] width 69 height 14
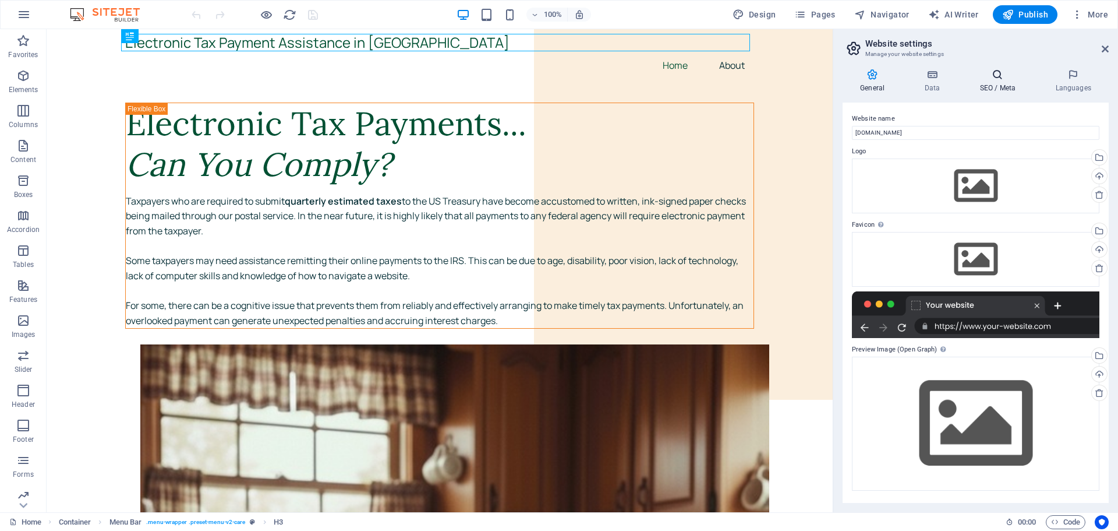
click at [995, 77] on icon at bounding box center [997, 75] width 71 height 12
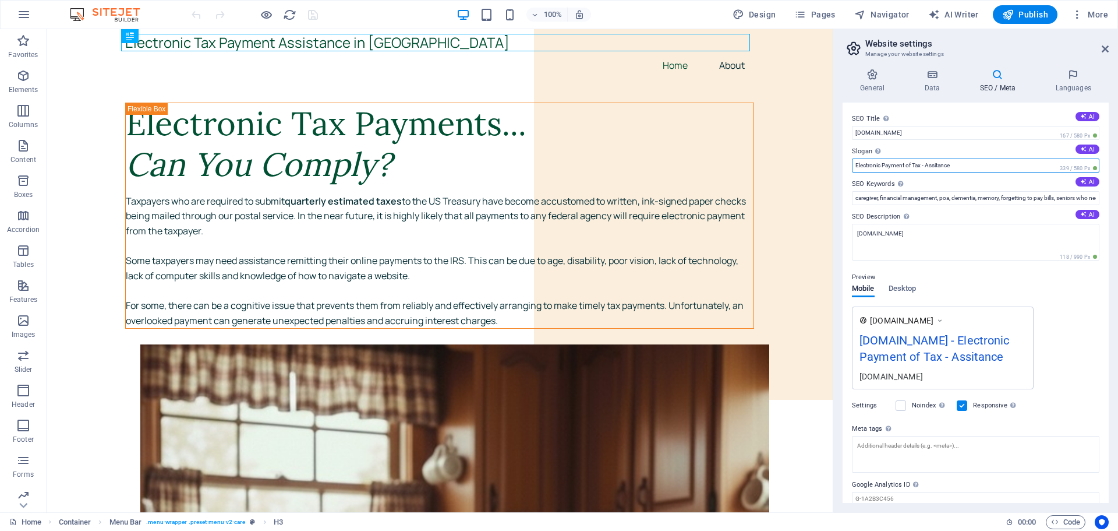
click at [939, 164] on input "Electronic Payment of Tax - Assitance" at bounding box center [975, 165] width 247 height 14
click at [973, 167] on input "Electronic Payment of Tax - Assistance" at bounding box center [975, 165] width 247 height 14
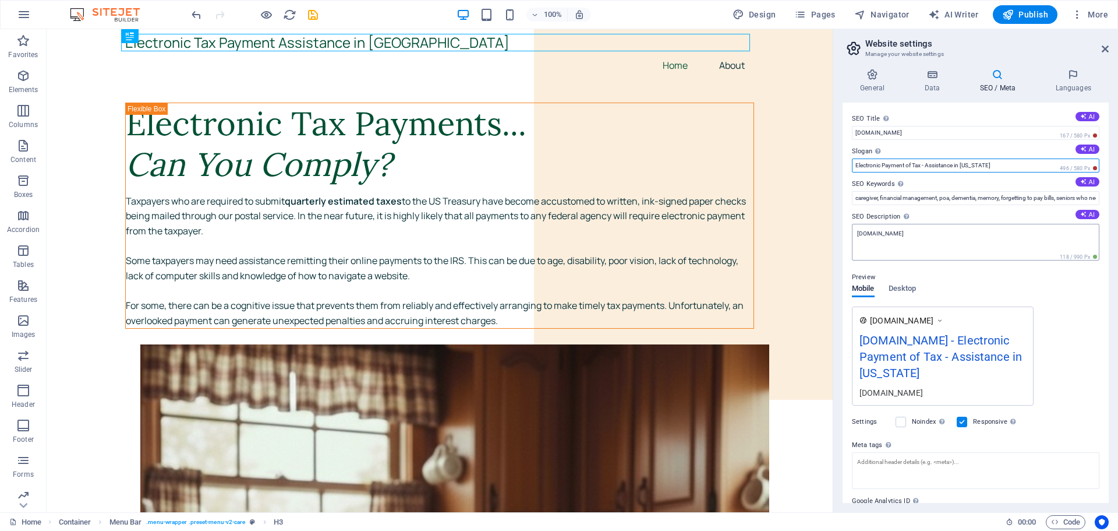
type input "Electronic Payment of Tax - Assistance in [US_STATE]"
click at [924, 232] on textarea "[DOMAIN_NAME]" at bounding box center [975, 242] width 247 height 37
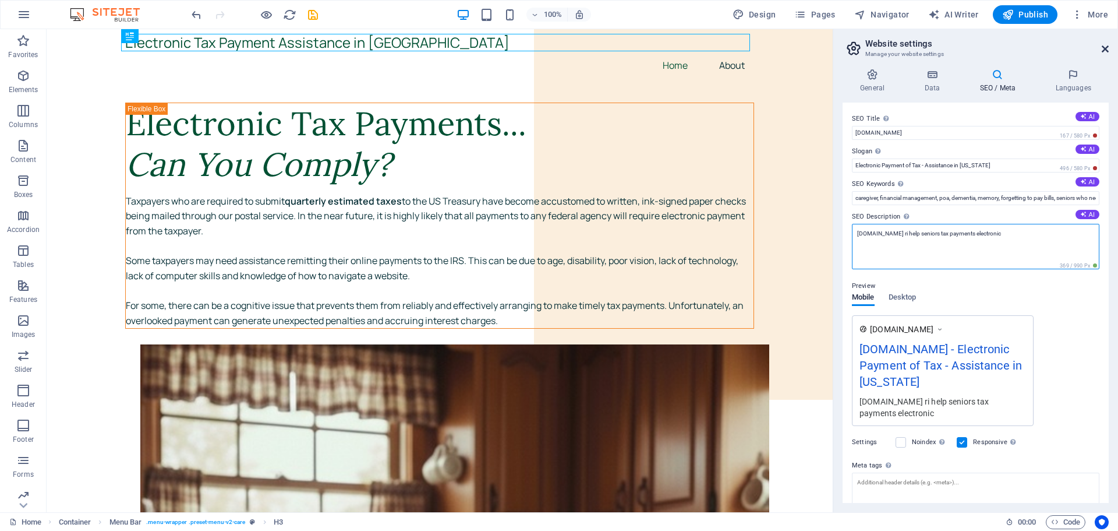
type textarea "[DOMAIN_NAME] ri help seniors tax payments electronic"
click at [1106, 49] on icon at bounding box center [1105, 48] width 7 height 9
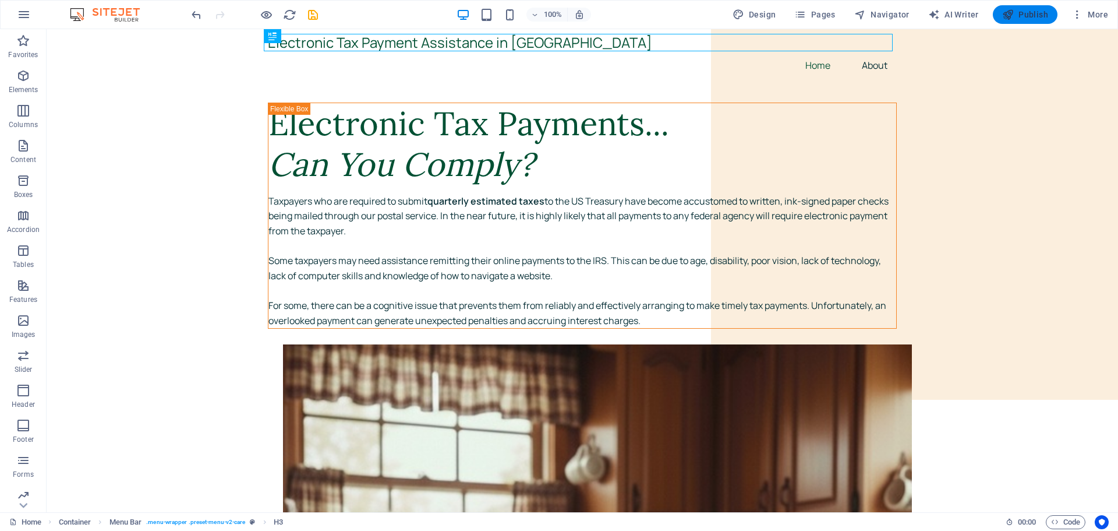
click at [1038, 14] on span "Publish" at bounding box center [1025, 15] width 46 height 12
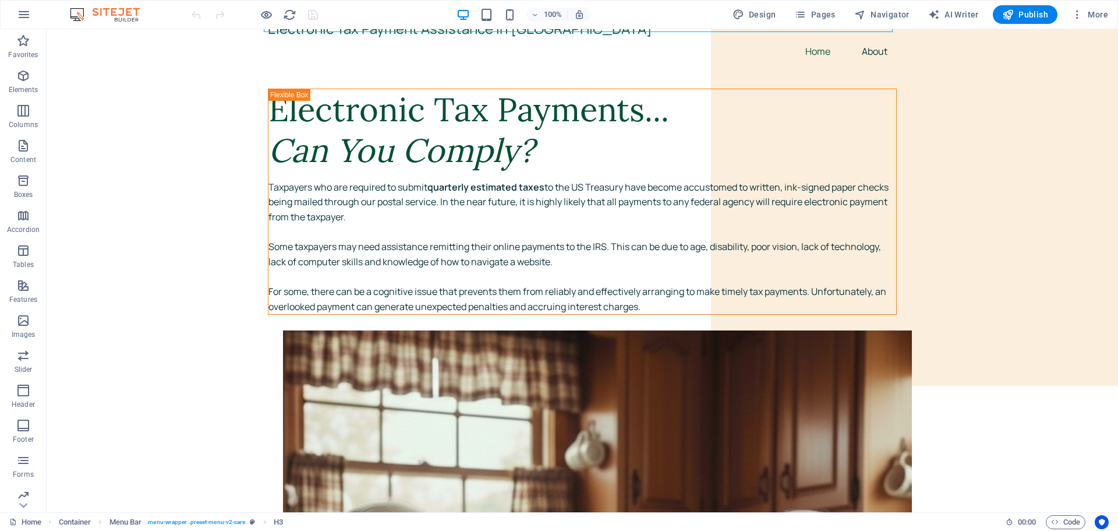
scroll to position [19, 0]
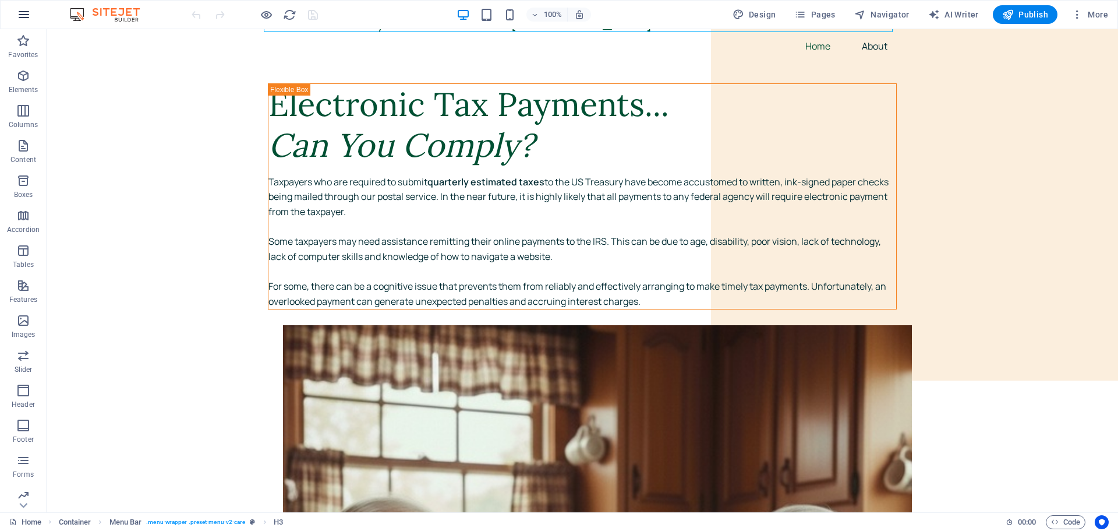
click at [20, 13] on icon "button" at bounding box center [24, 15] width 14 height 14
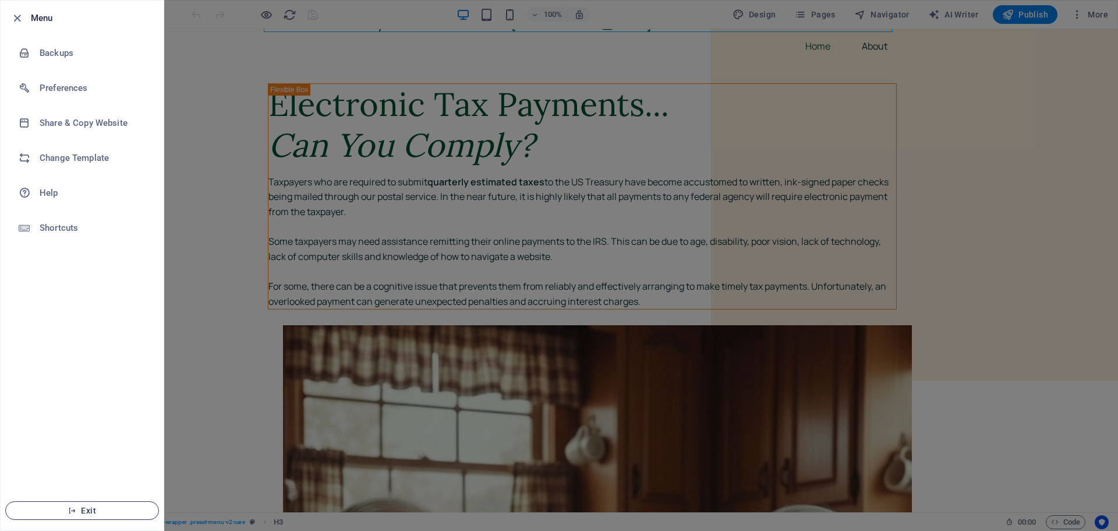
click at [91, 508] on span "Exit" at bounding box center [82, 509] width 134 height 9
